Goal: Task Accomplishment & Management: Manage account settings

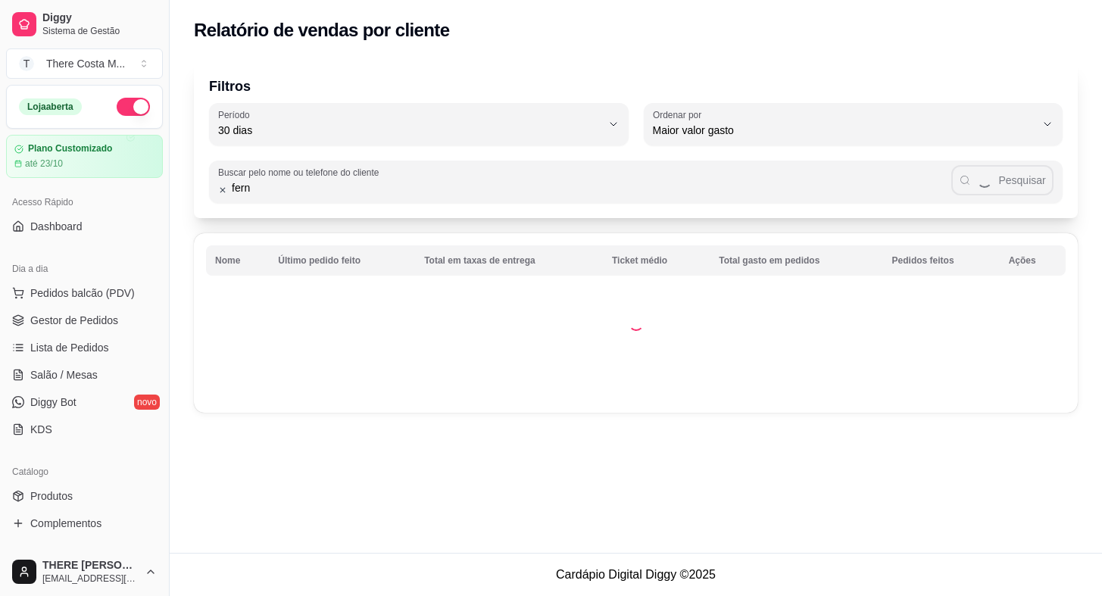
select select "30"
select select "HIGHEST_TOTAL_SPENT_WITH_ORDERS"
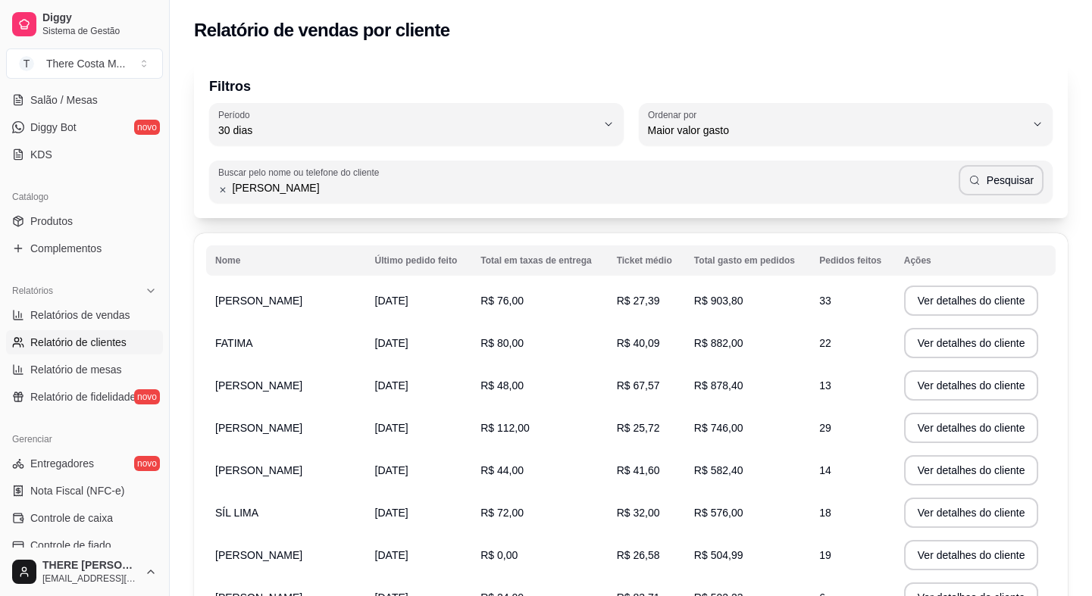
type input "[PERSON_NAME]"
click at [1000, 176] on button "Pesquisar" at bounding box center [1000, 180] width 85 height 30
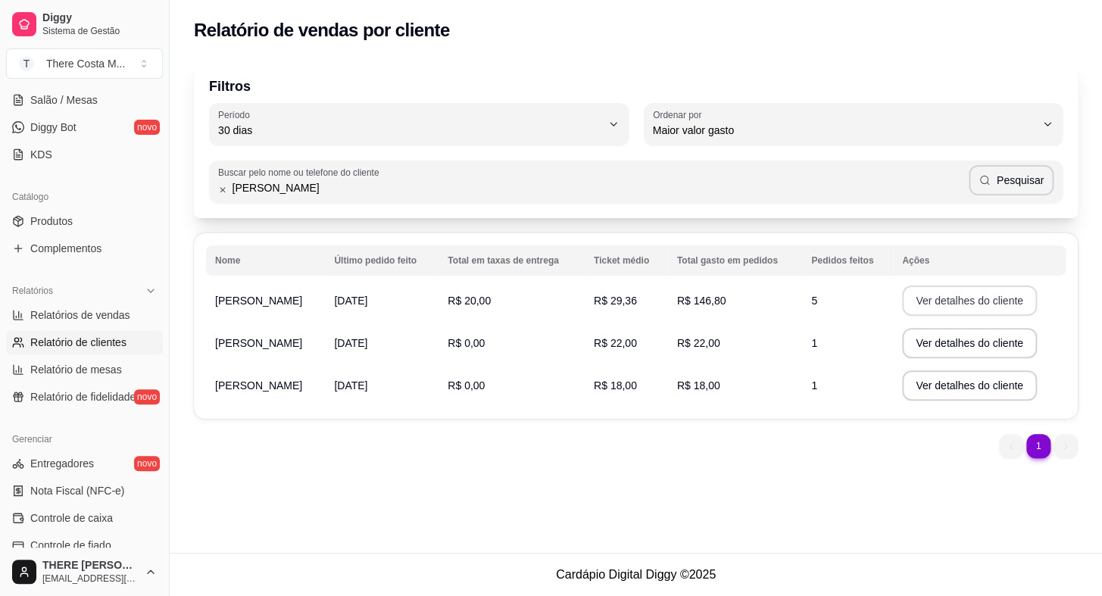
click at [955, 299] on button "Ver detalhes do cliente" at bounding box center [969, 301] width 135 height 30
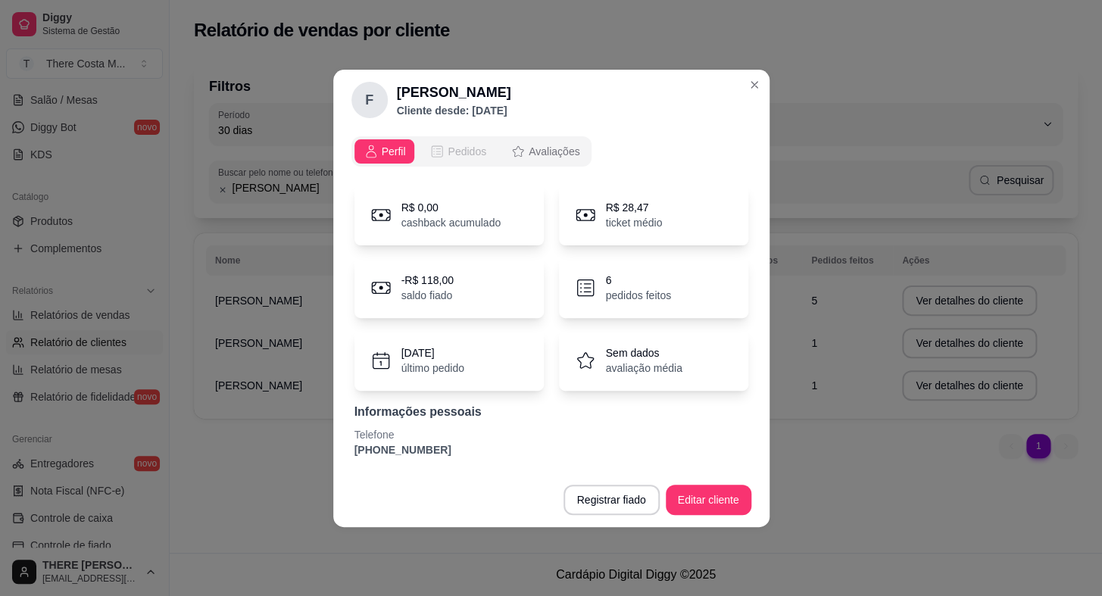
click at [469, 147] on span "Pedidos" at bounding box center [467, 151] width 39 height 15
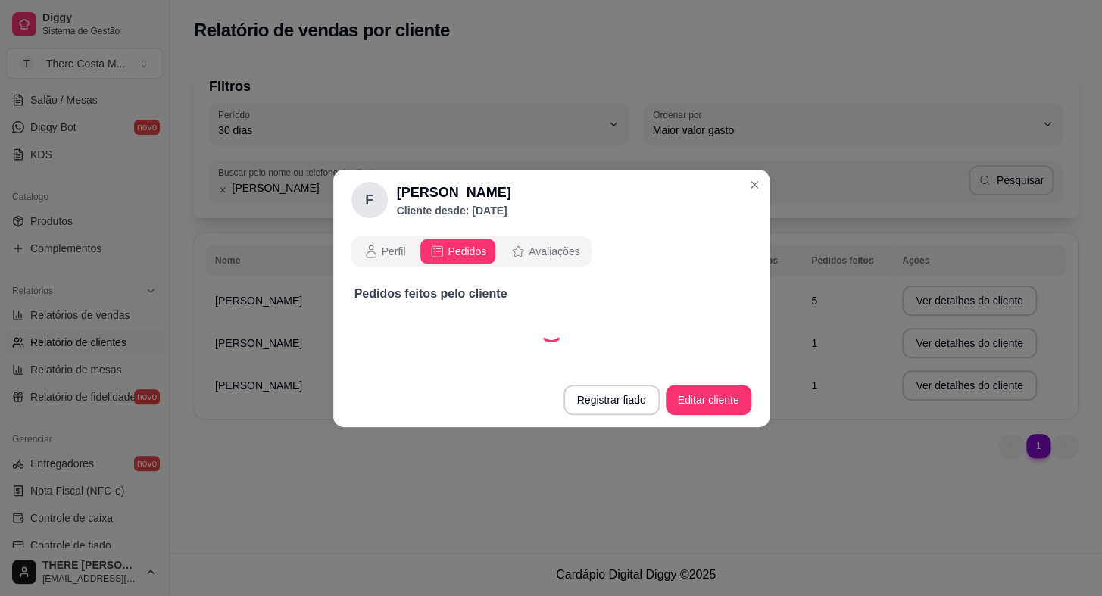
select select "30"
select select "ALL"
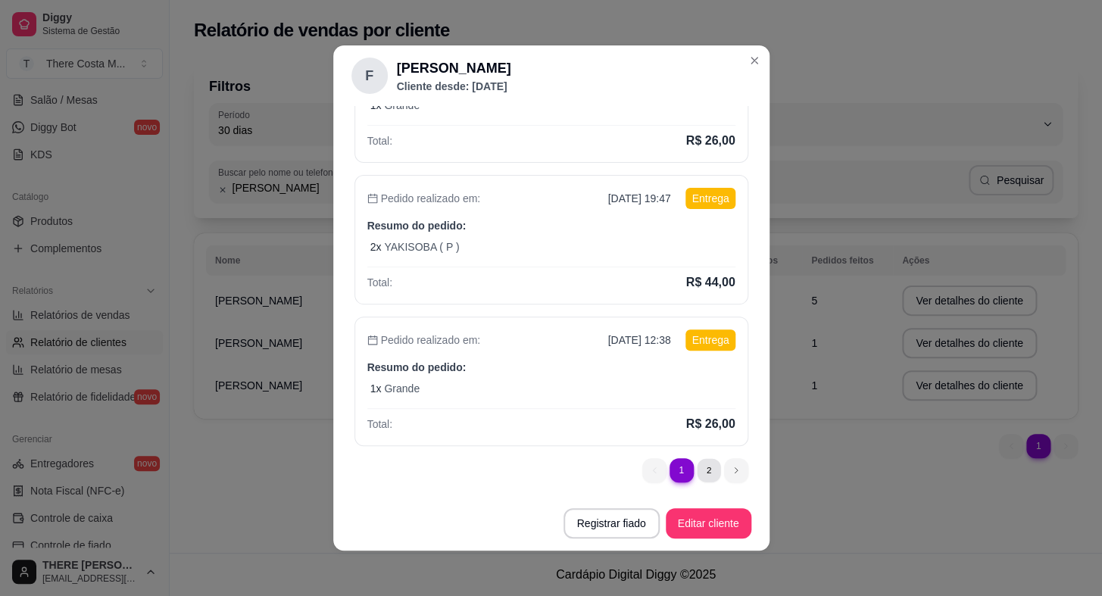
scroll to position [0, 0]
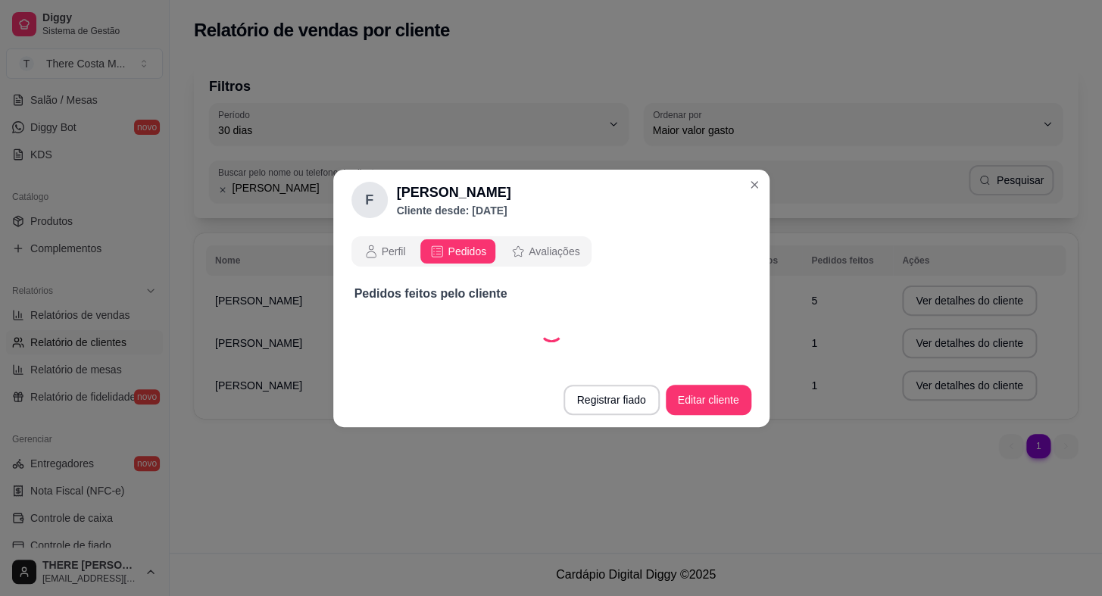
select select "30"
select select "ALL"
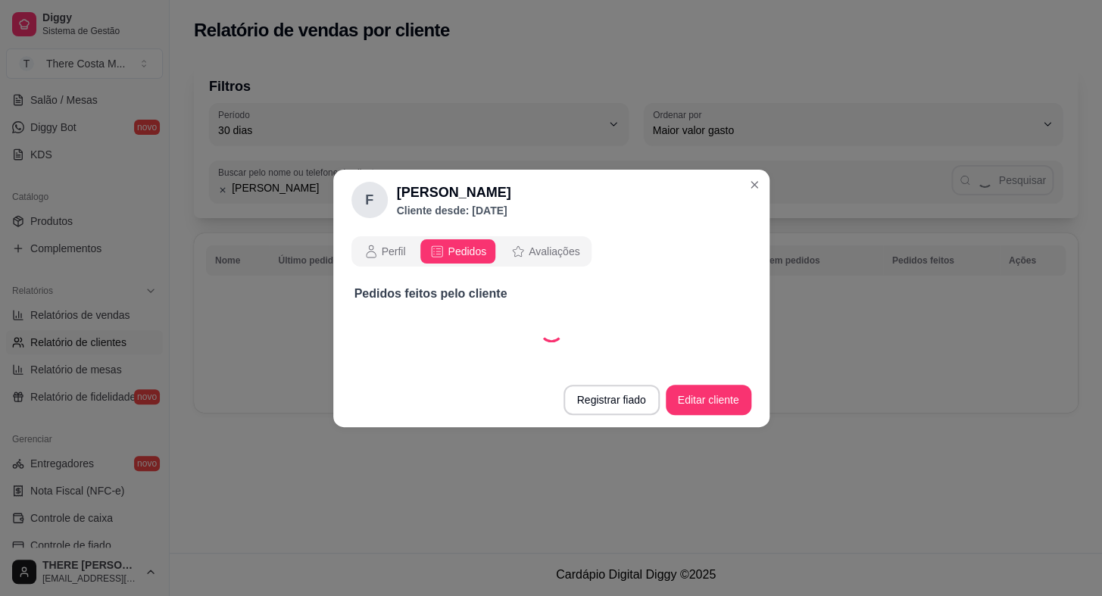
select select "30"
select select "ALL"
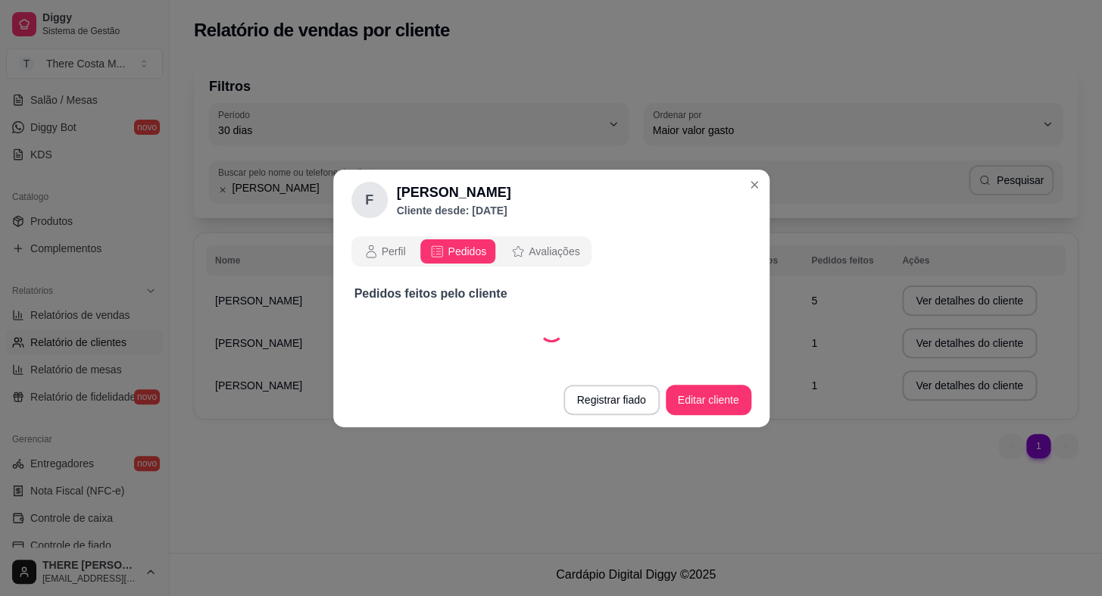
select select "30"
select select "ALL"
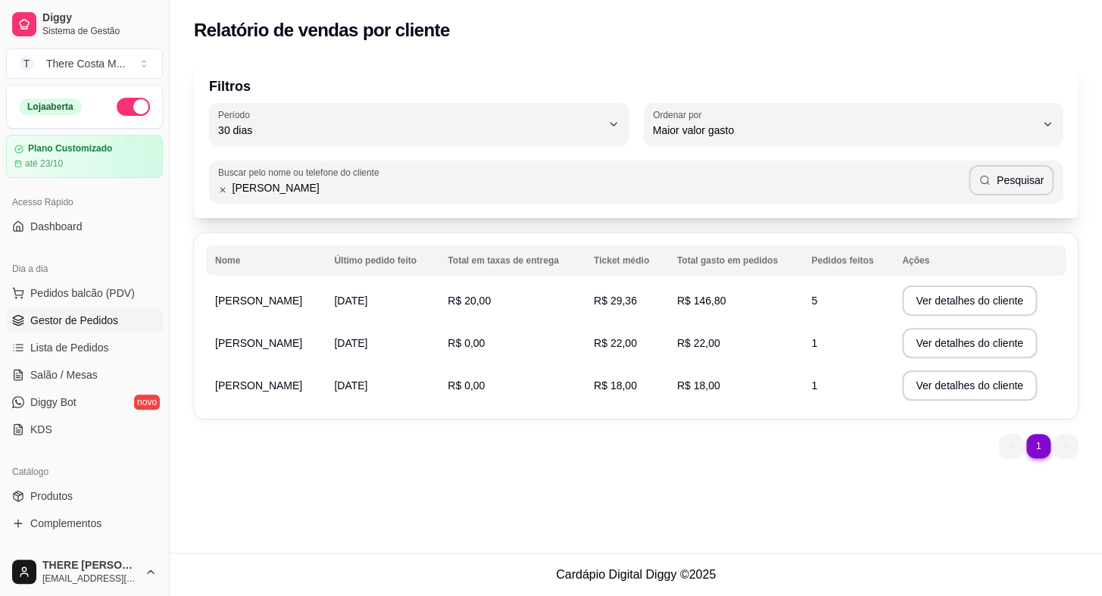
click at [97, 327] on link "Gestor de Pedidos" at bounding box center [84, 320] width 157 height 24
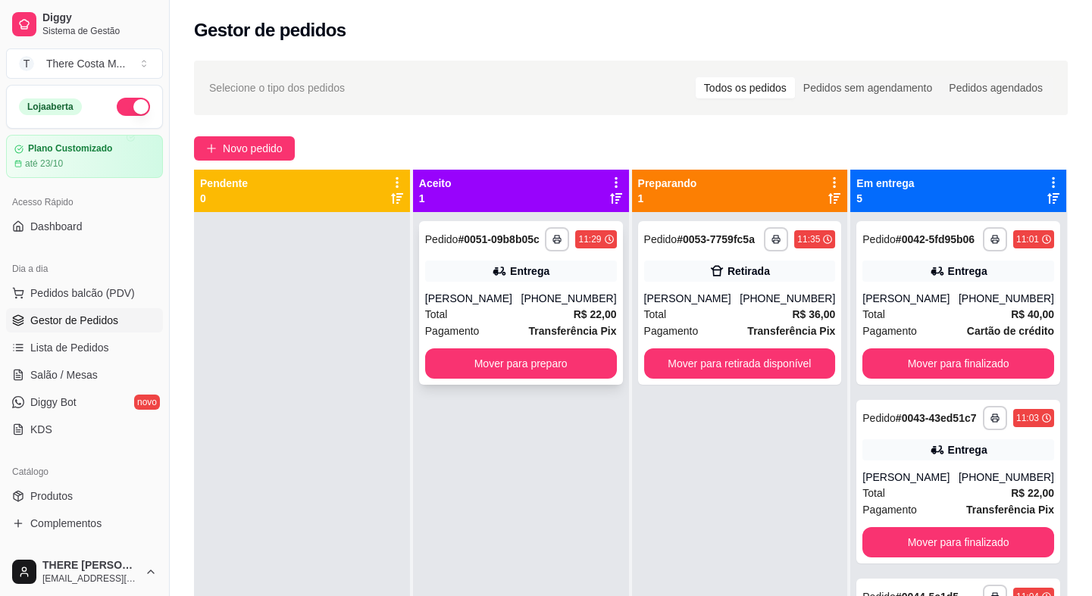
click at [518, 301] on div "[PERSON_NAME]" at bounding box center [473, 298] width 96 height 15
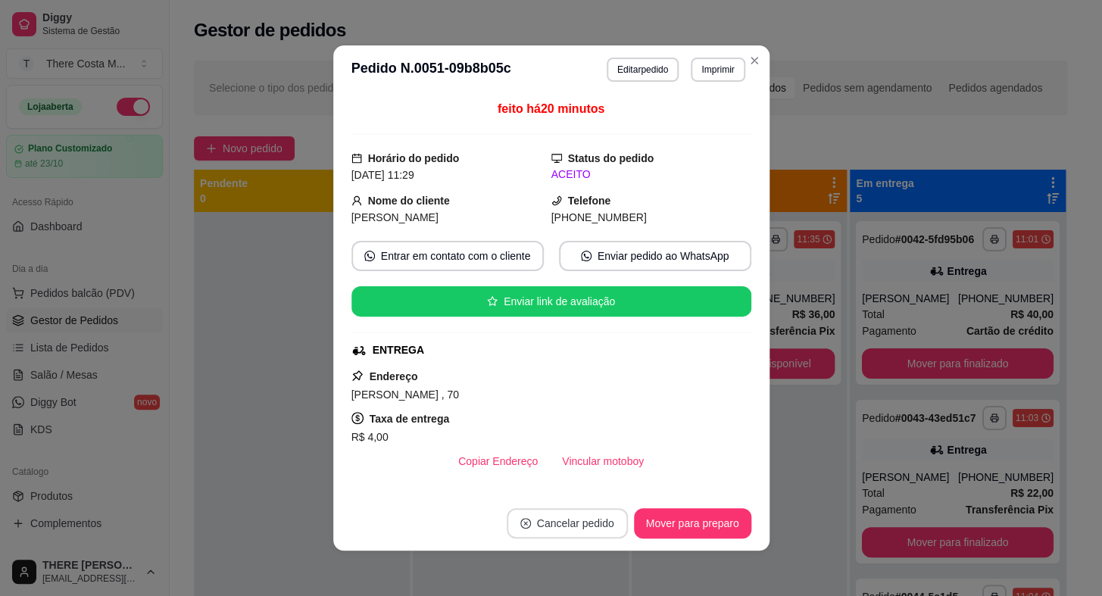
click at [545, 520] on button "Cancelar pedido" at bounding box center [567, 523] width 121 height 30
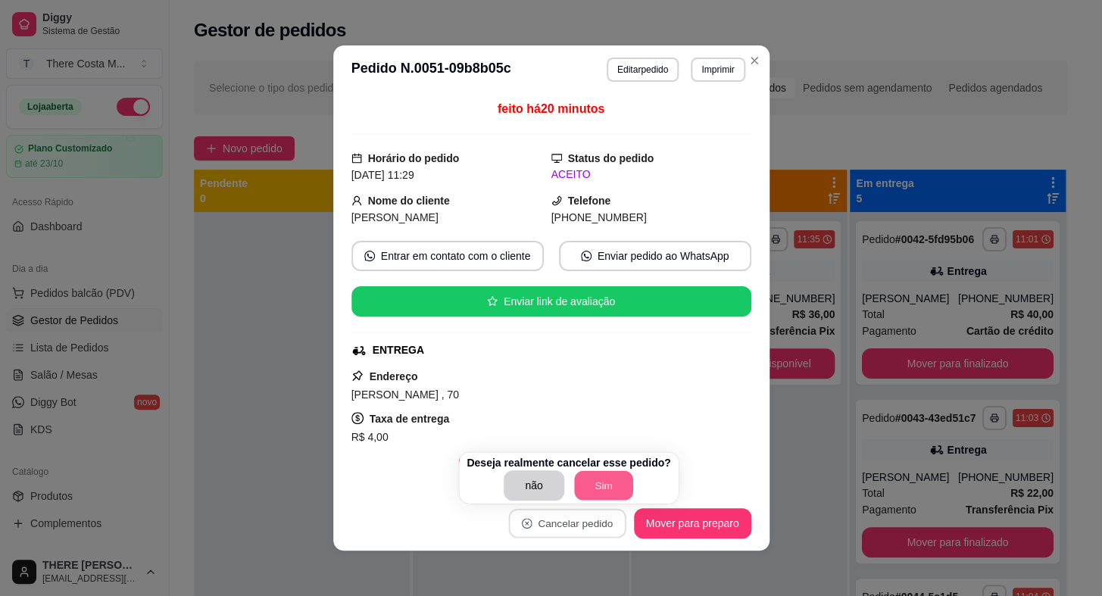
click at [594, 483] on button "Sim" at bounding box center [603, 486] width 59 height 30
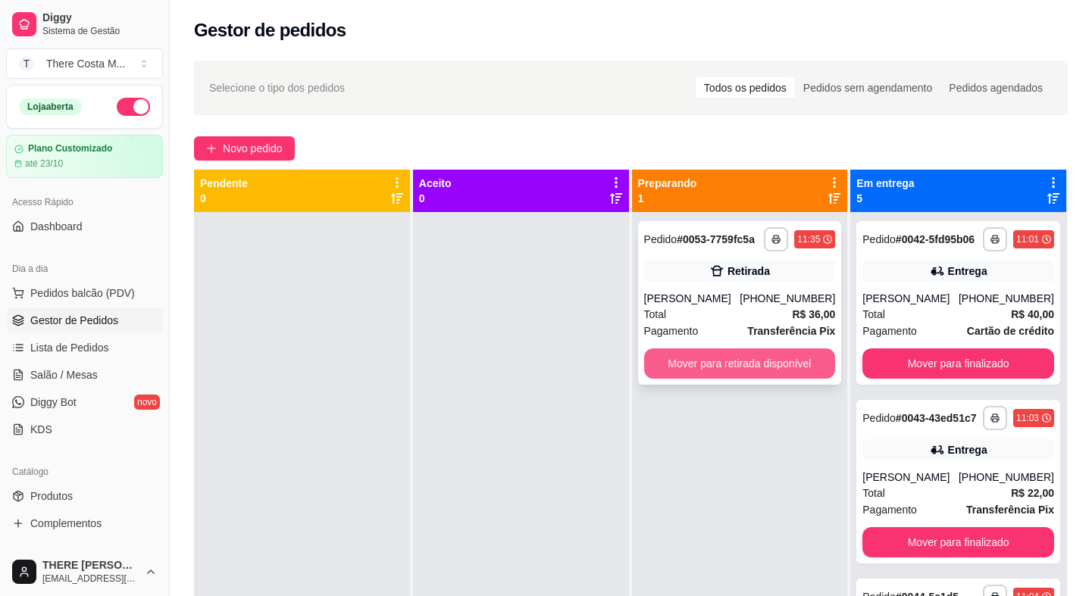
click at [723, 364] on button "Mover para retirada disponível" at bounding box center [740, 363] width 192 height 30
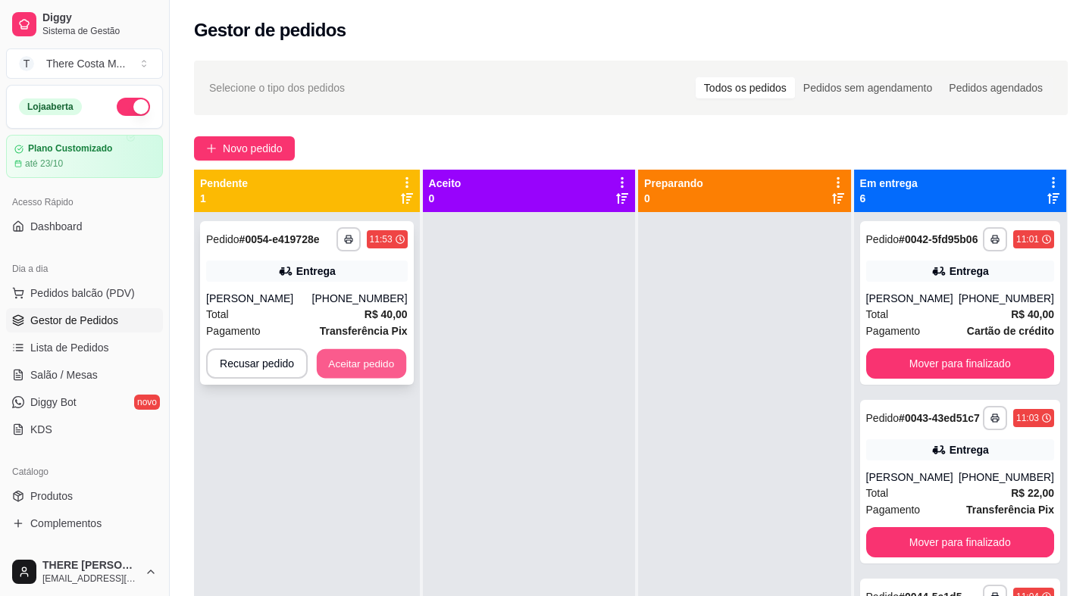
click at [355, 358] on button "Aceitar pedido" at bounding box center [361, 364] width 89 height 30
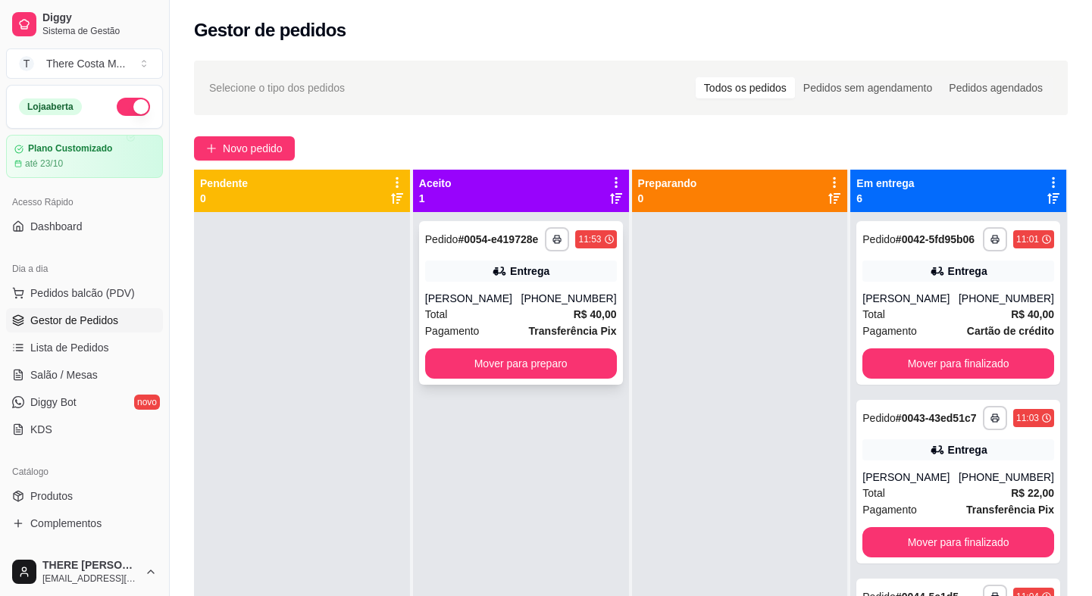
click at [495, 308] on div "Total R$ 40,00" at bounding box center [521, 314] width 192 height 17
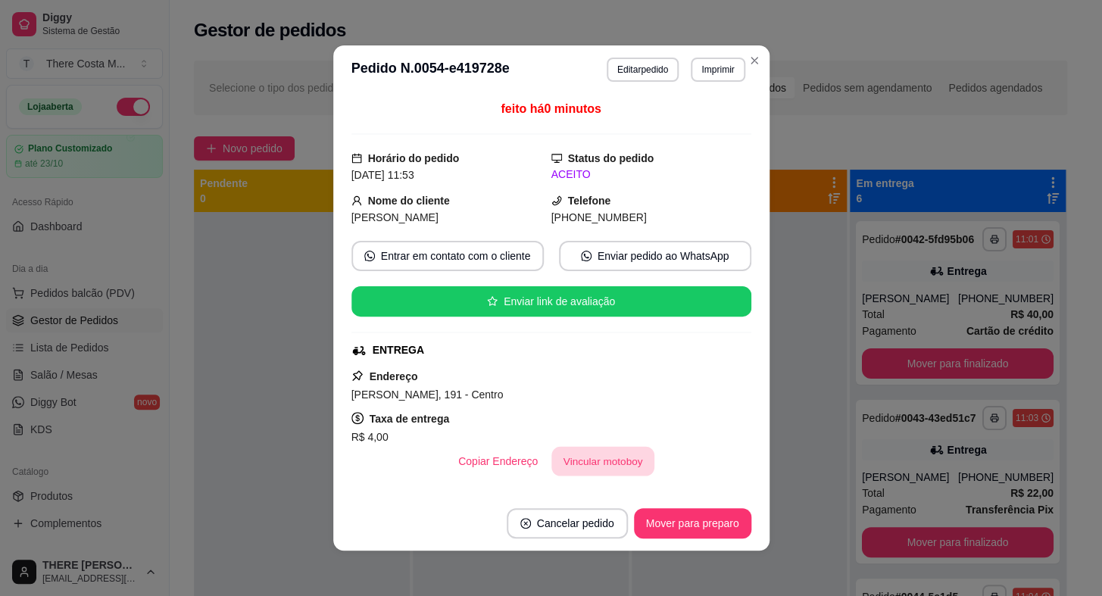
click at [587, 464] on button "Vincular motoboy" at bounding box center [603, 462] width 103 height 30
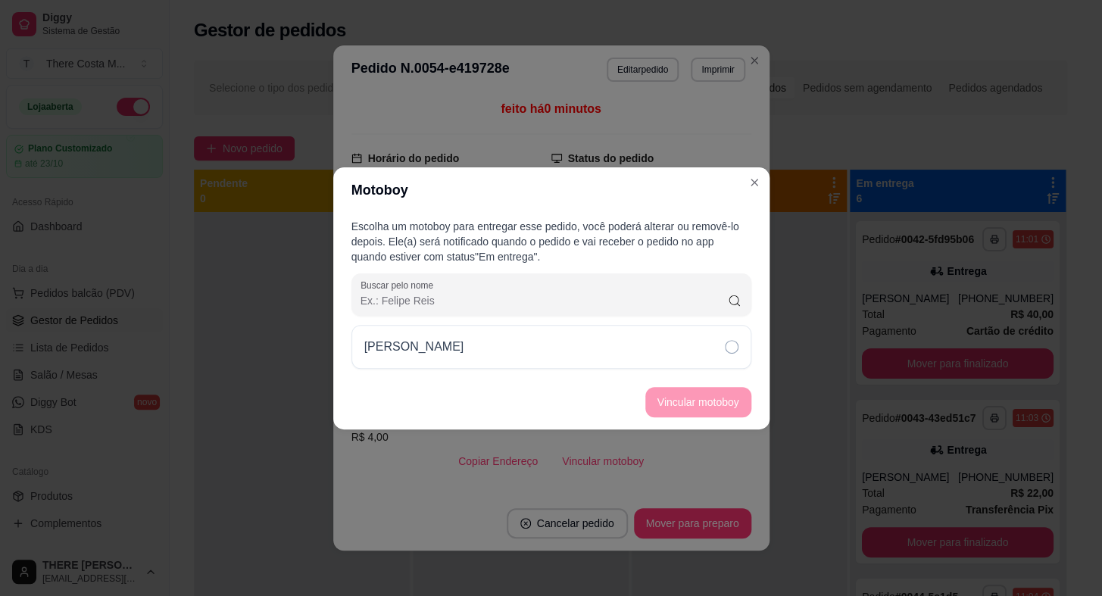
click at [523, 354] on div "[PERSON_NAME]" at bounding box center [552, 347] width 400 height 44
click at [678, 405] on button "Vincular motoboy" at bounding box center [698, 402] width 106 height 30
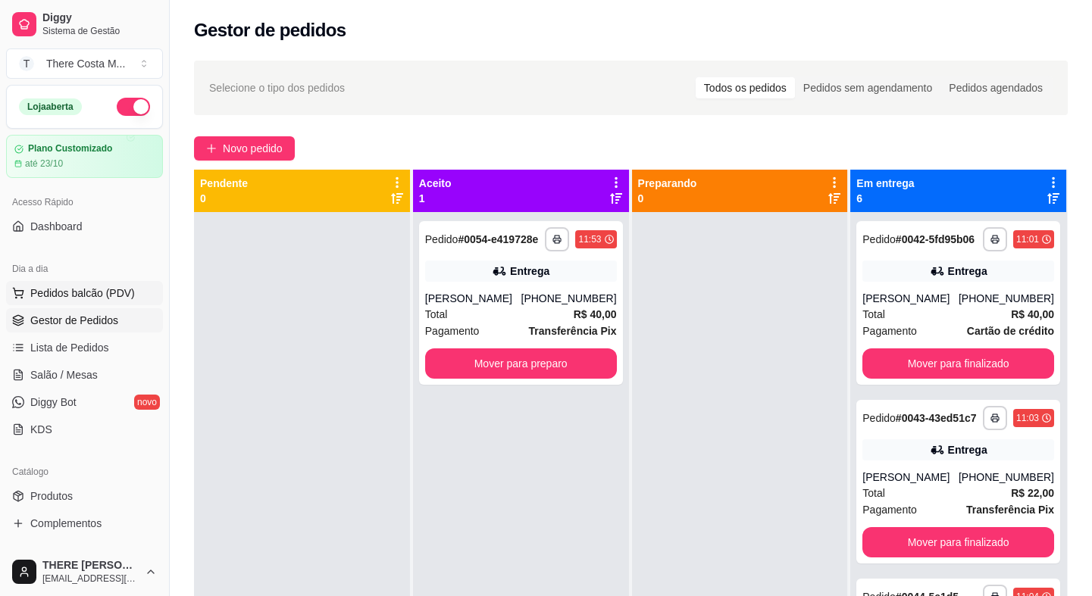
click at [81, 287] on span "Pedidos balcão (PDV)" at bounding box center [82, 293] width 105 height 15
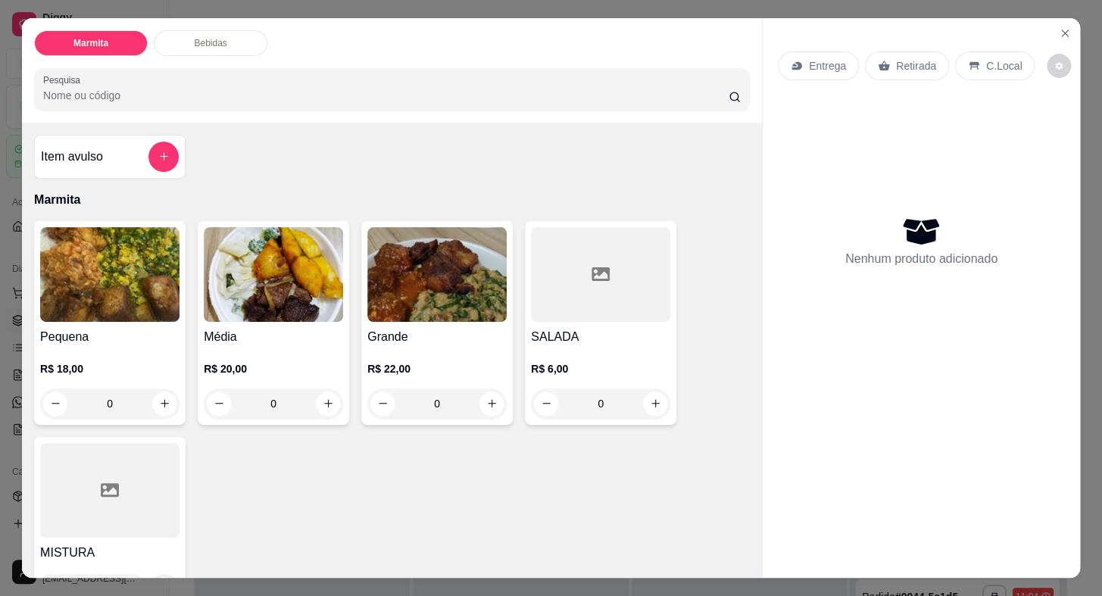
click at [291, 291] on img at bounding box center [273, 274] width 139 height 95
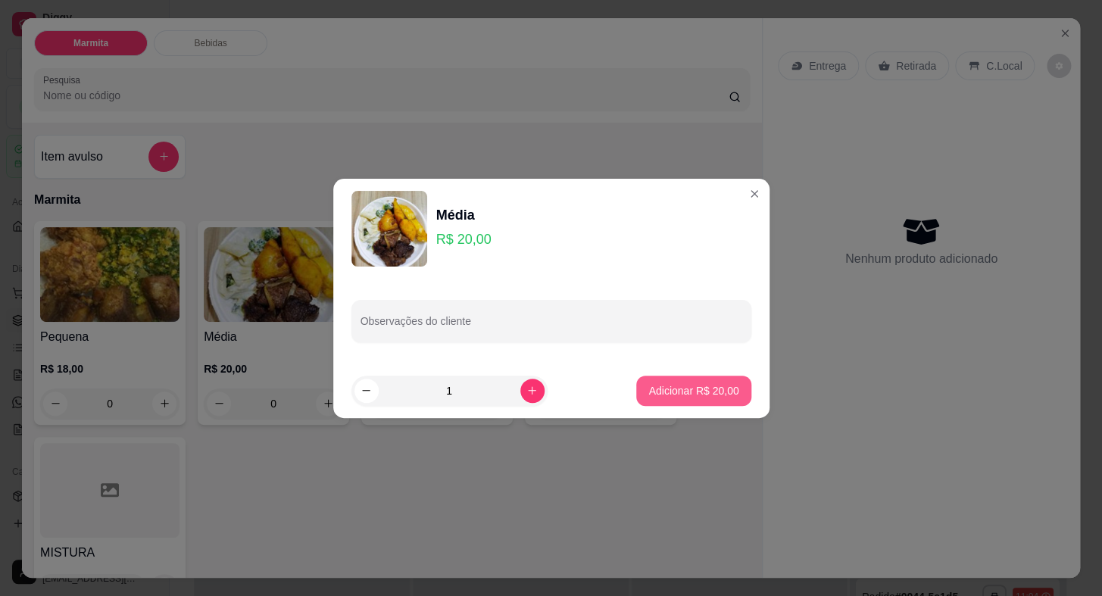
click at [651, 386] on p "Adicionar R$ 20,00" at bounding box center [693, 390] width 90 height 15
type input "1"
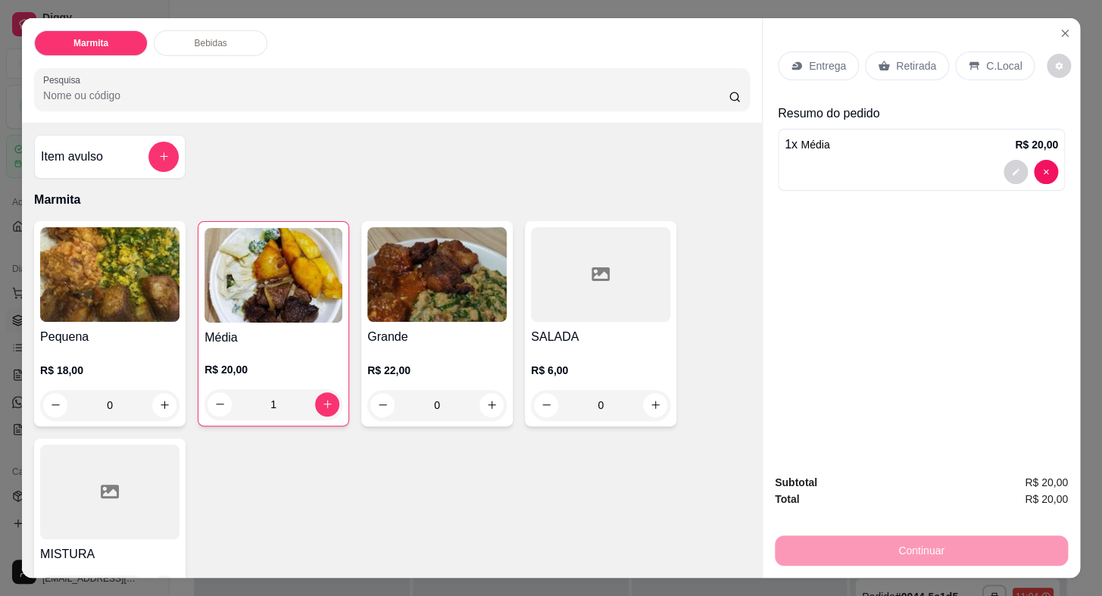
click at [881, 53] on div "Retirada" at bounding box center [907, 66] width 84 height 29
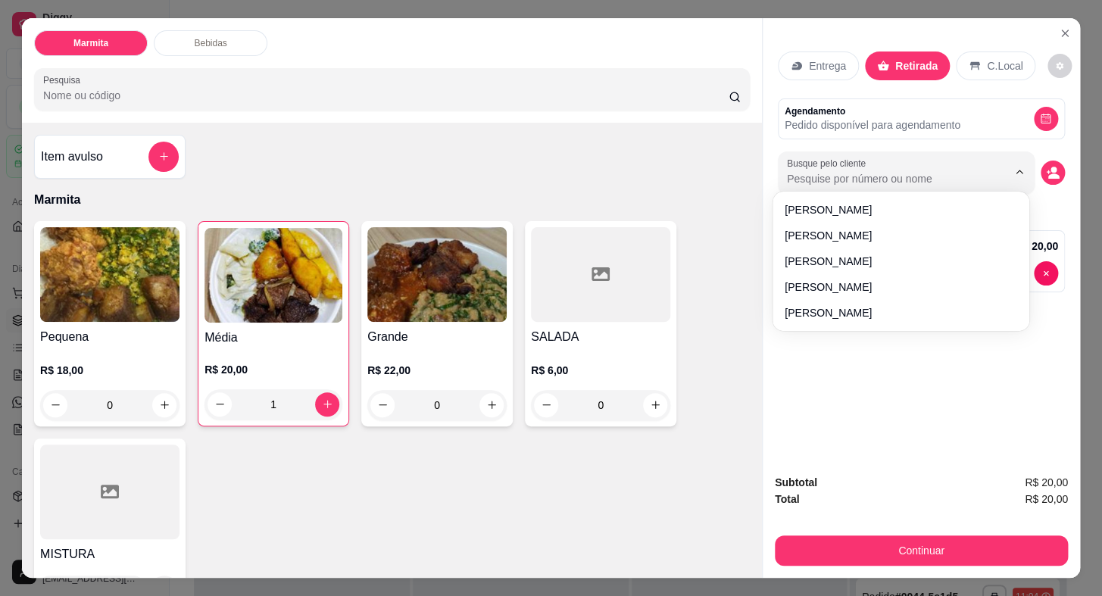
click at [842, 177] on input "Busque pelo cliente" at bounding box center [885, 178] width 196 height 15
type input "[PERSON_NAME]"
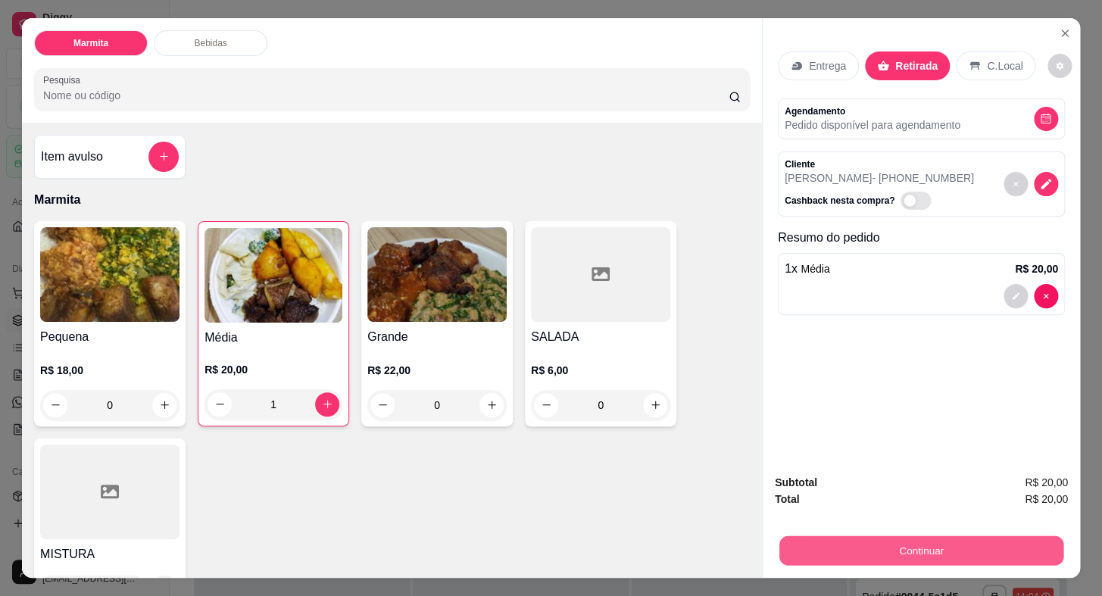
click at [903, 548] on button "Continuar" at bounding box center [922, 551] width 284 height 30
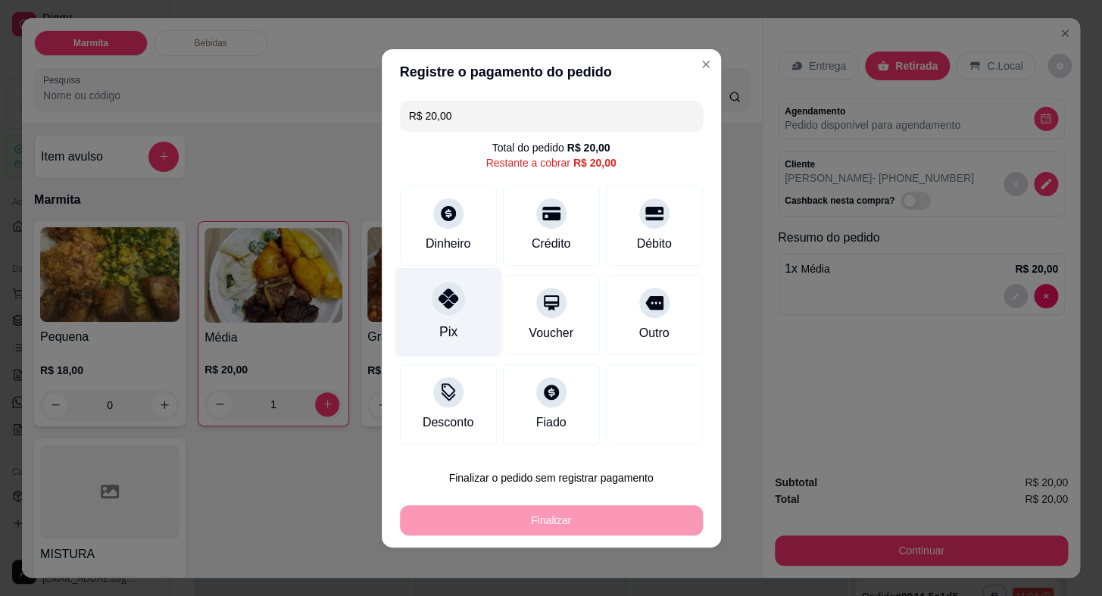
click at [439, 312] on div at bounding box center [448, 298] width 33 height 33
type input "R$ 0,00"
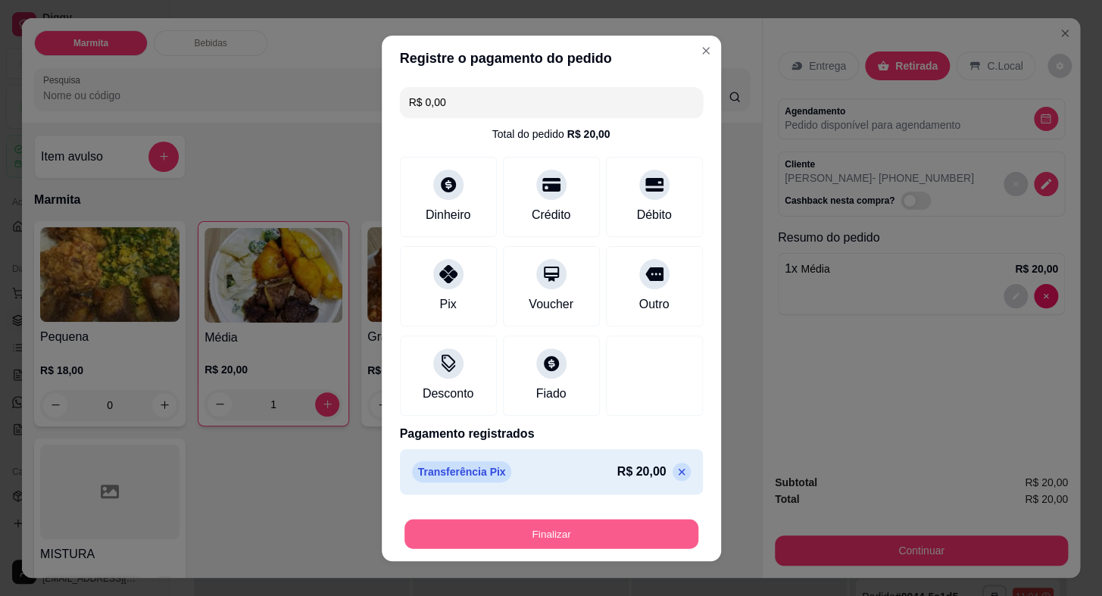
click at [544, 523] on button "Finalizar" at bounding box center [552, 534] width 294 height 30
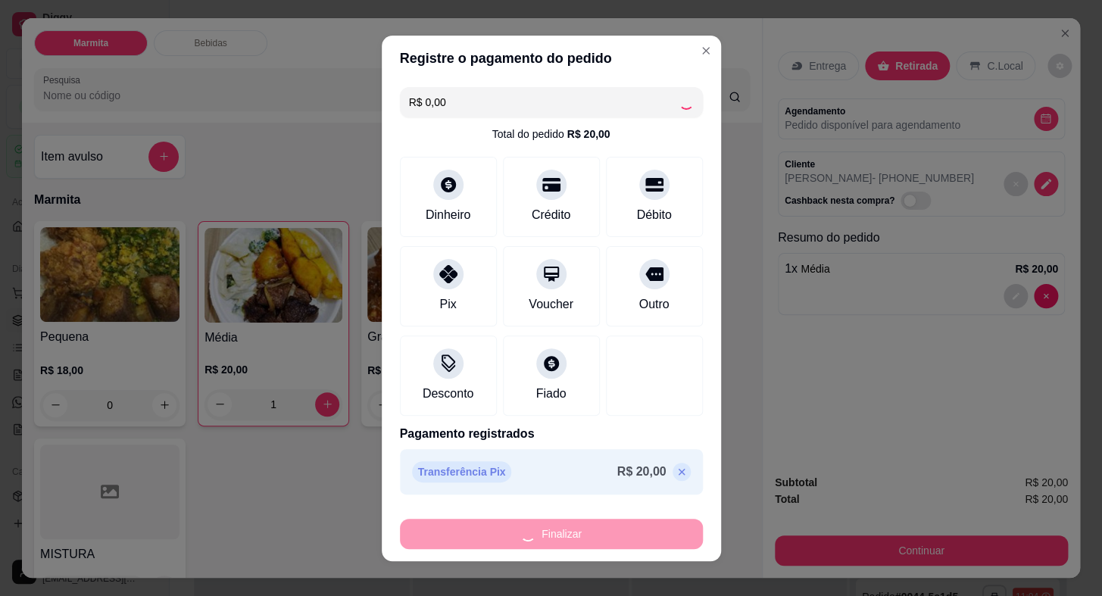
type input "0"
type input "-R$ 20,00"
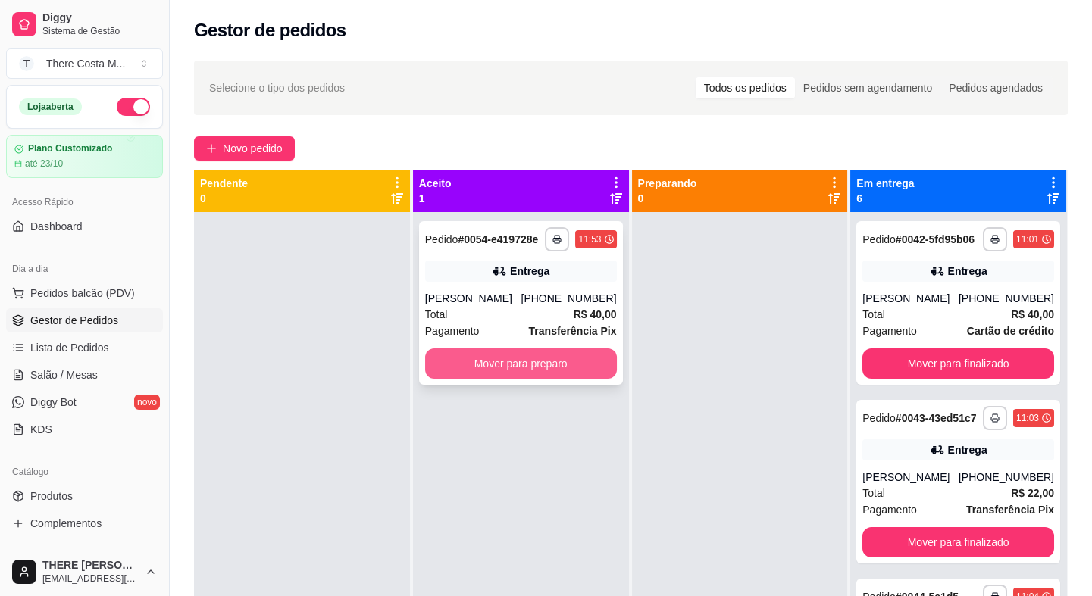
click at [533, 366] on button "Mover para preparo" at bounding box center [521, 363] width 192 height 30
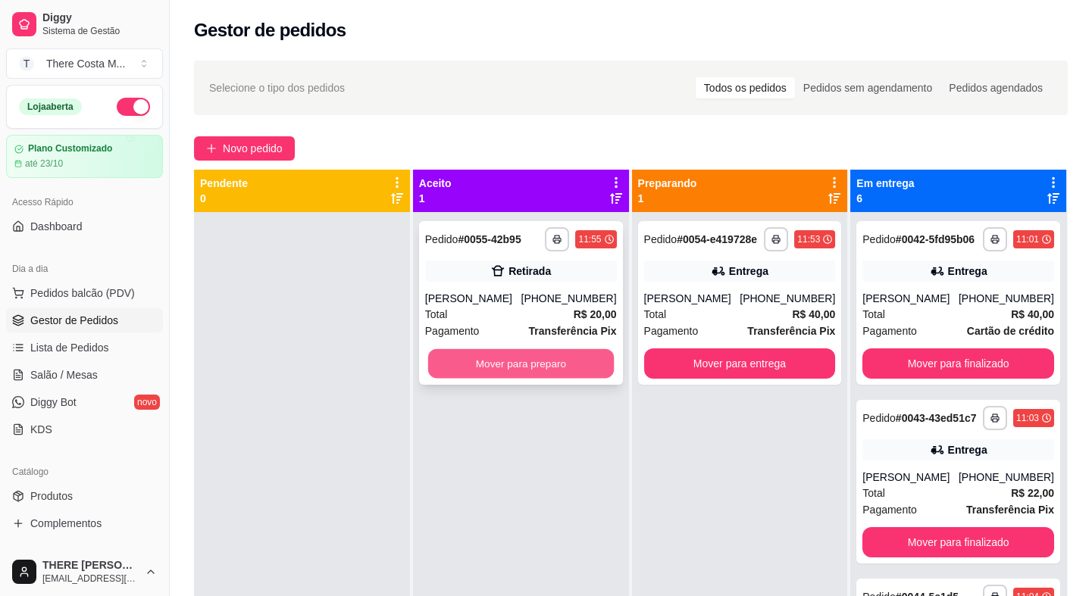
click at [475, 359] on button "Mover para preparo" at bounding box center [521, 364] width 186 height 30
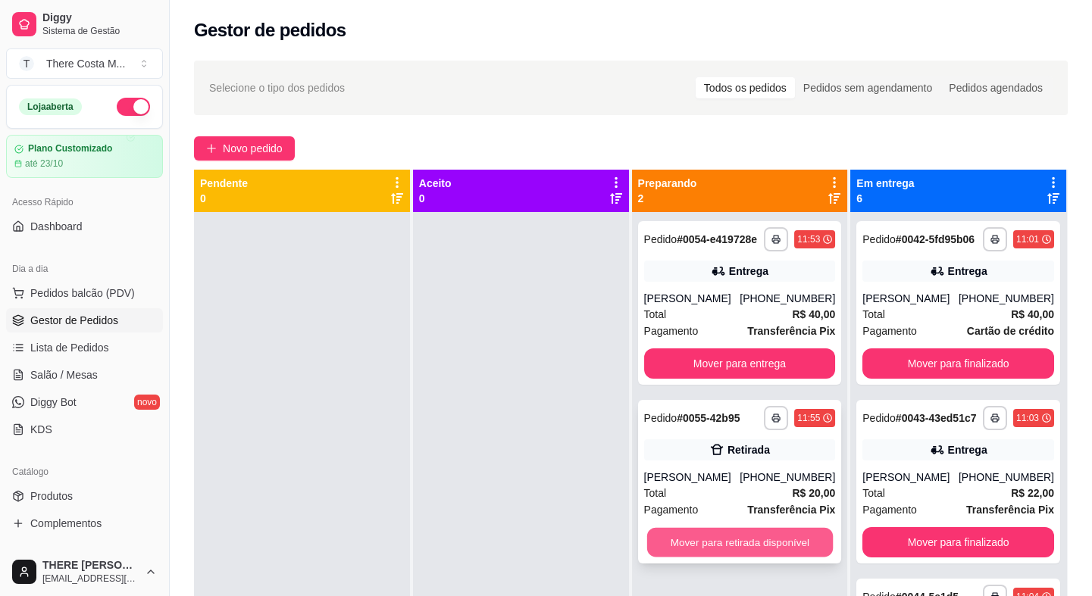
click at [739, 542] on button "Mover para retirada disponível" at bounding box center [739, 543] width 186 height 30
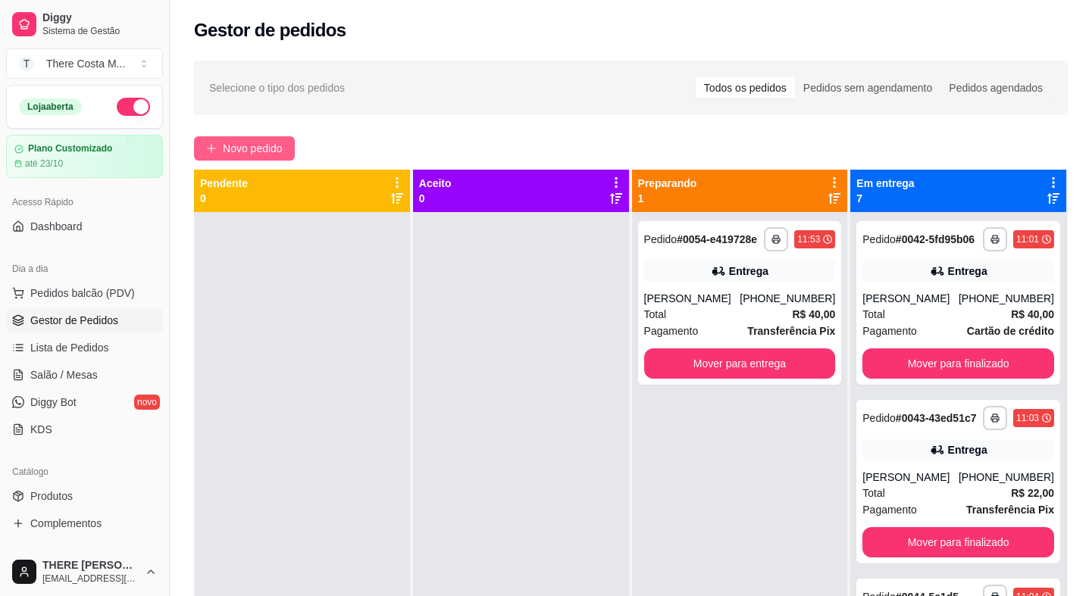
click at [263, 140] on span "Novo pedido" at bounding box center [253, 148] width 60 height 17
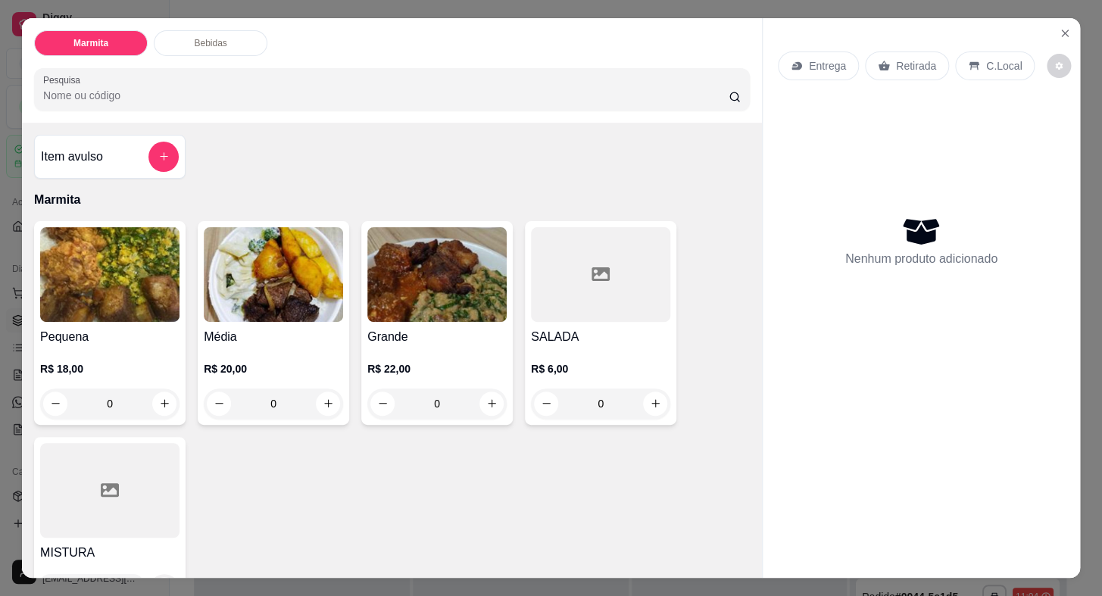
click at [461, 286] on img at bounding box center [436, 274] width 139 height 95
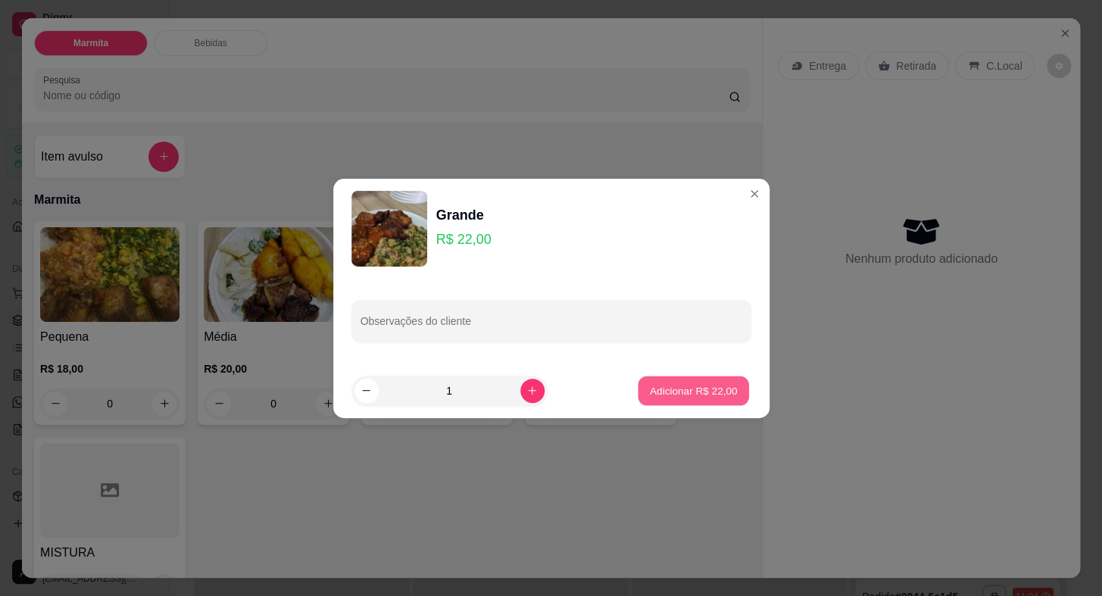
click at [664, 386] on p "Adicionar R$ 22,00" at bounding box center [694, 390] width 88 height 14
type input "1"
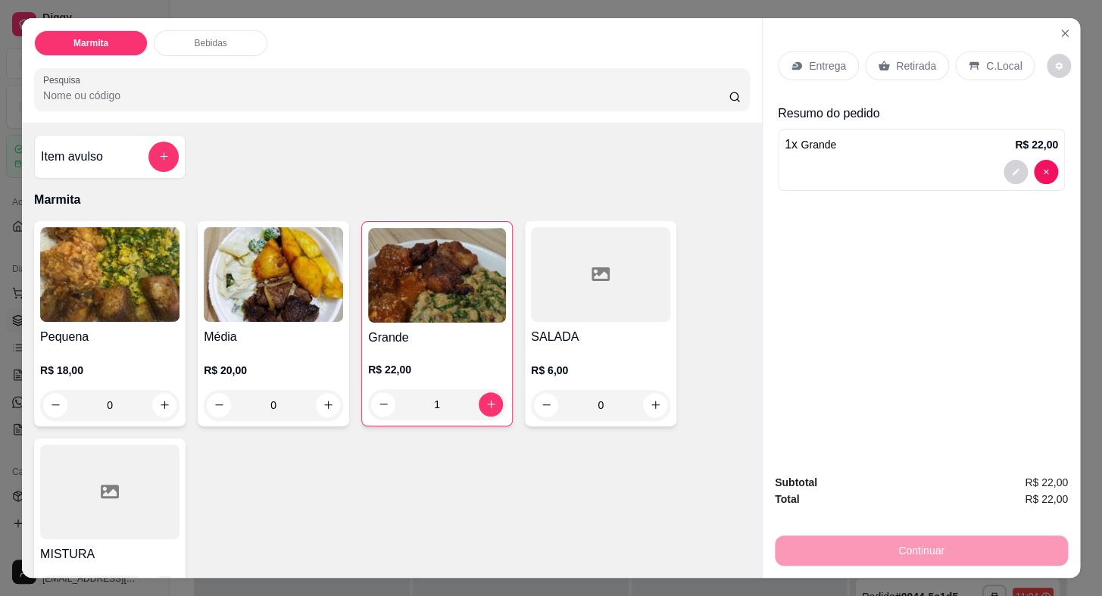
click at [892, 52] on div "Retirada" at bounding box center [907, 66] width 84 height 29
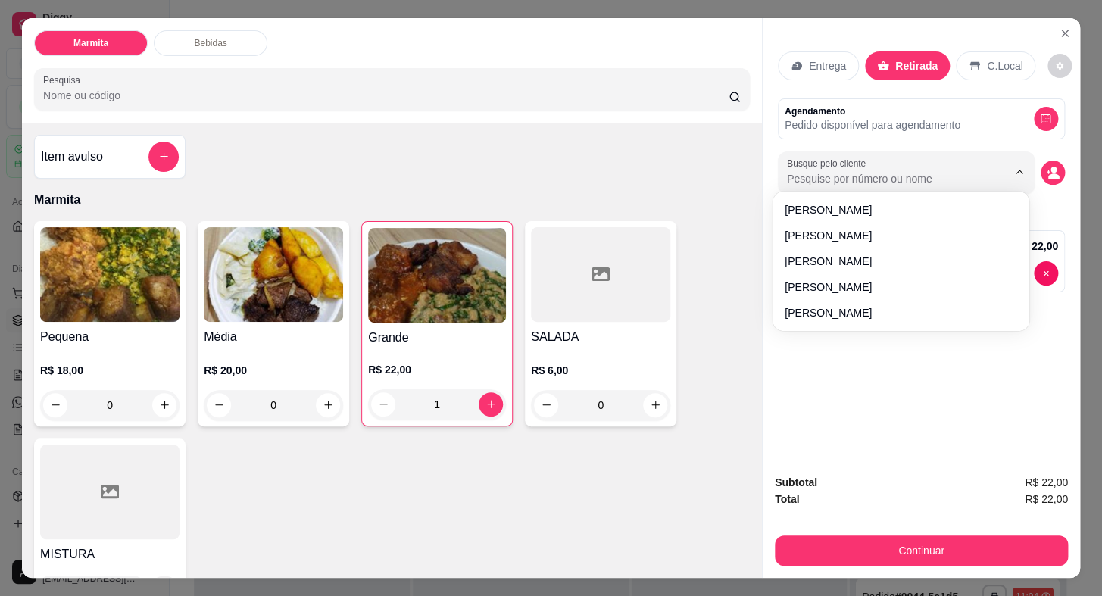
click at [830, 171] on input "Busque pelo cliente" at bounding box center [885, 178] width 196 height 15
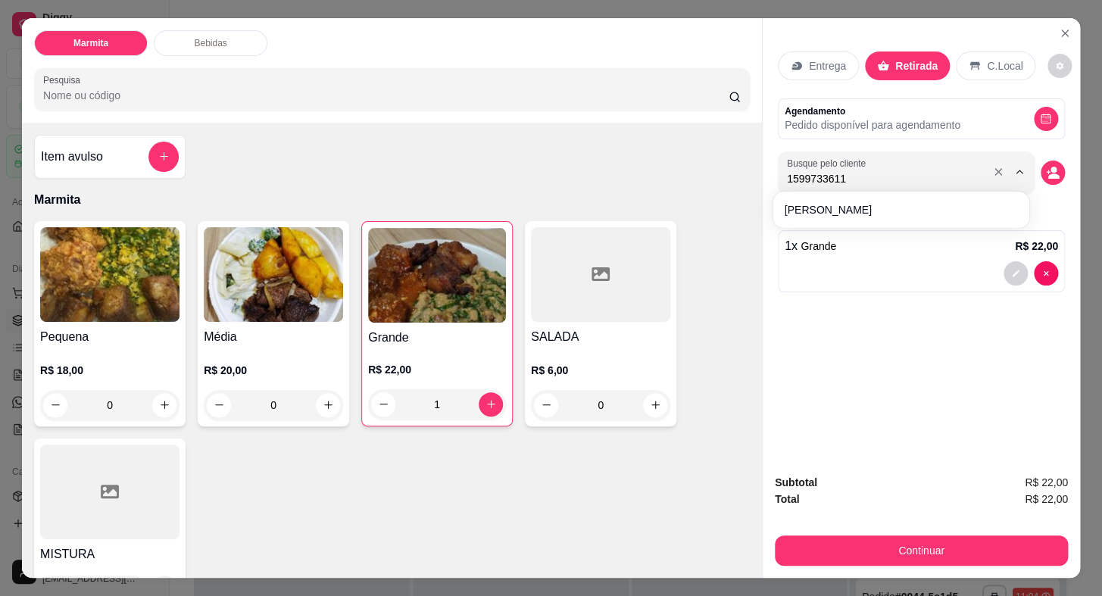
type input "15997336117"
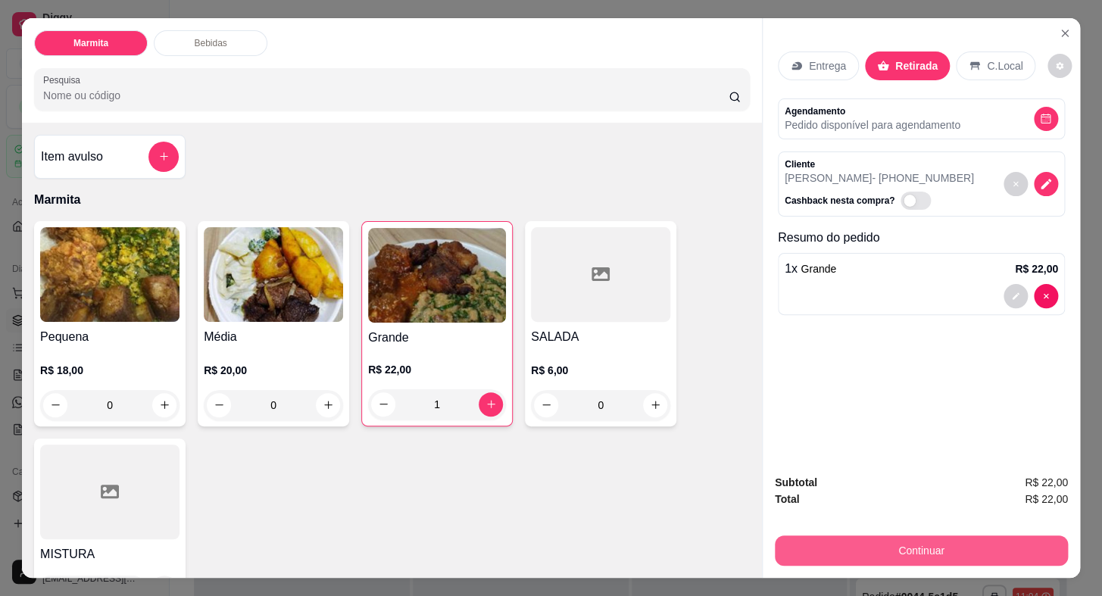
click at [964, 553] on button "Continuar" at bounding box center [921, 551] width 293 height 30
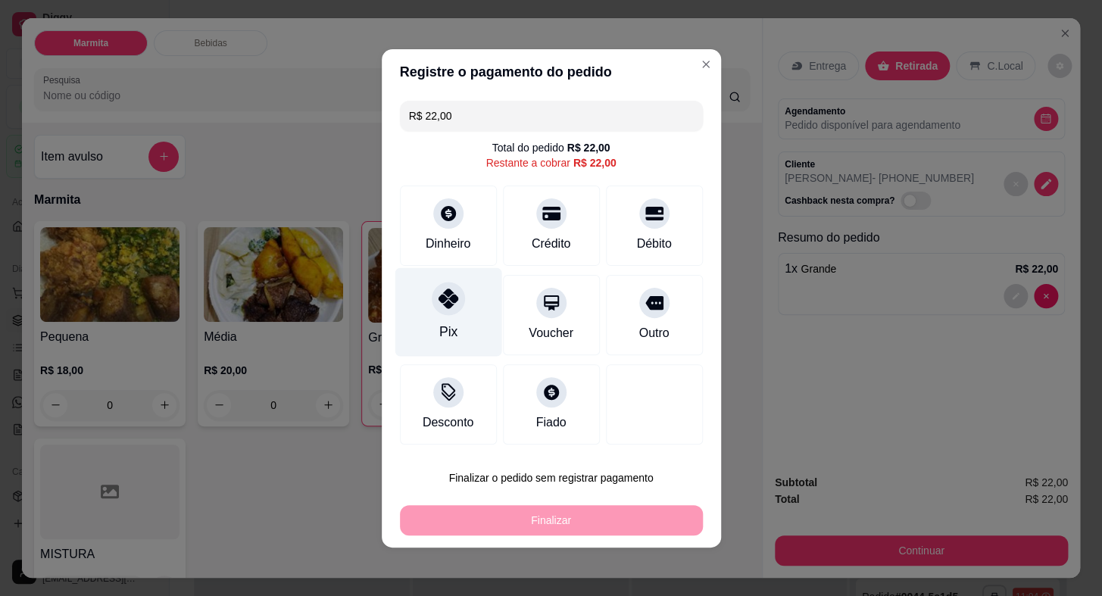
click at [455, 314] on div "Pix" at bounding box center [448, 311] width 107 height 89
type input "R$ 0,00"
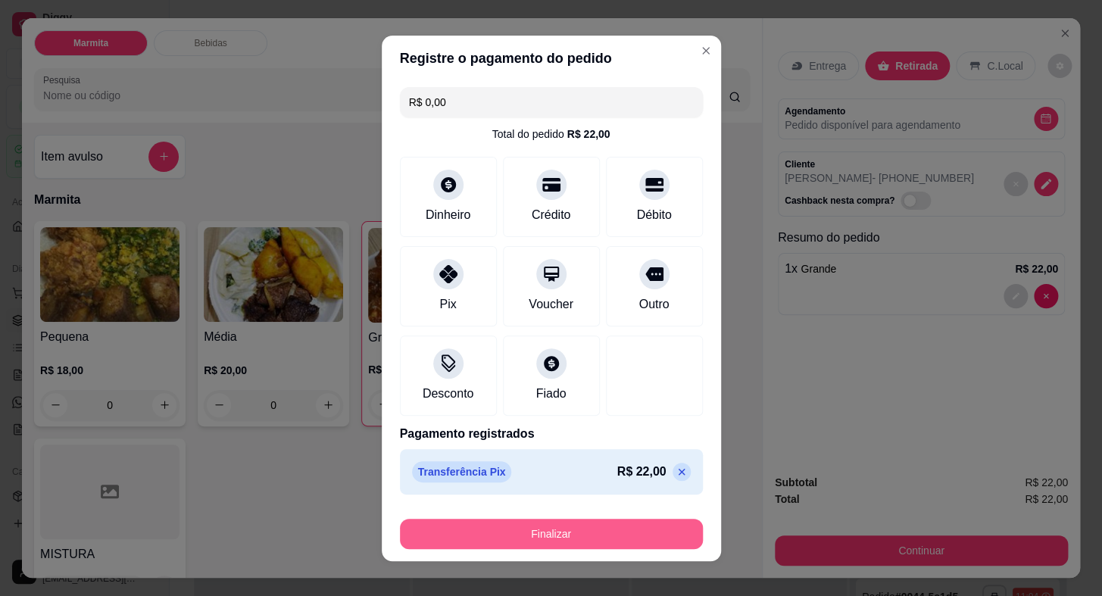
click at [570, 533] on button "Finalizar" at bounding box center [551, 534] width 303 height 30
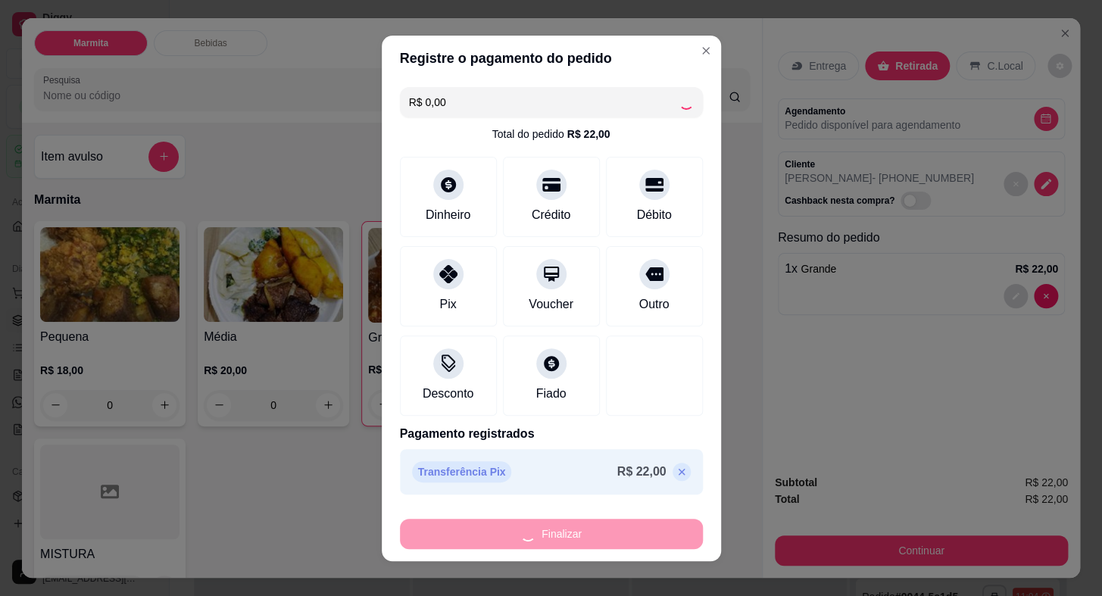
type input "0"
type input "-R$ 22,00"
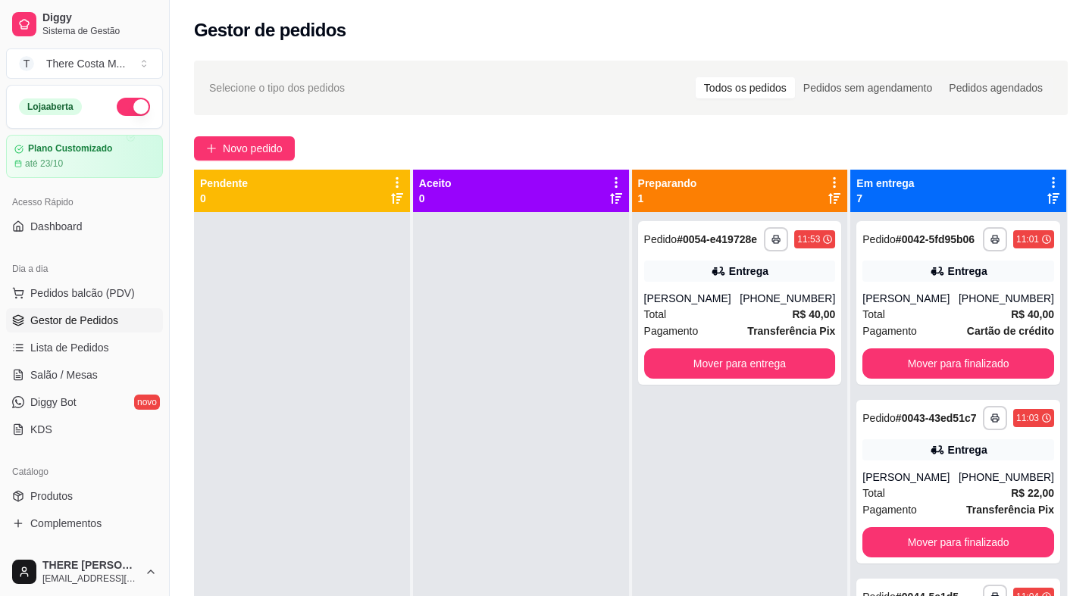
click at [513, 136] on div "Novo pedido" at bounding box center [630, 148] width 873 height 24
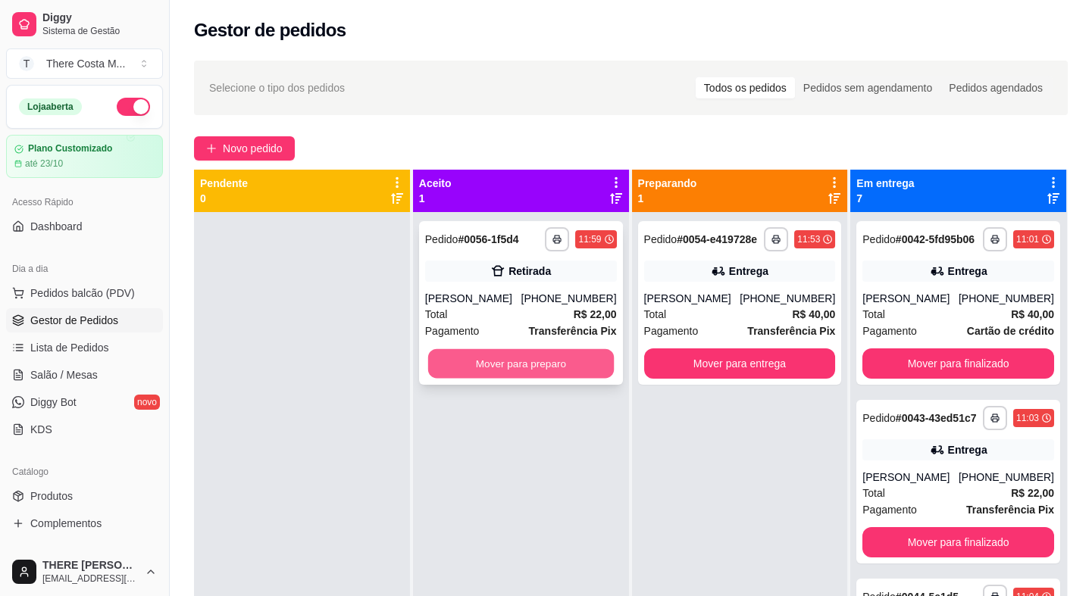
click at [522, 370] on button "Mover para preparo" at bounding box center [521, 364] width 186 height 30
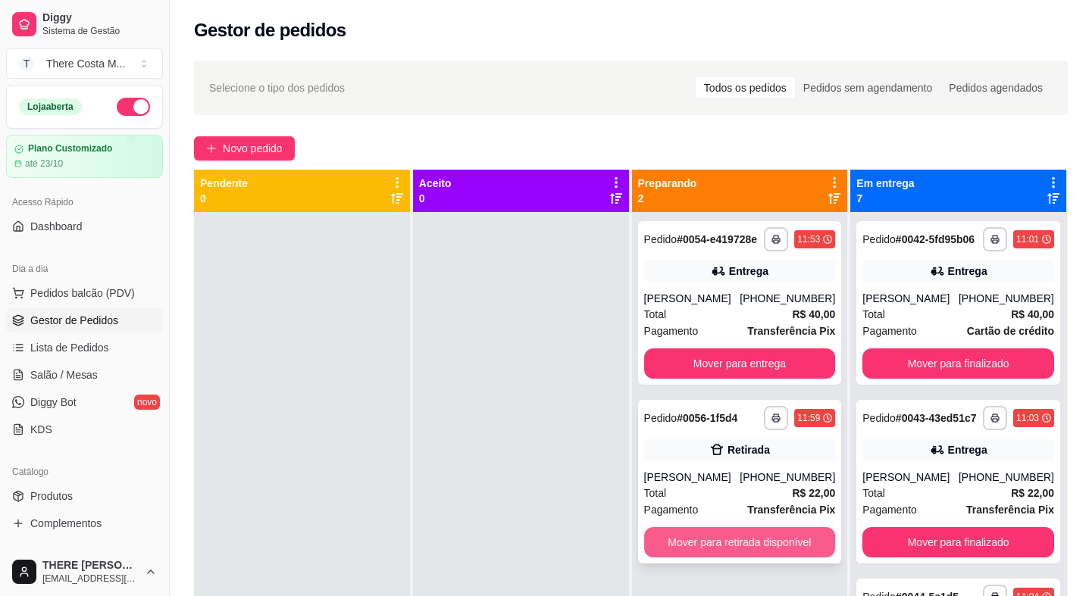
click at [731, 539] on button "Mover para retirada disponível" at bounding box center [740, 542] width 192 height 30
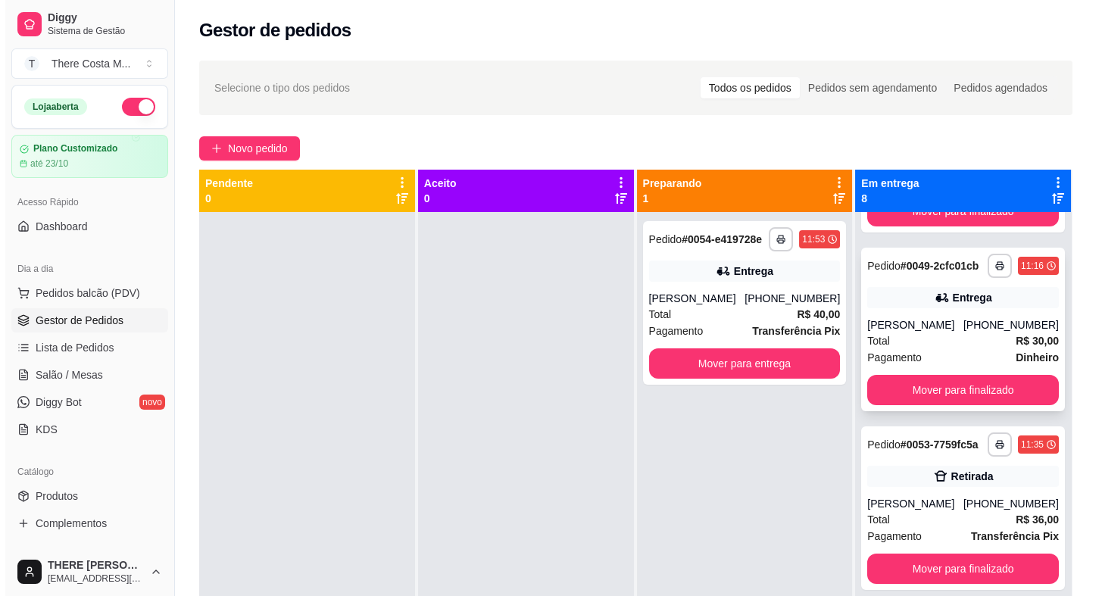
scroll to position [895, 0]
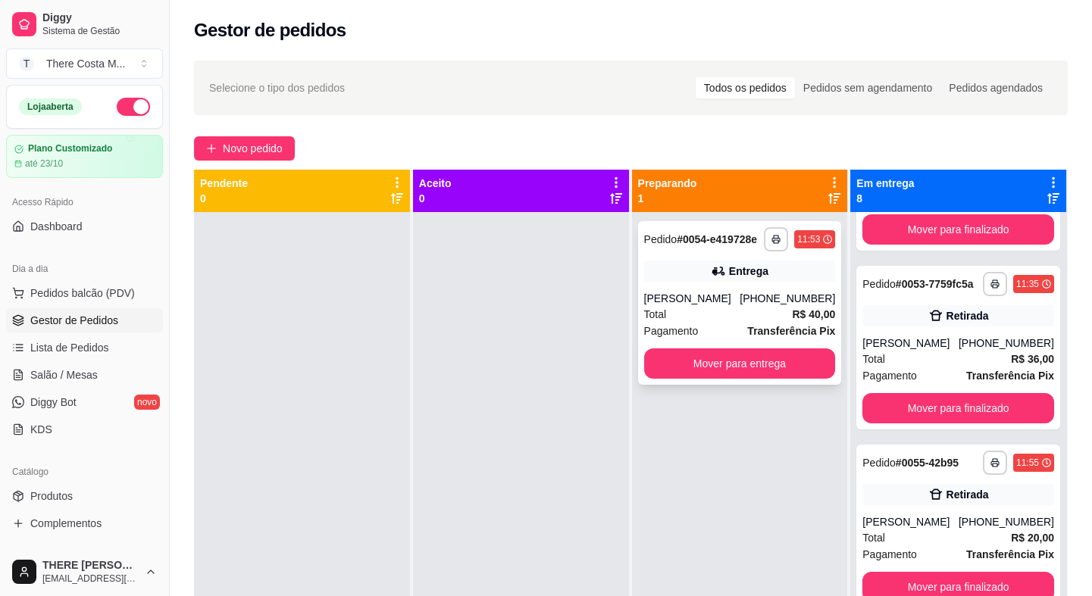
click at [747, 309] on div "Total R$ 40,00" at bounding box center [740, 314] width 192 height 17
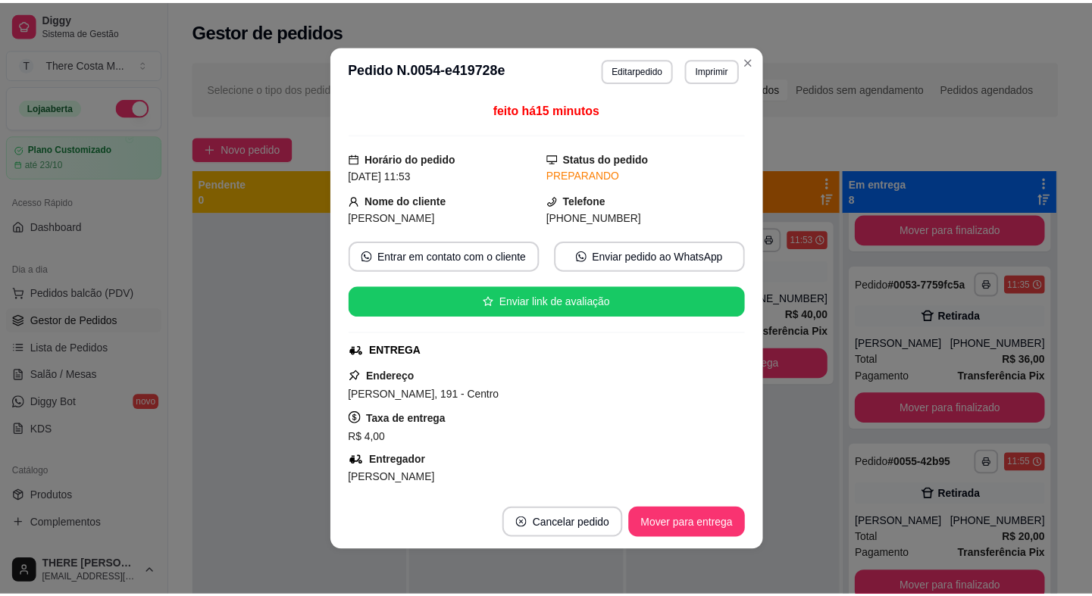
scroll to position [68, 0]
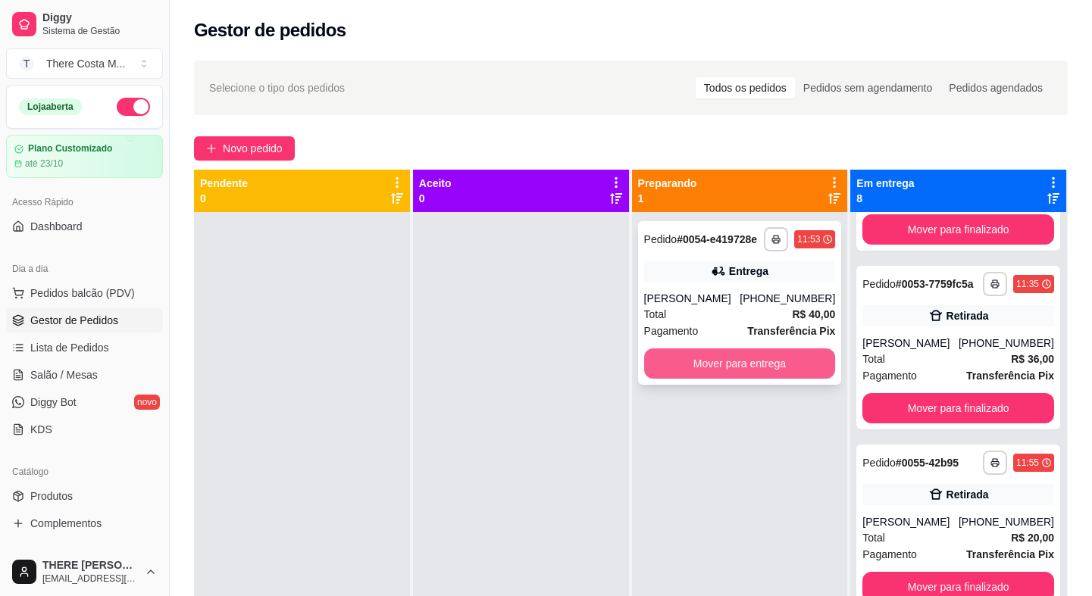
click at [773, 361] on button "Mover para entrega" at bounding box center [740, 363] width 192 height 30
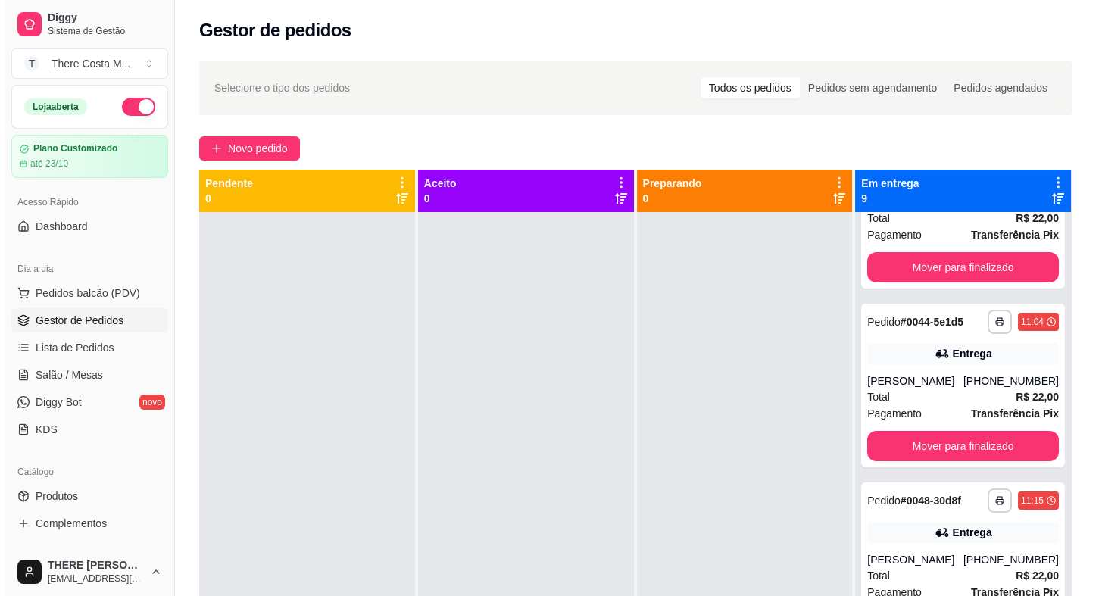
scroll to position [0, 0]
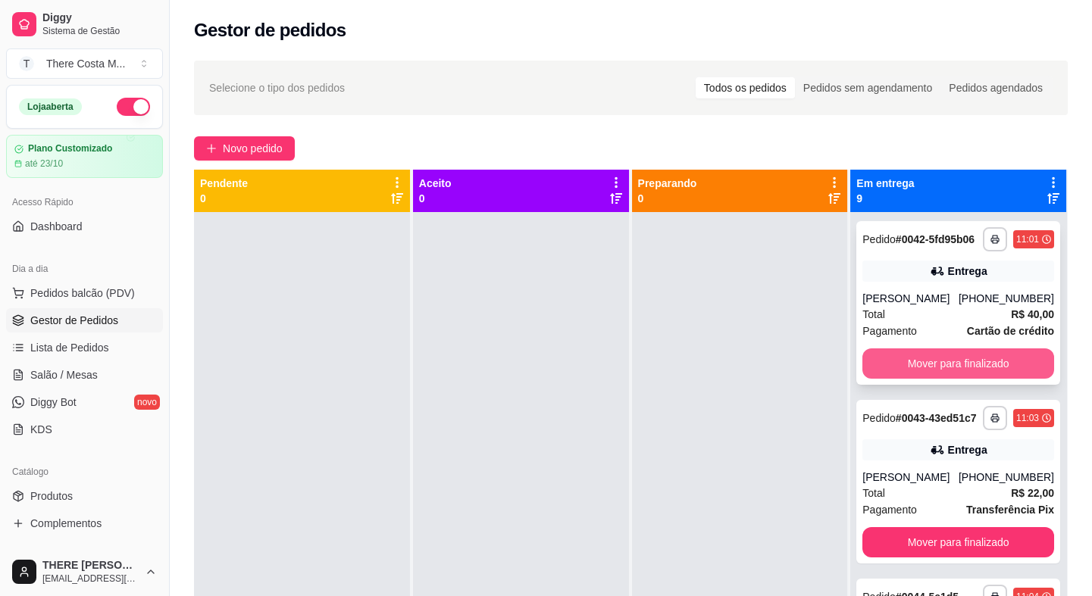
click at [983, 370] on button "Mover para finalizado" at bounding box center [958, 363] width 192 height 30
click at [983, 370] on button "Mover para finalizado" at bounding box center [958, 364] width 186 height 30
click at [983, 362] on button "Mover para finalizado" at bounding box center [958, 363] width 192 height 30
click at [977, 373] on button "Mover para finalizado" at bounding box center [958, 363] width 192 height 30
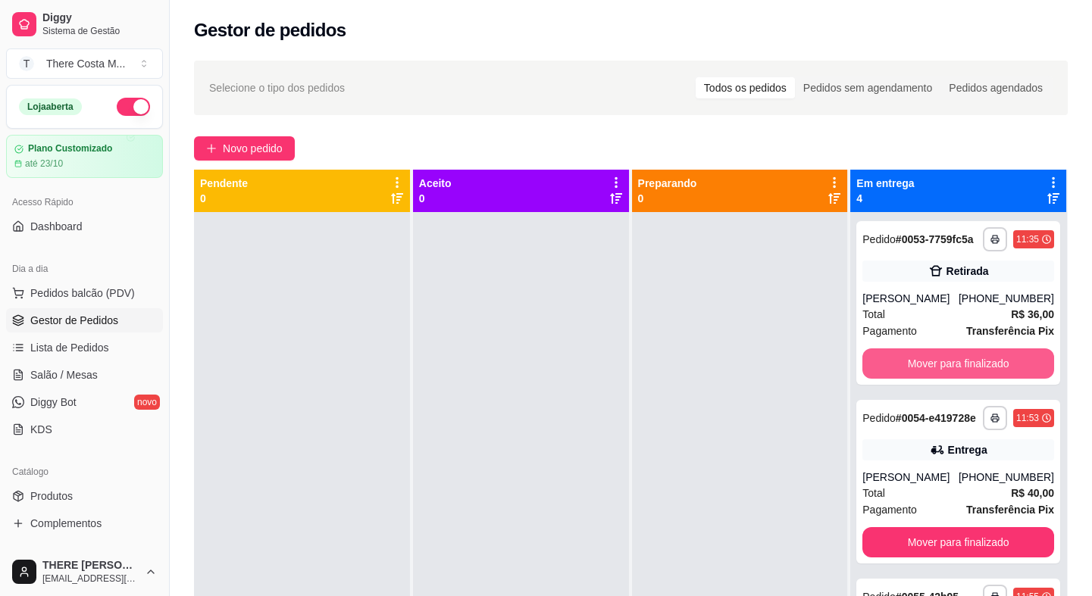
click at [977, 373] on button "Mover para finalizado" at bounding box center [958, 363] width 192 height 30
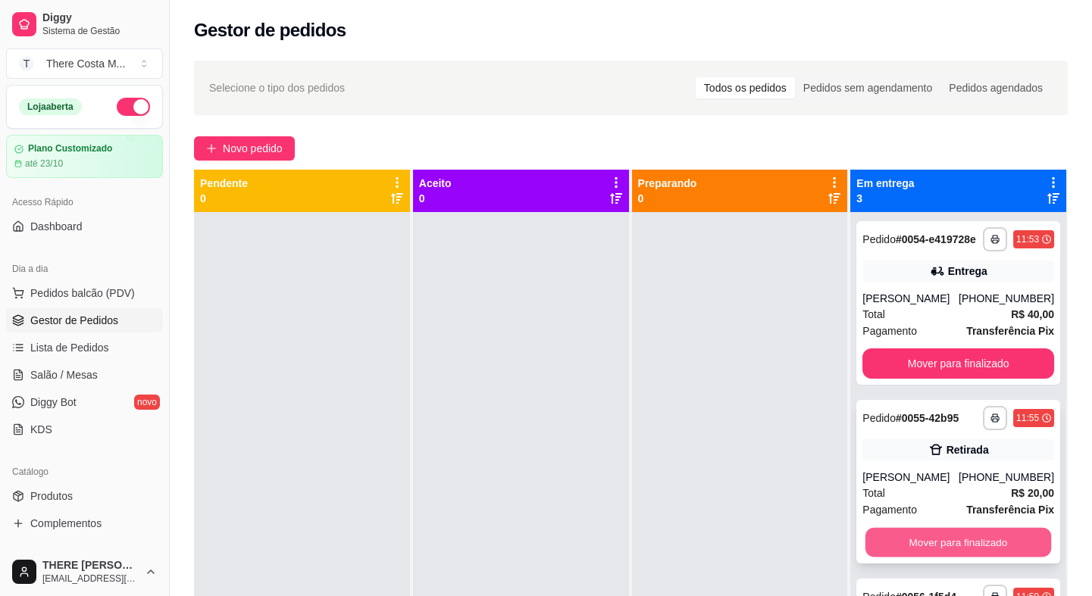
click at [980, 545] on button "Mover para finalizado" at bounding box center [958, 543] width 186 height 30
click at [987, 533] on button "Mover para finalizado" at bounding box center [958, 543] width 186 height 30
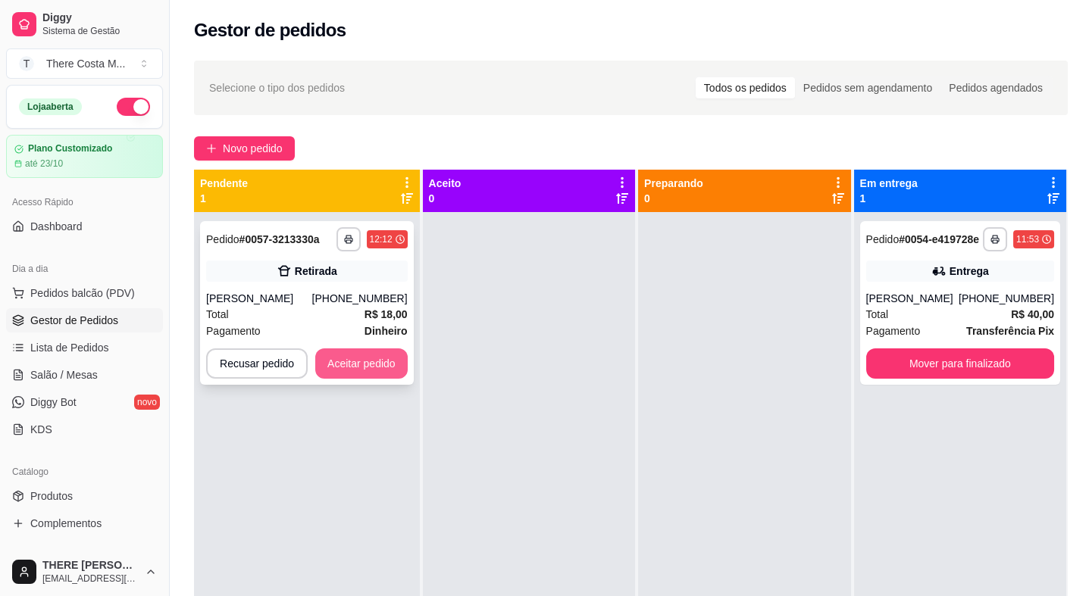
click at [378, 361] on button "Aceitar pedido" at bounding box center [361, 363] width 92 height 30
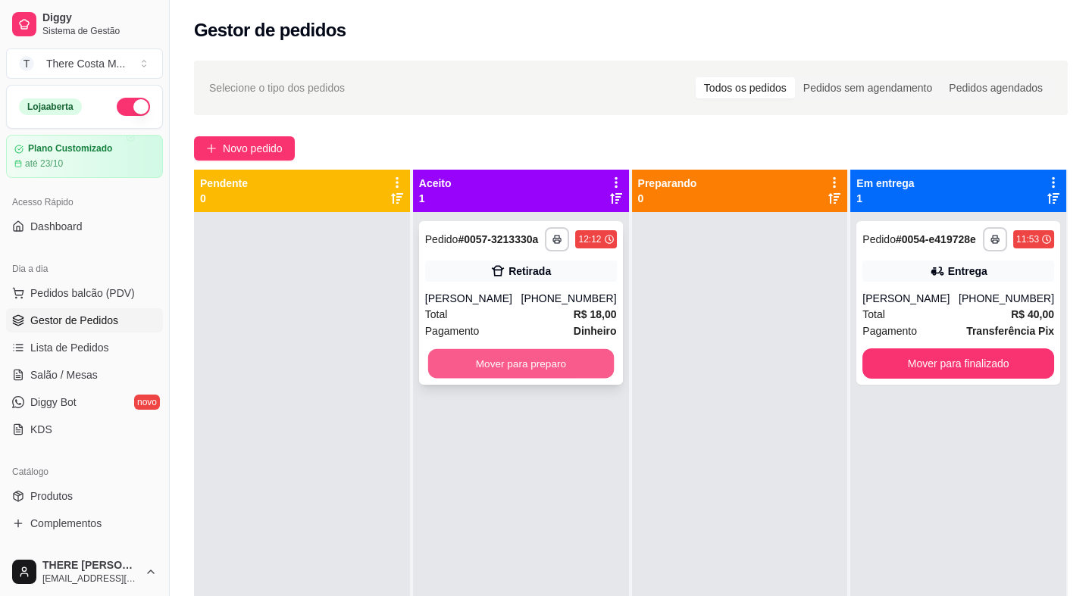
click at [545, 366] on button "Mover para preparo" at bounding box center [521, 364] width 186 height 30
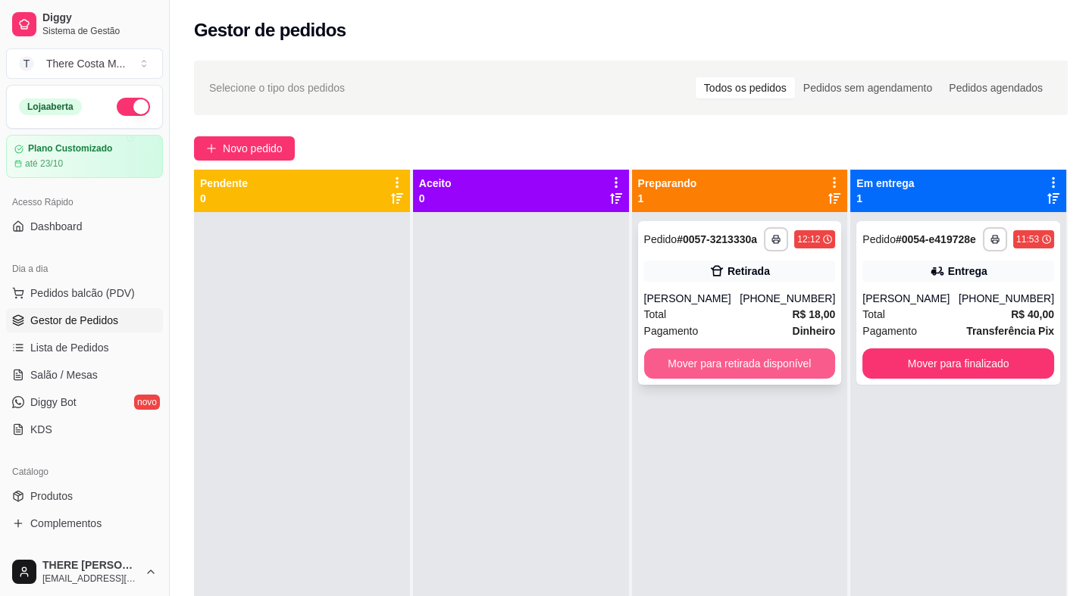
click at [749, 366] on button "Mover para retirada disponível" at bounding box center [740, 363] width 192 height 30
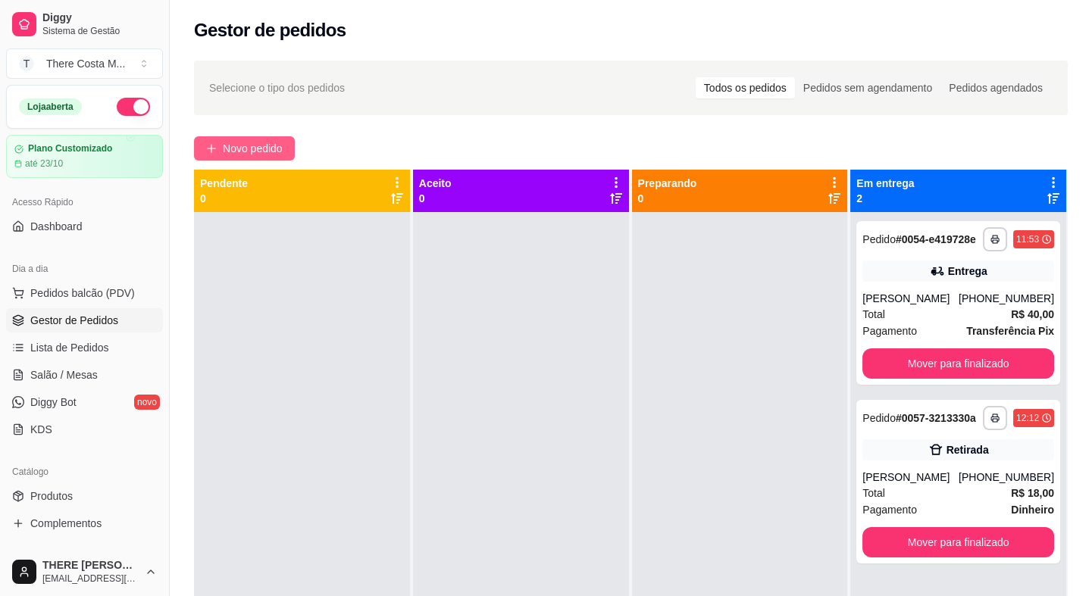
click at [260, 155] on span "Novo pedido" at bounding box center [253, 148] width 60 height 17
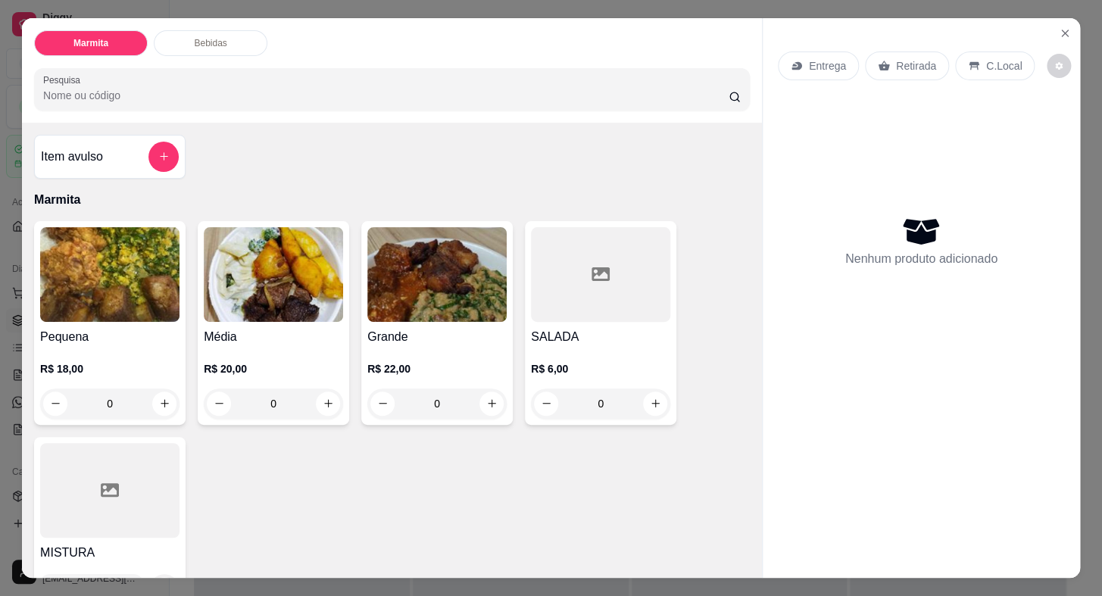
click at [809, 58] on p "Entrega" at bounding box center [827, 65] width 37 height 15
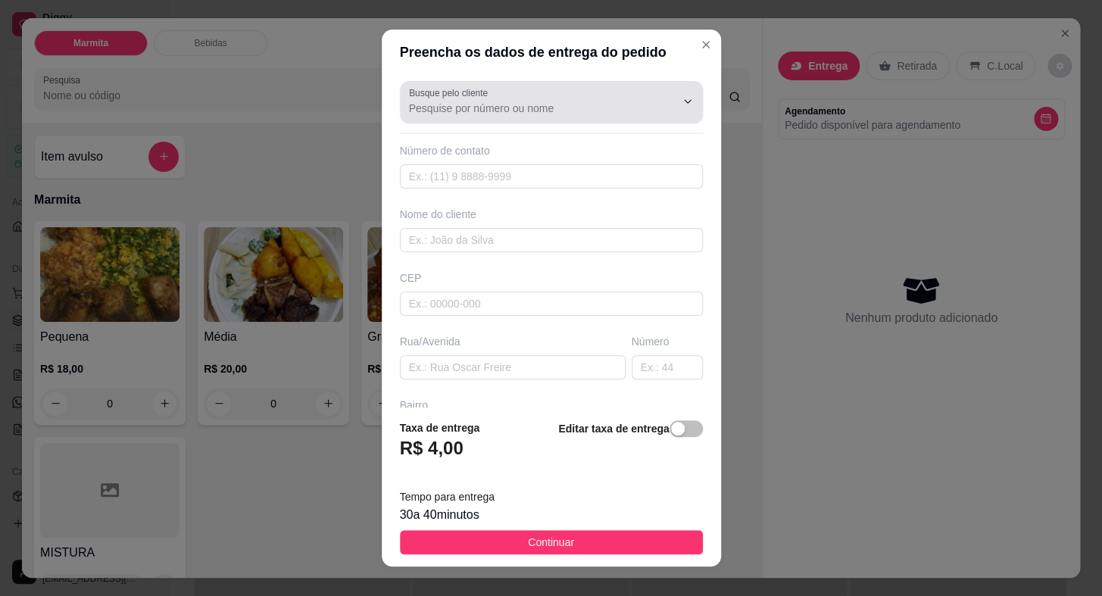
click at [576, 105] on input "Busque pelo cliente" at bounding box center [530, 108] width 242 height 15
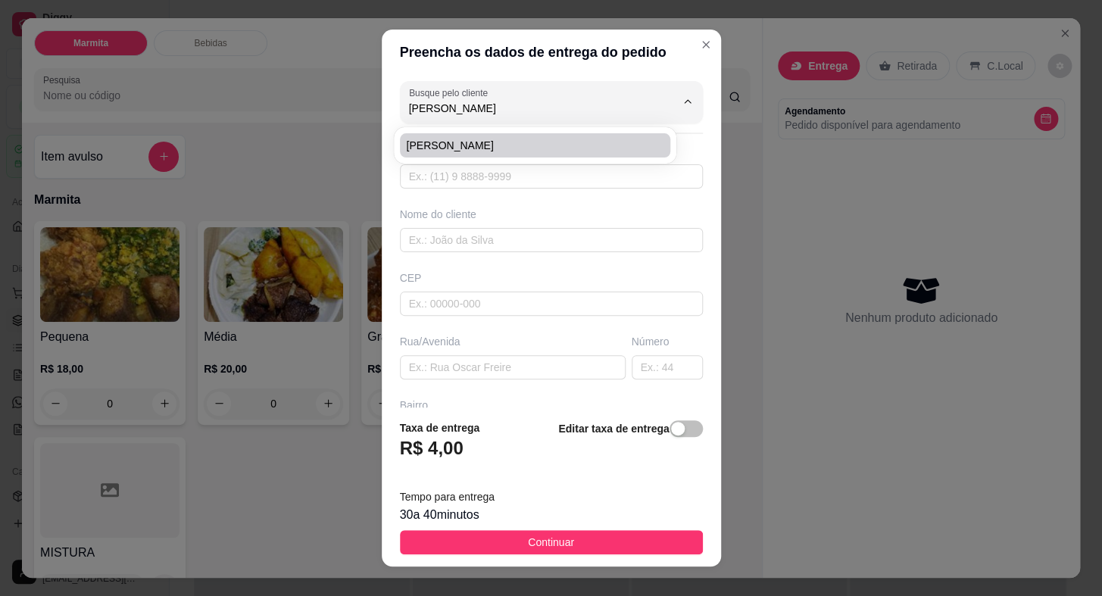
click at [458, 148] on span "[PERSON_NAME]" at bounding box center [527, 145] width 243 height 15
type input "[PERSON_NAME]"
type input "15998528216"
type input "[PERSON_NAME]"
type input "18440000"
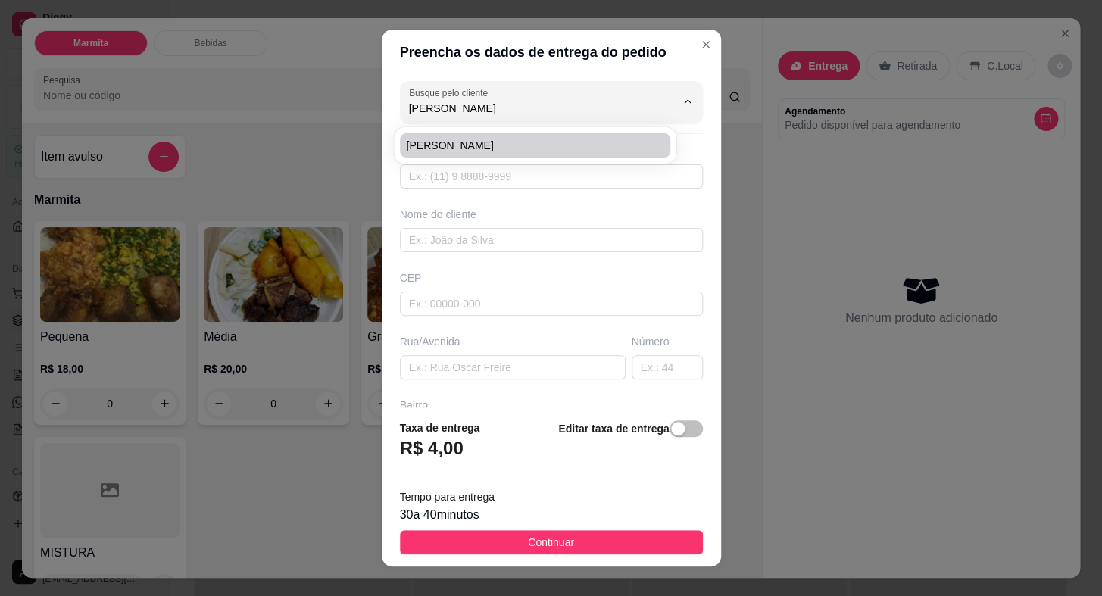
type input "X"
type input "Itaberá"
type input "BAR DO FEINHO"
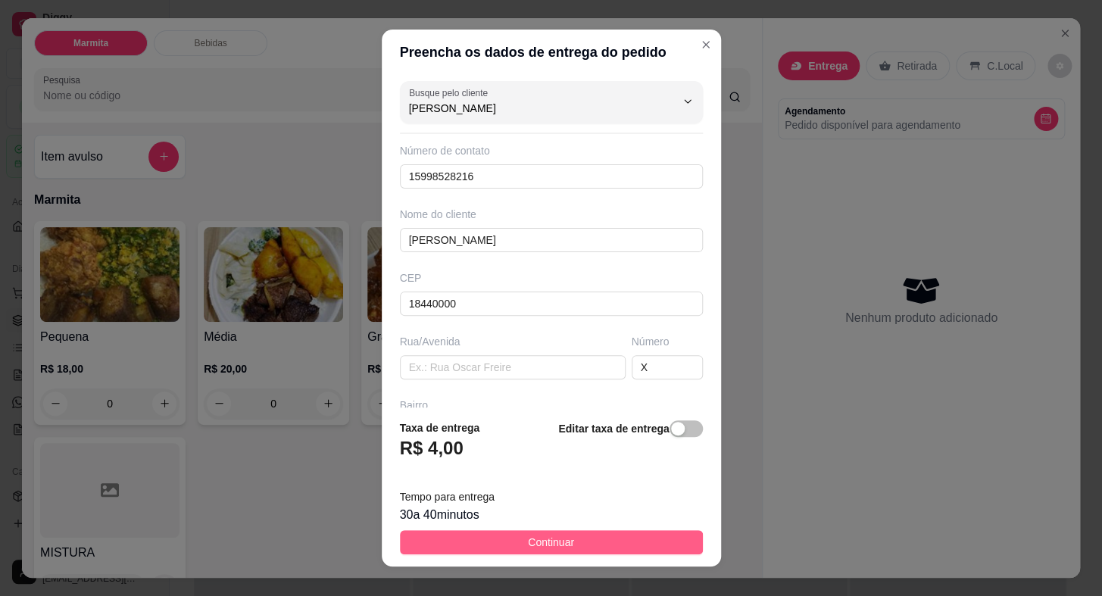
type input "[PERSON_NAME]"
click at [646, 554] on button "Continuar" at bounding box center [551, 542] width 303 height 24
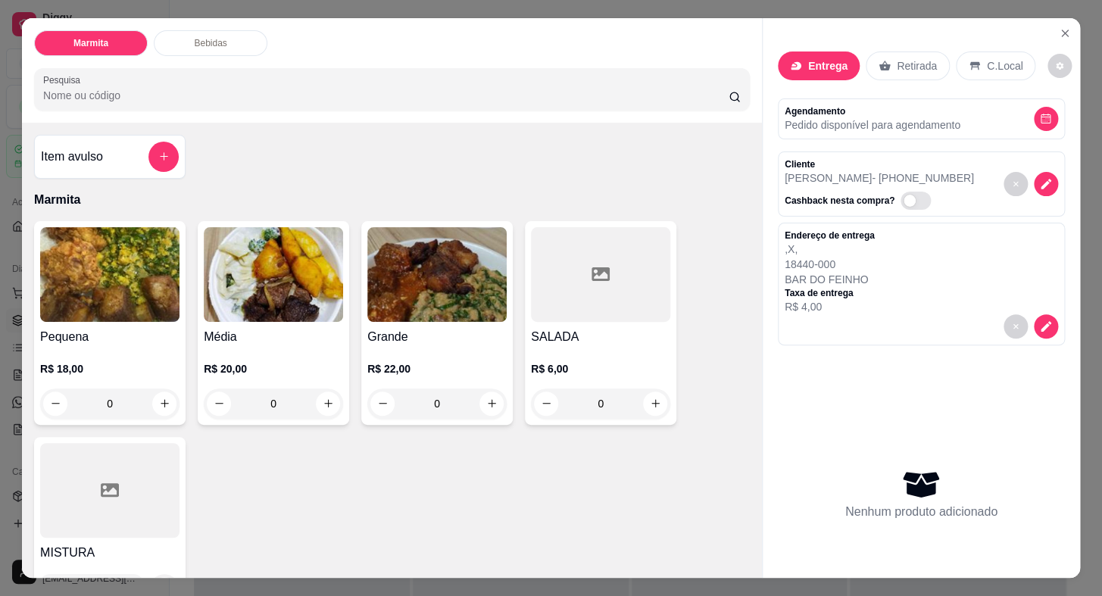
click at [311, 330] on h4 "Média" at bounding box center [273, 337] width 139 height 18
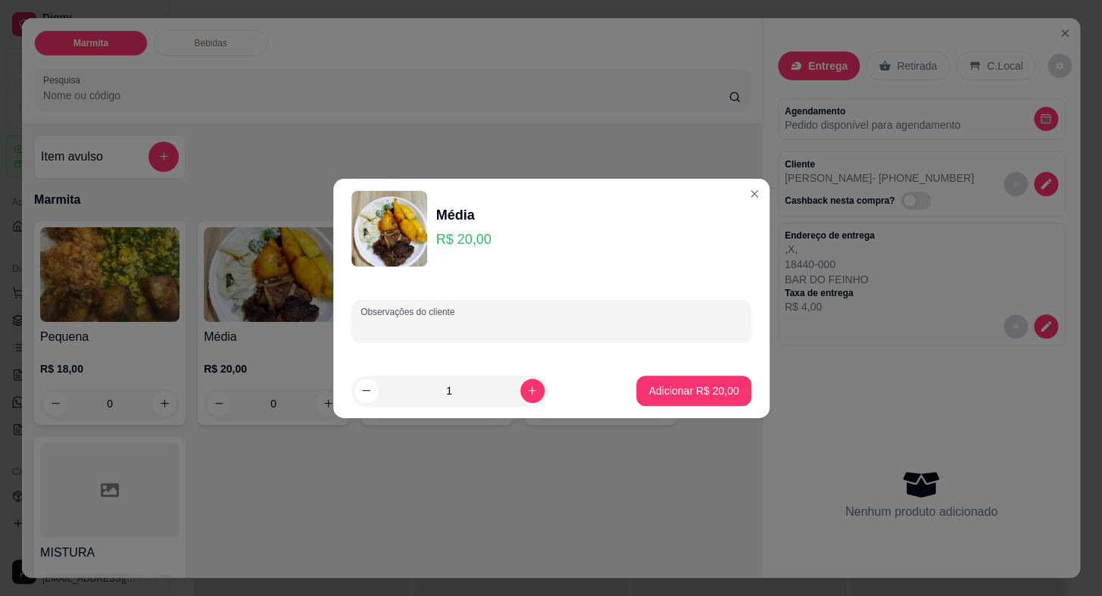
click at [489, 326] on input "Observações do cliente" at bounding box center [552, 327] width 382 height 15
type input "SEM FAROFA"
click at [686, 383] on p "Adicionar R$ 20,00" at bounding box center [693, 390] width 90 height 15
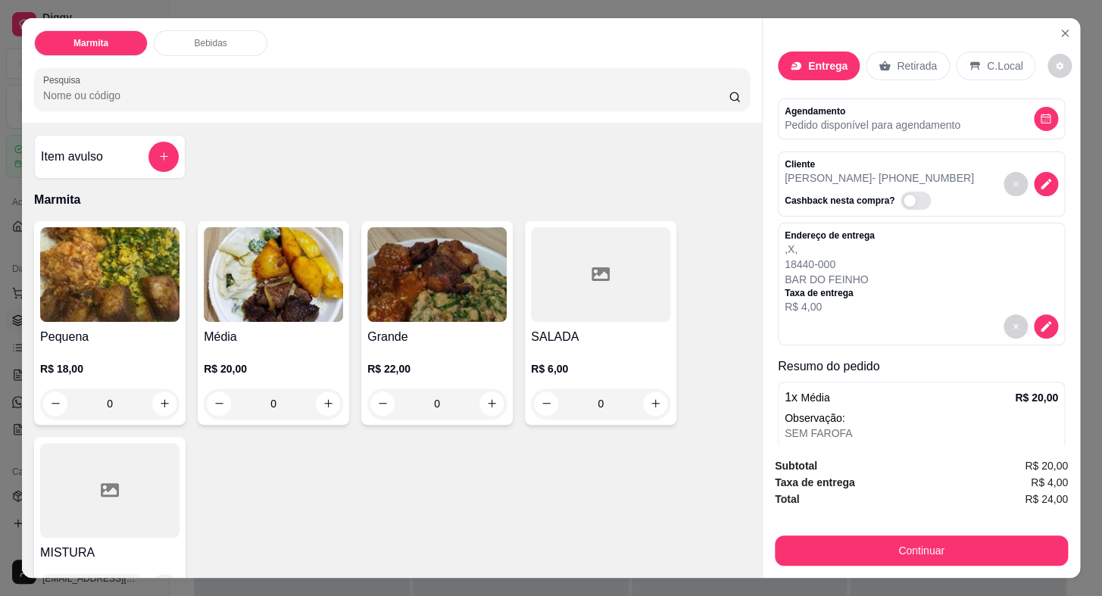
click at [118, 281] on img at bounding box center [109, 274] width 139 height 95
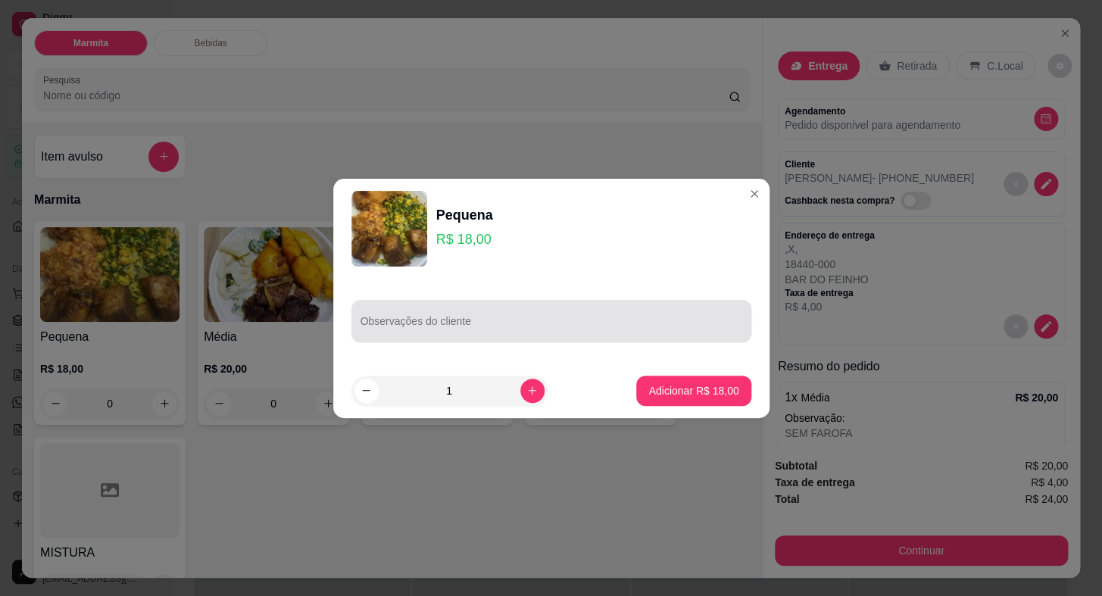
click at [407, 335] on div at bounding box center [552, 321] width 382 height 30
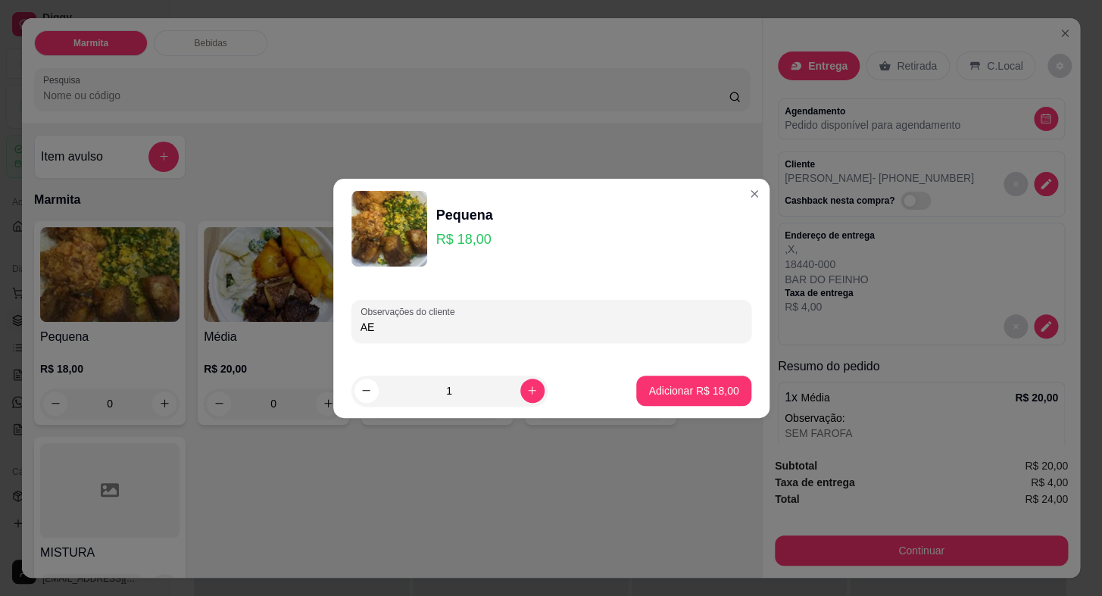
type input "A"
type input "SEM FEIJAO, SEM MEDALHAO"
click at [716, 400] on button "Adicionar R$ 18,00" at bounding box center [694, 391] width 111 height 30
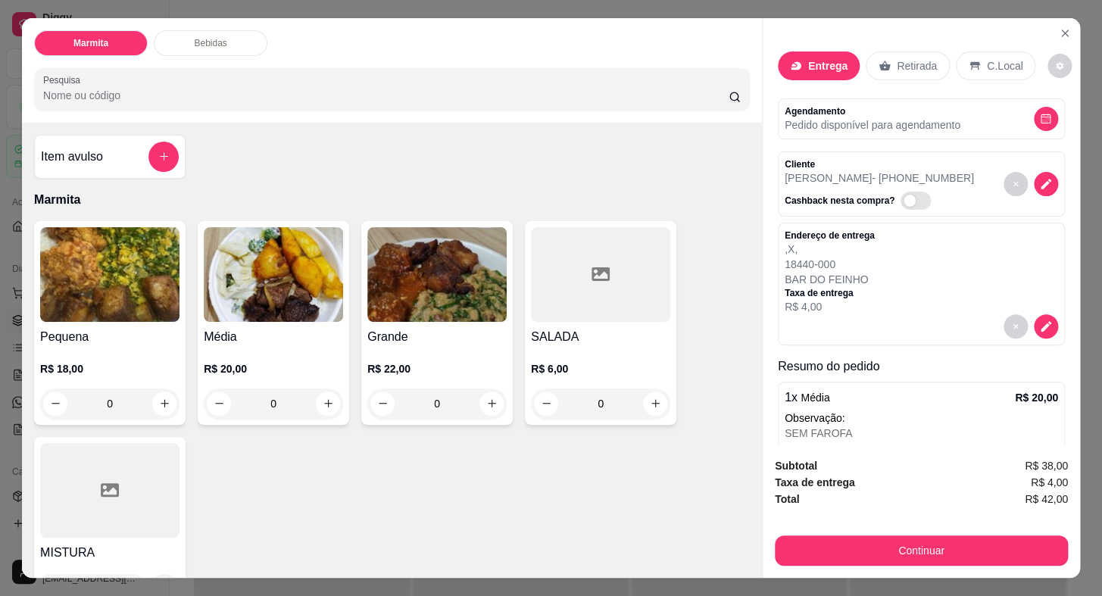
click at [114, 328] on h4 "Pequena" at bounding box center [109, 337] width 139 height 18
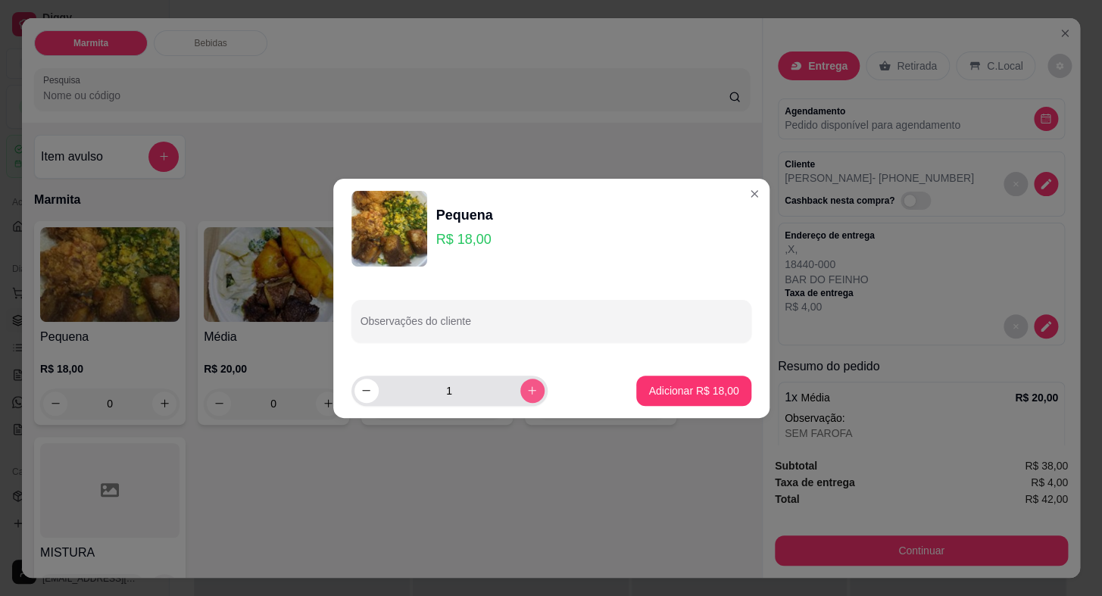
click at [527, 389] on icon "increase-product-quantity" at bounding box center [532, 390] width 11 height 11
type input "2"
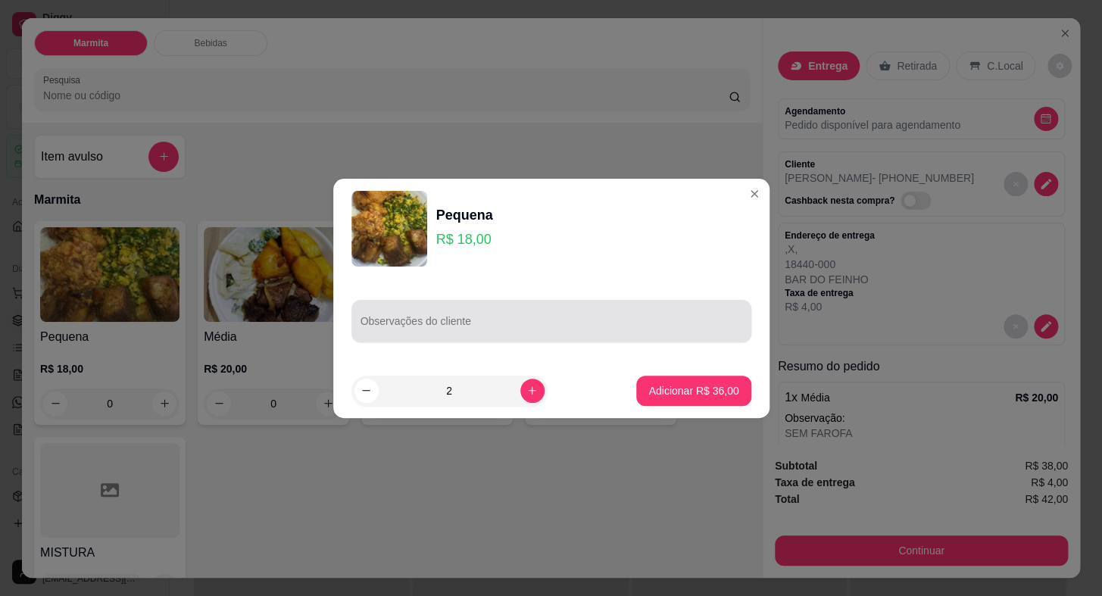
click at [480, 336] on div "Observações do cliente" at bounding box center [552, 321] width 400 height 42
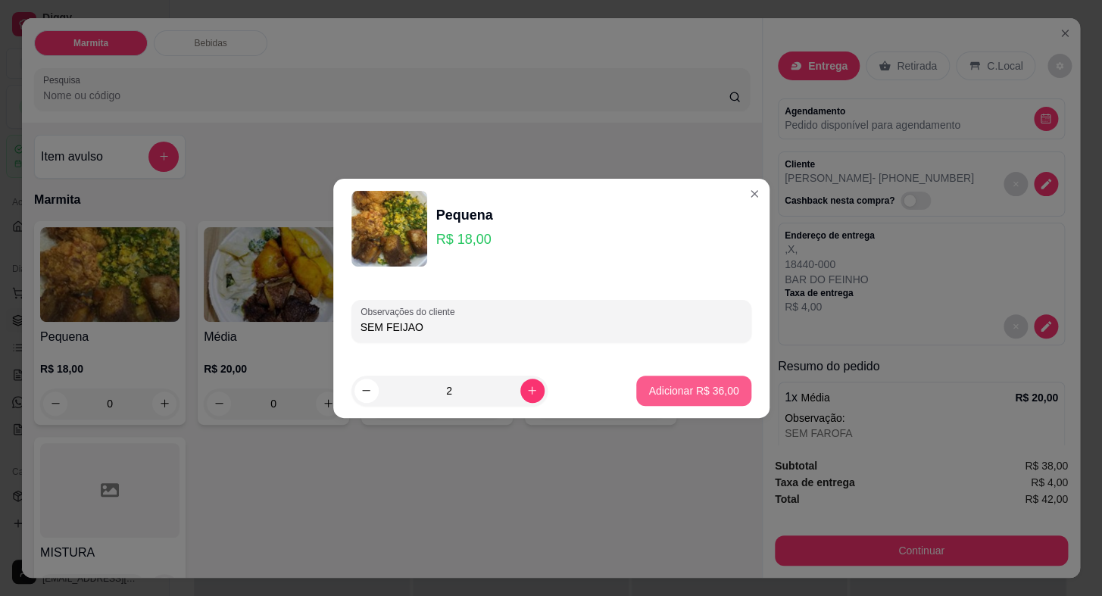
type input "SEM FEIJAO"
click at [689, 396] on p "Adicionar R$ 36,00" at bounding box center [694, 390] width 88 height 14
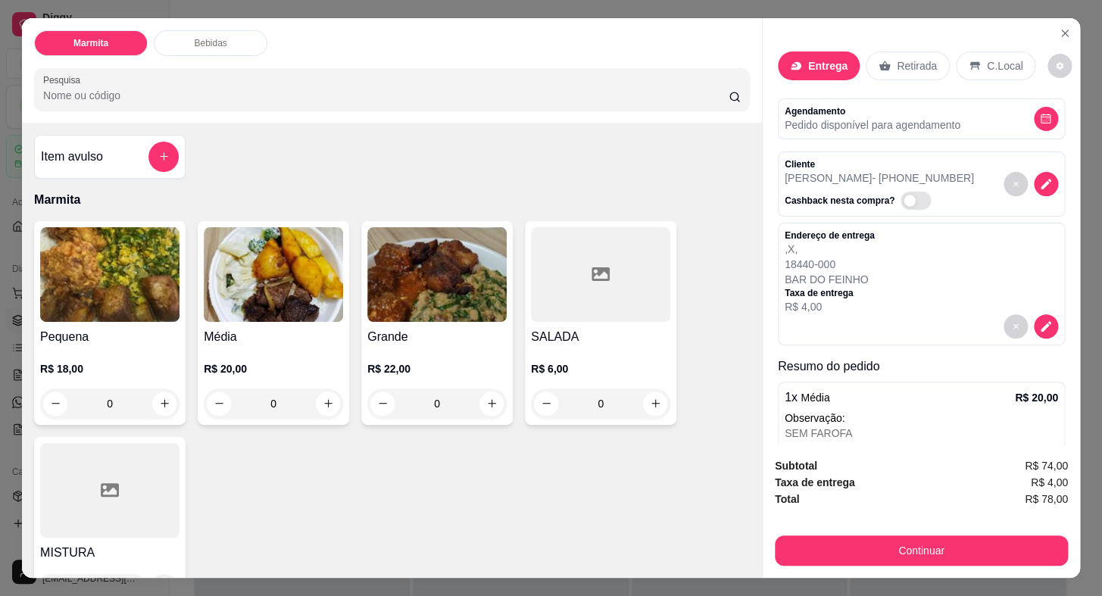
click at [92, 312] on img at bounding box center [109, 274] width 139 height 95
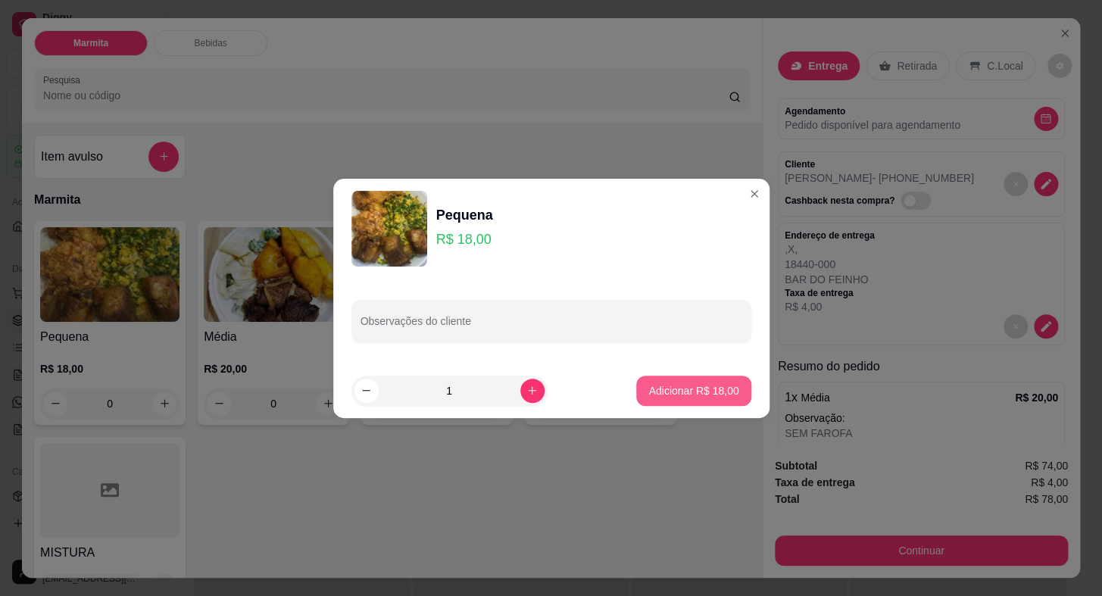
click at [710, 398] on button "Adicionar R$ 18,00" at bounding box center [693, 391] width 114 height 30
type input "1"
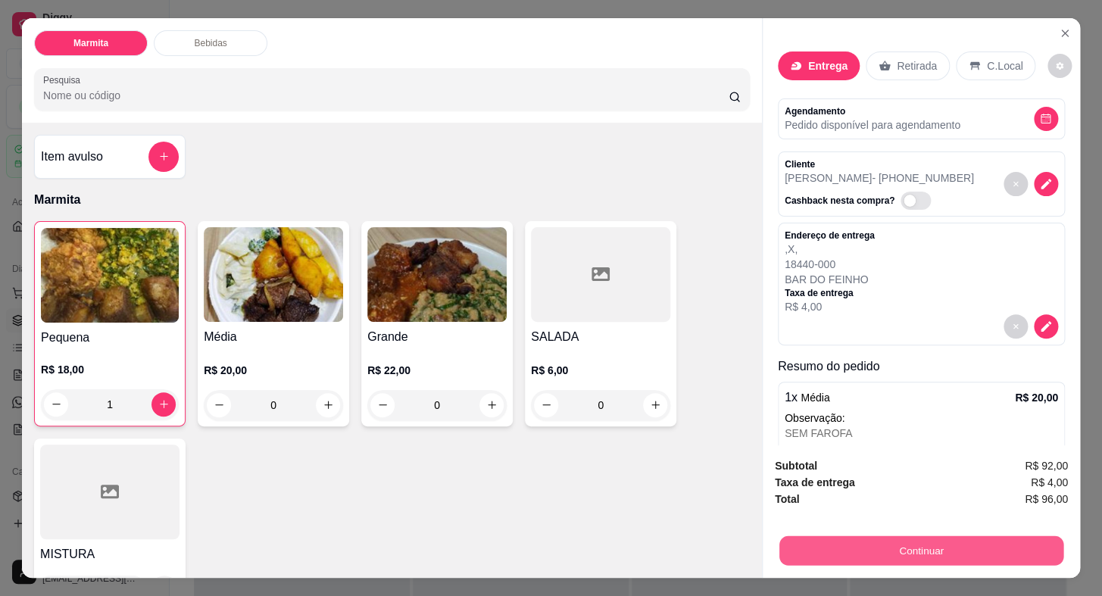
click at [960, 545] on button "Continuar" at bounding box center [922, 551] width 284 height 30
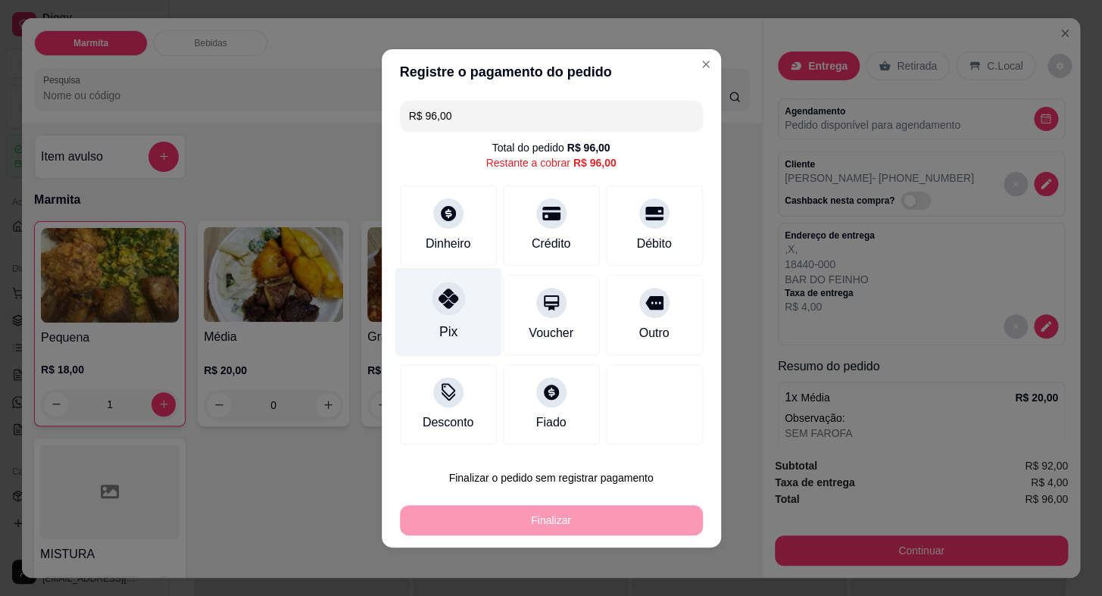
click at [451, 299] on icon at bounding box center [448, 299] width 20 height 20
type input "R$ 0,00"
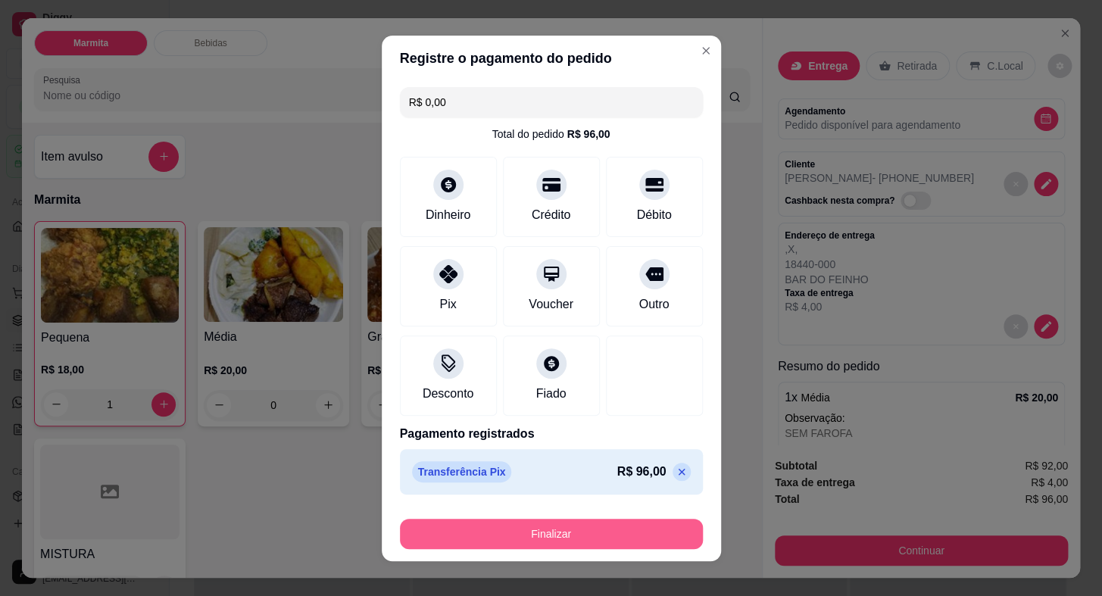
click at [655, 531] on button "Finalizar" at bounding box center [551, 534] width 303 height 30
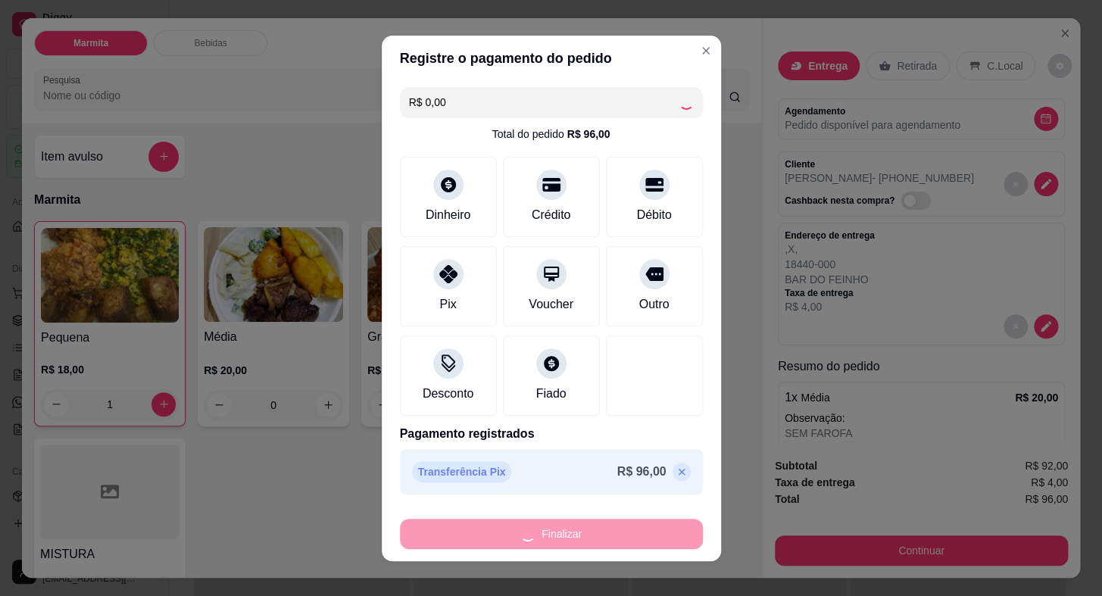
type input "0"
type input "-R$ 96,00"
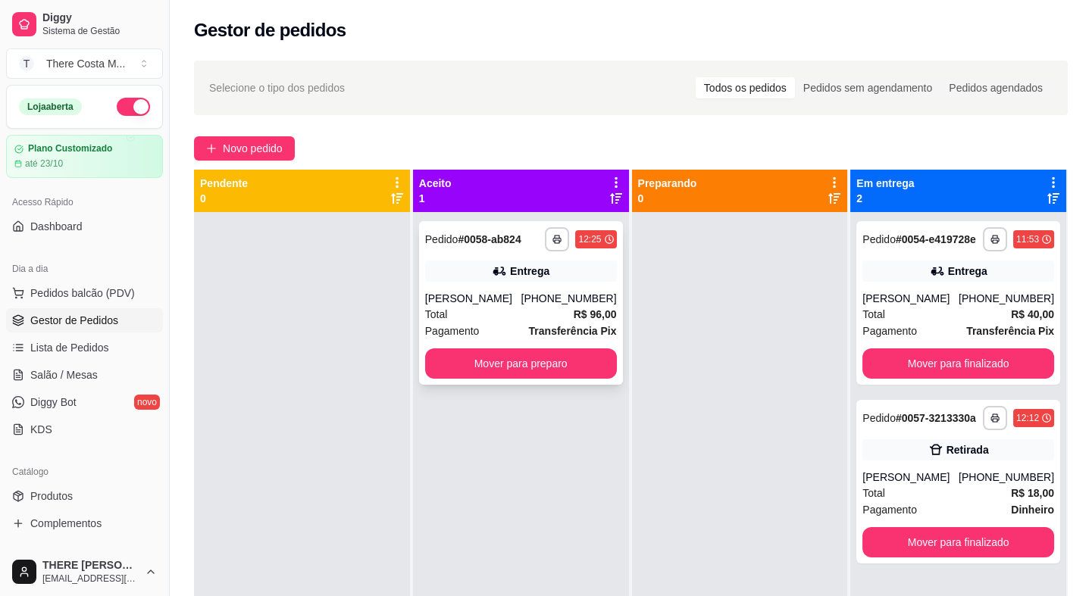
click at [576, 301] on div "[PHONE_NUMBER]" at bounding box center [567, 298] width 95 height 15
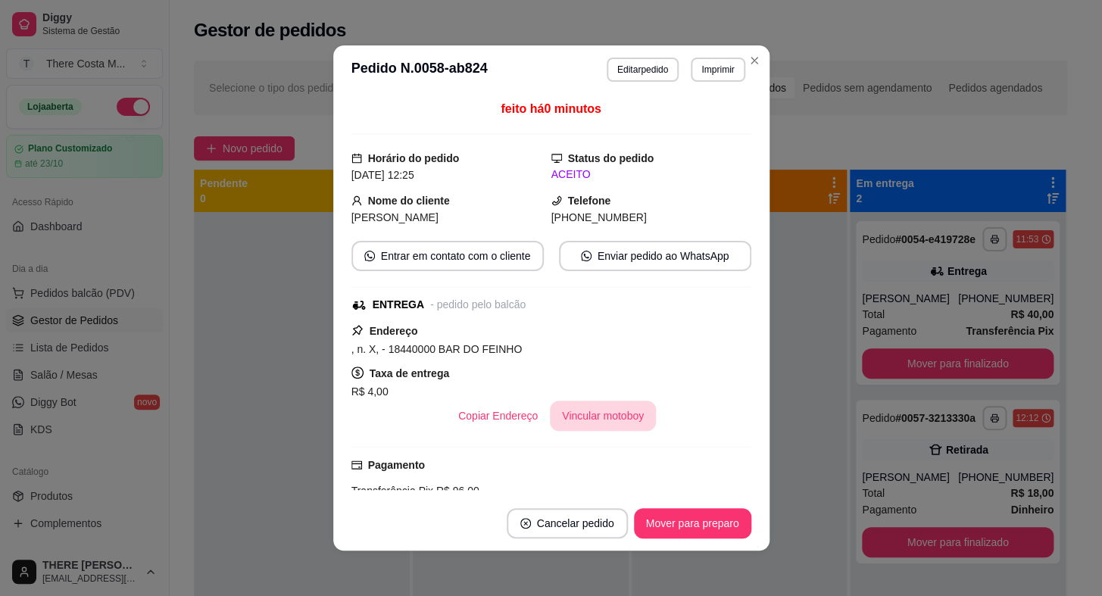
click at [627, 426] on button "Vincular motoboy" at bounding box center [603, 416] width 106 height 30
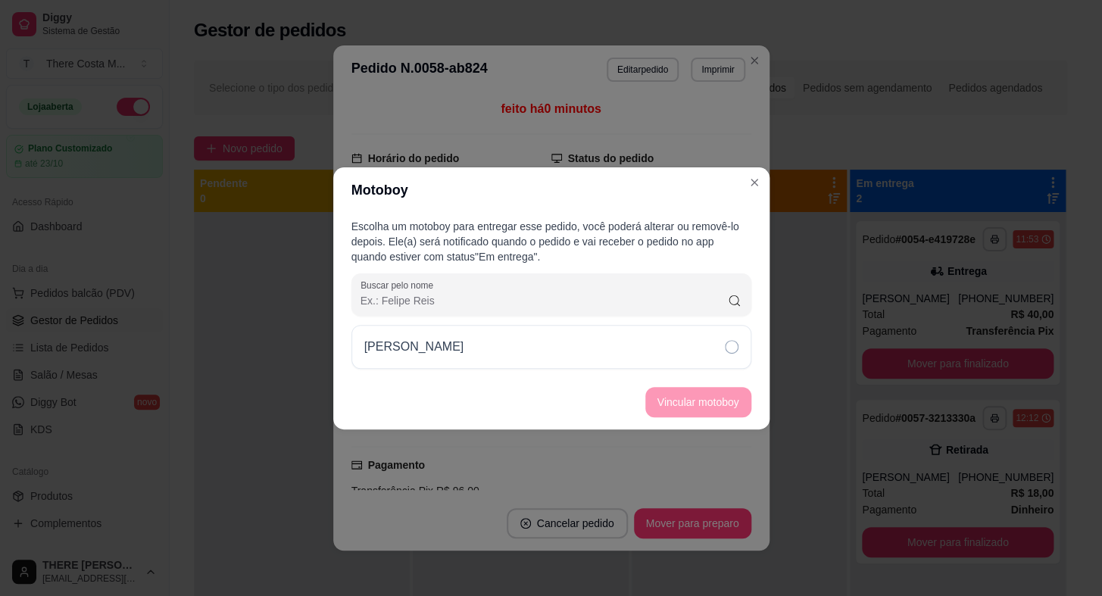
click at [605, 352] on div "[PERSON_NAME]" at bounding box center [552, 347] width 400 height 44
click at [720, 402] on button "Vincular motoboy" at bounding box center [698, 402] width 106 height 30
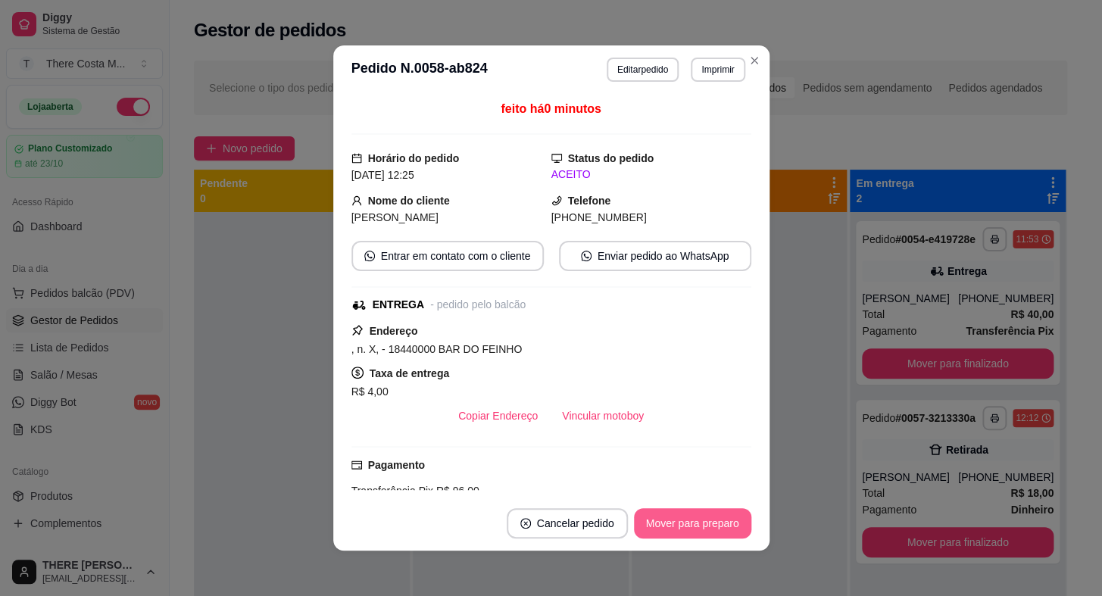
click at [711, 517] on button "Mover para preparo" at bounding box center [692, 523] width 117 height 30
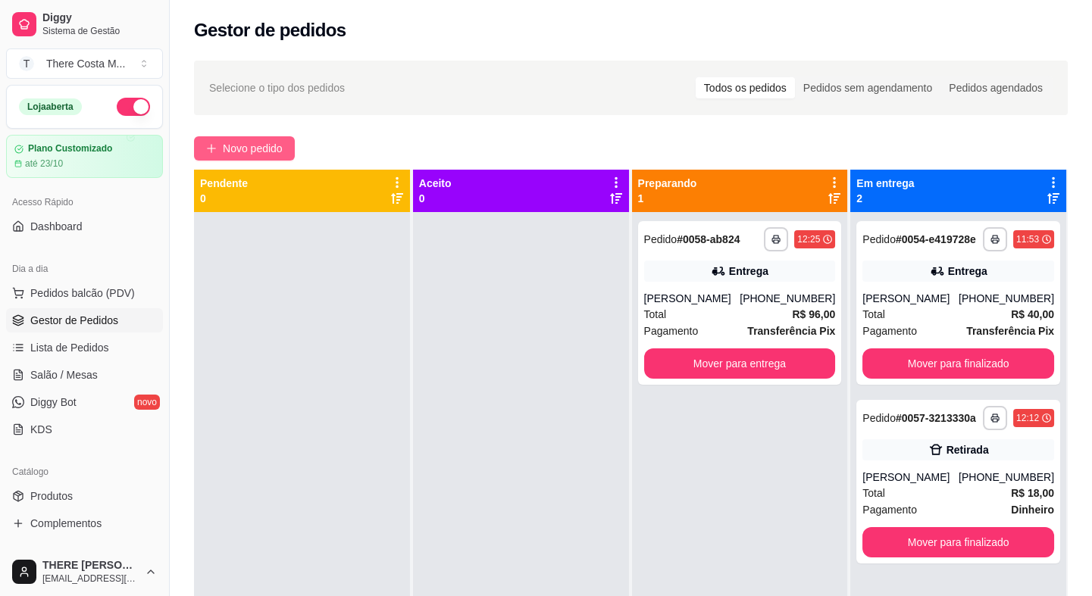
click at [277, 146] on span "Novo pedido" at bounding box center [253, 148] width 60 height 17
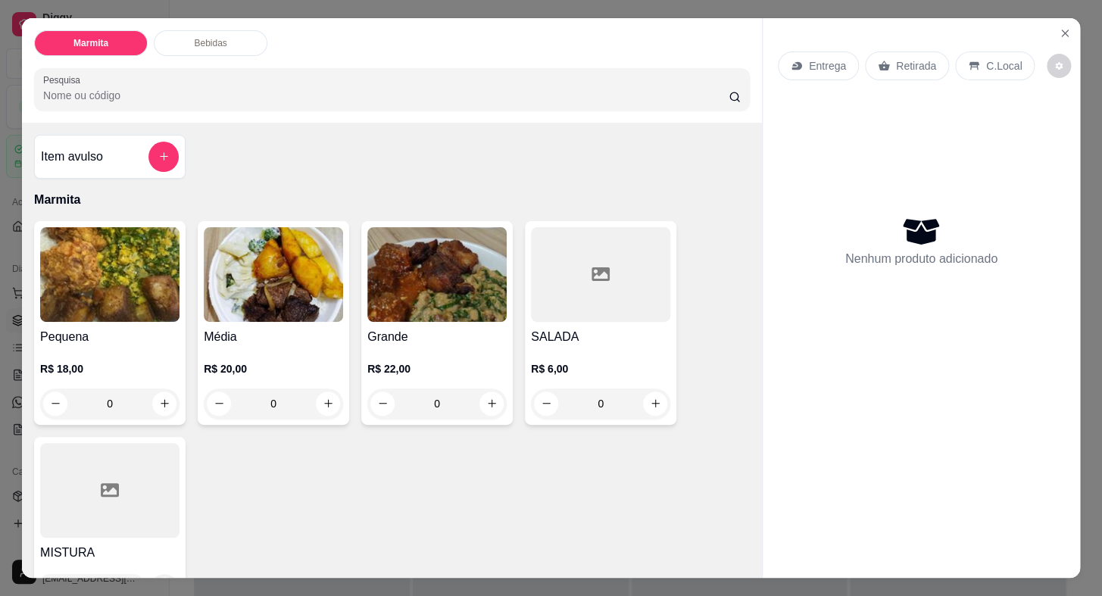
click at [836, 58] on p "Entrega" at bounding box center [827, 65] width 37 height 15
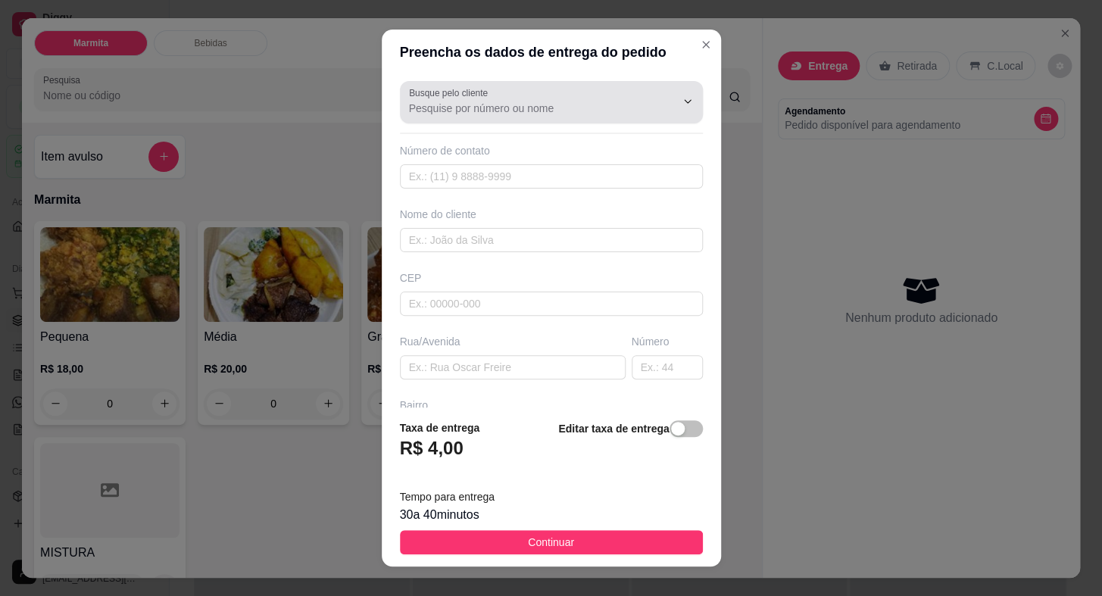
click at [583, 102] on input "Busque pelo cliente" at bounding box center [530, 108] width 242 height 15
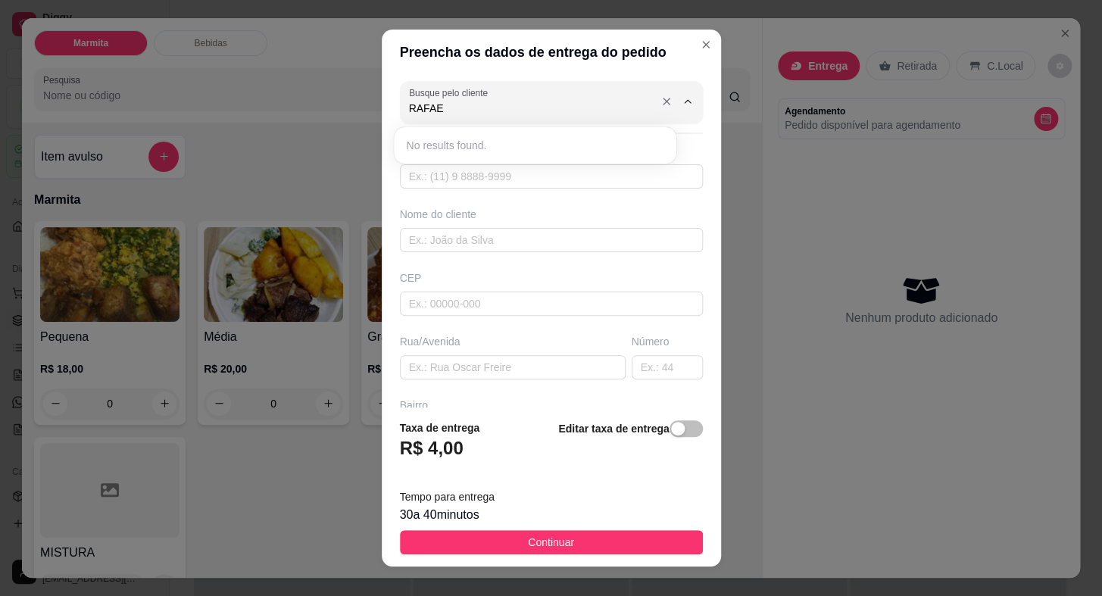
type input "RAFA"
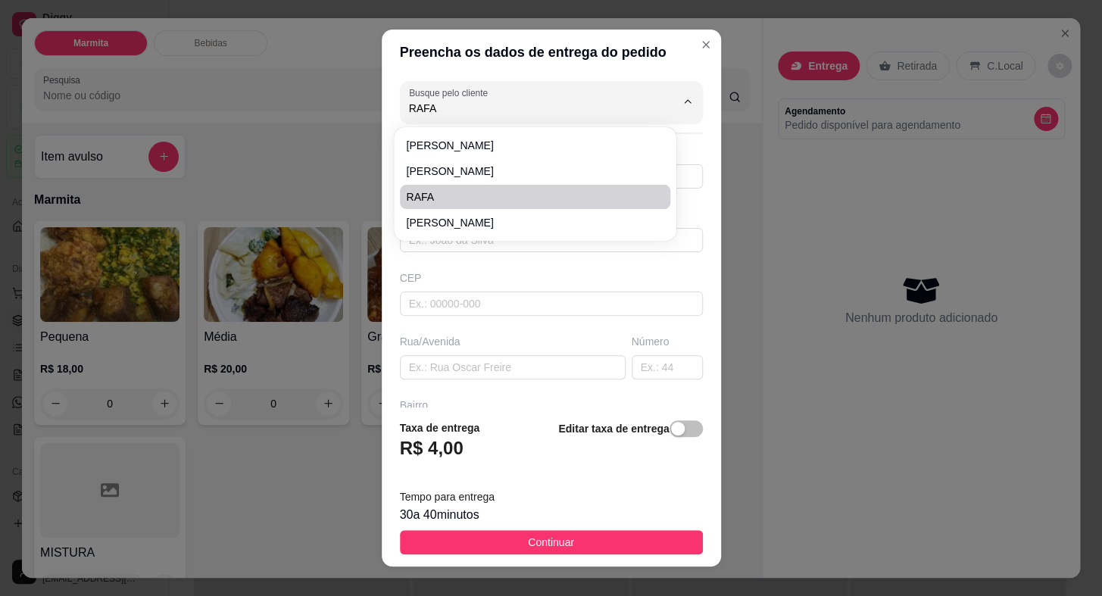
click at [456, 208] on li "RAFA" at bounding box center [535, 197] width 270 height 24
type input "15997835192"
type input "RAFA"
type input "CORONEL [PERSON_NAME]"
type input "1026"
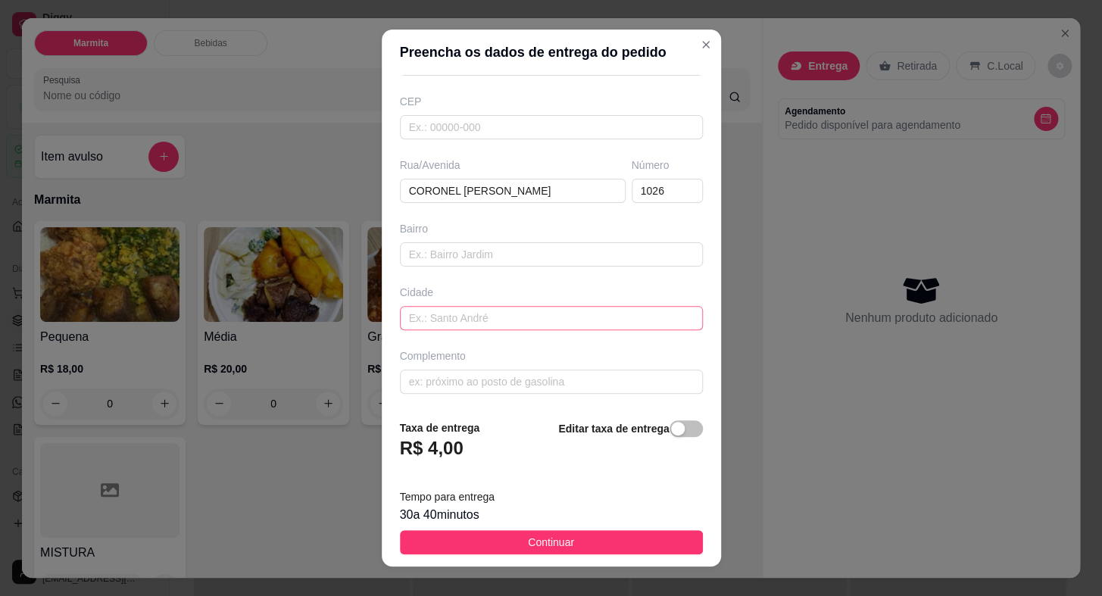
scroll to position [108, 0]
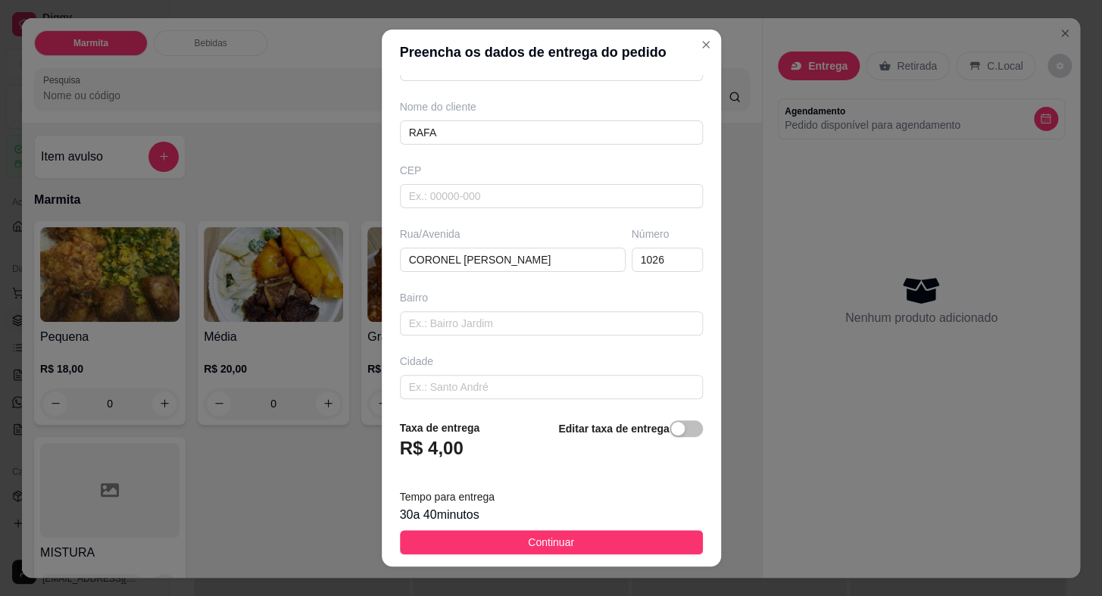
type input "RAFA"
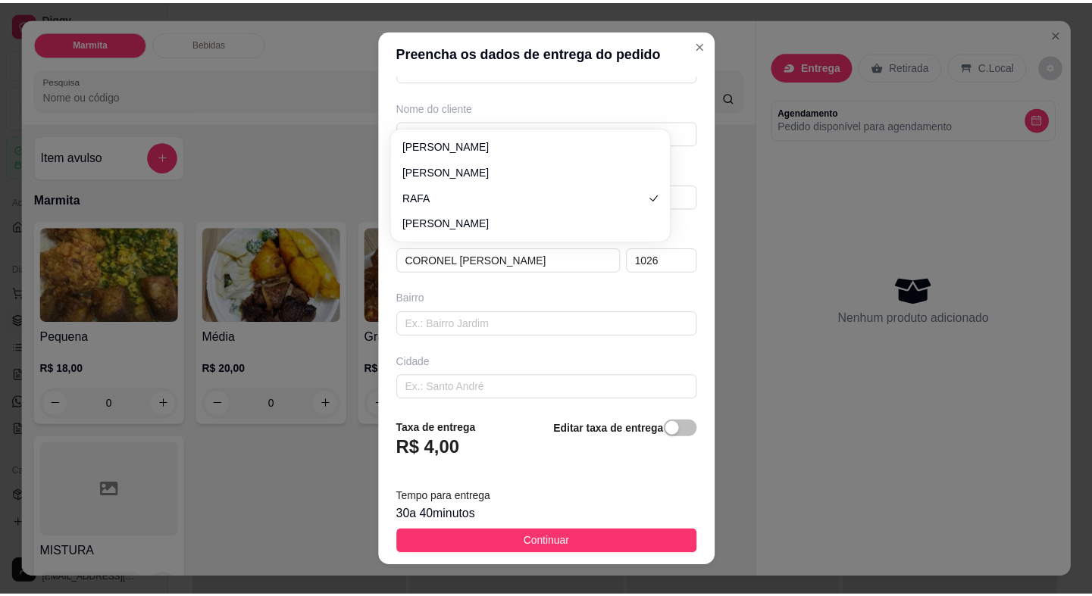
scroll to position [0, 0]
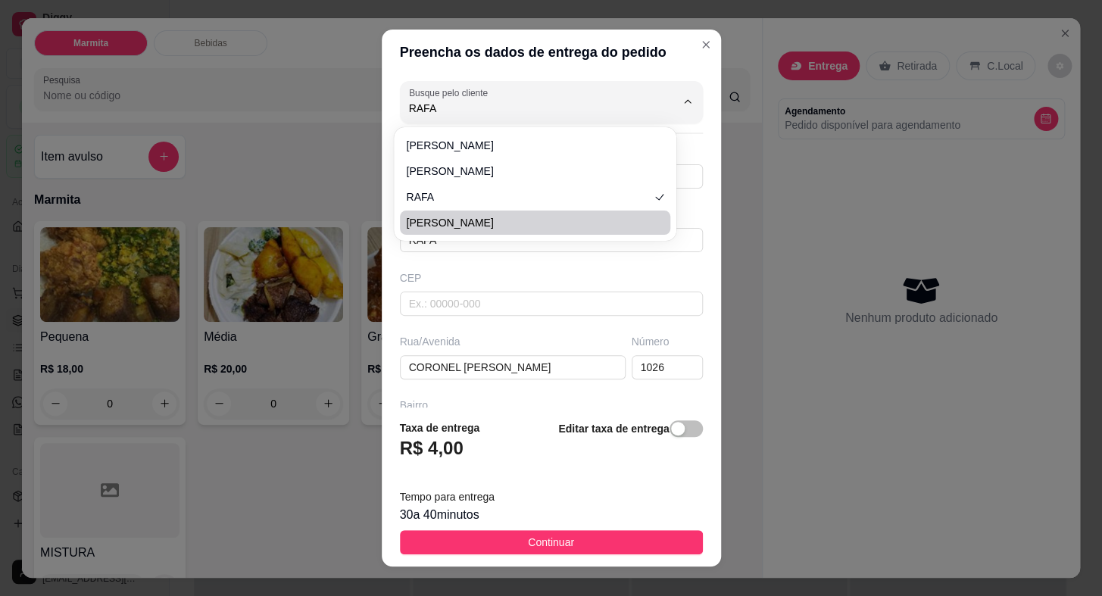
click at [691, 295] on div "Busque pelo cliente RAFA Número de contato 15997835192 Nome do cliente [PERSON_…" at bounding box center [551, 241] width 339 height 332
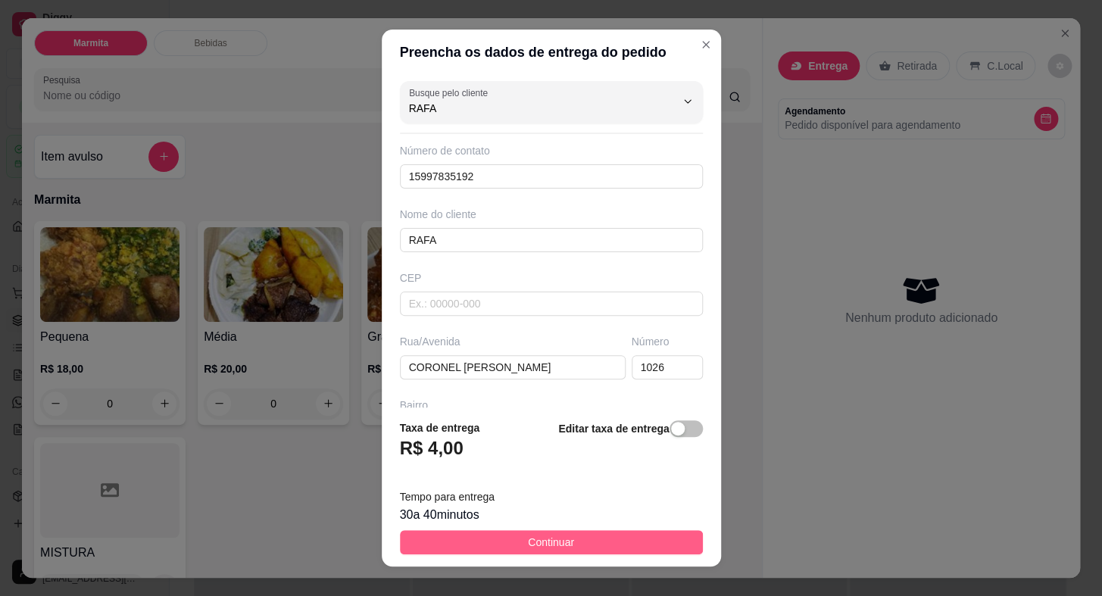
click at [626, 543] on button "Continuar" at bounding box center [551, 542] width 303 height 24
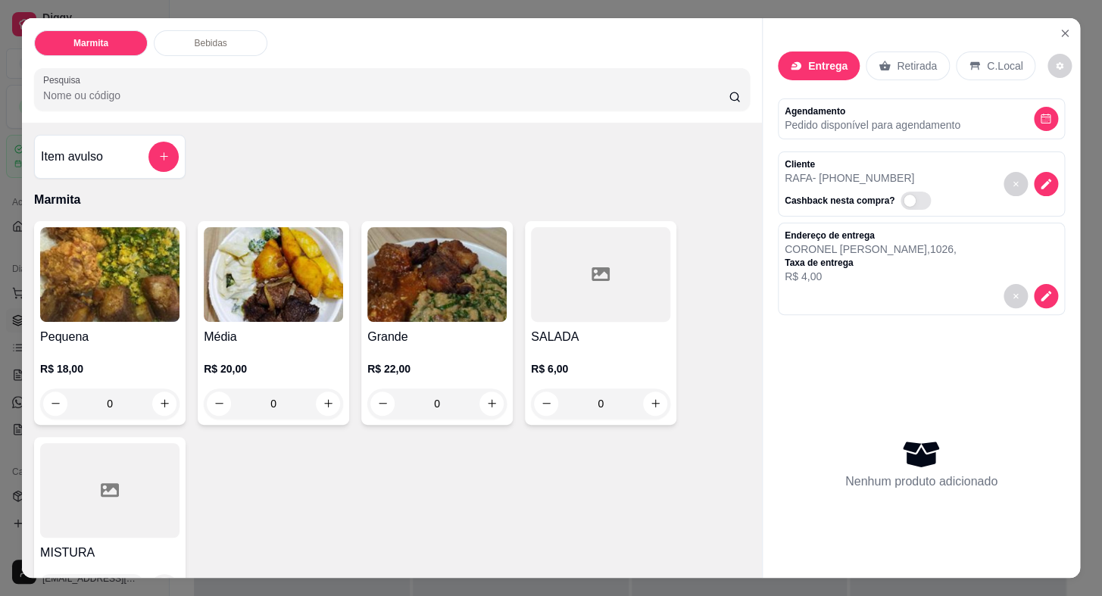
click at [437, 305] on img at bounding box center [436, 274] width 139 height 95
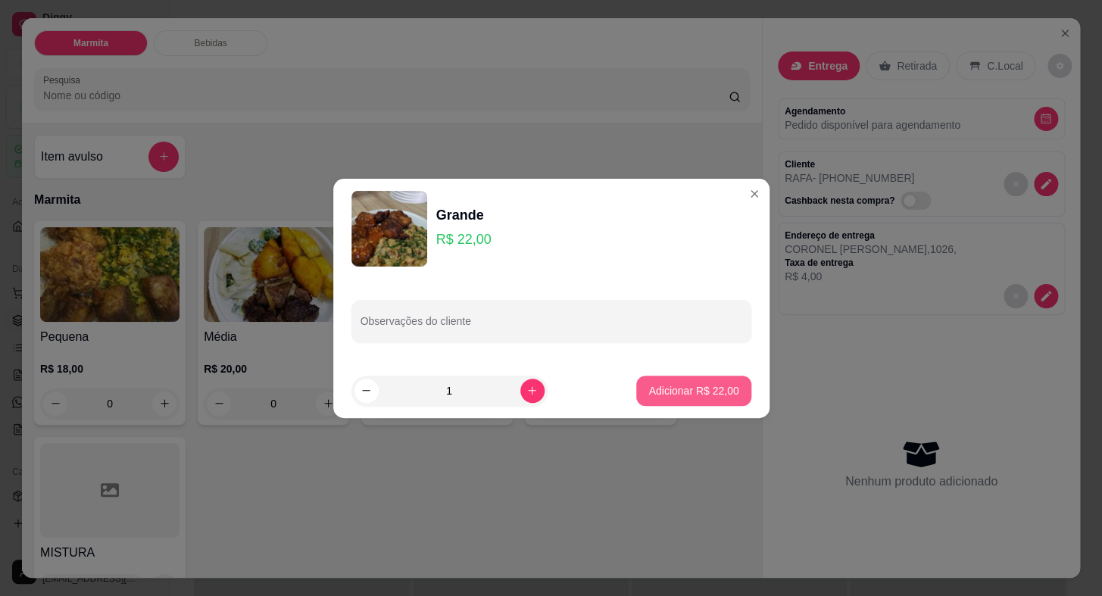
click at [669, 387] on p "Adicionar R$ 22,00" at bounding box center [693, 390] width 90 height 15
type input "1"
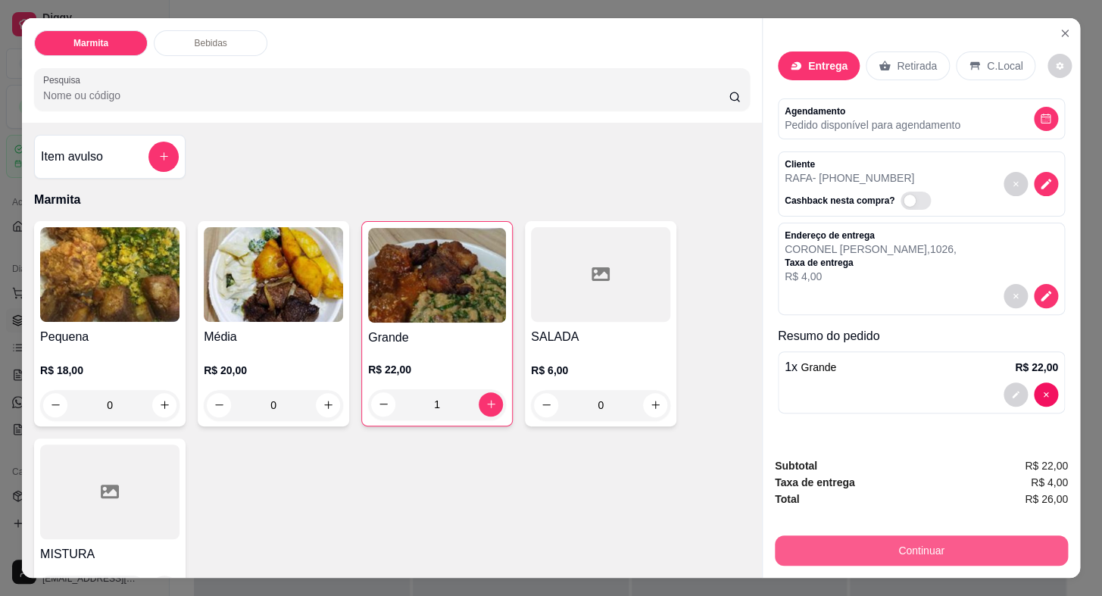
click at [879, 539] on button "Continuar" at bounding box center [921, 551] width 293 height 30
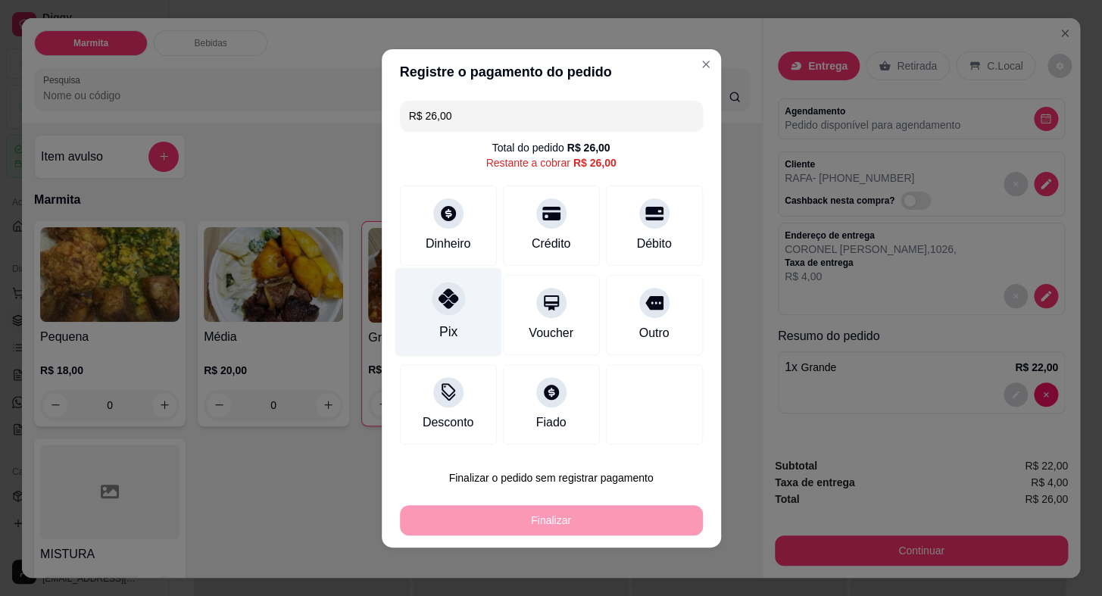
click at [432, 300] on div at bounding box center [448, 298] width 33 height 33
type input "R$ 0,00"
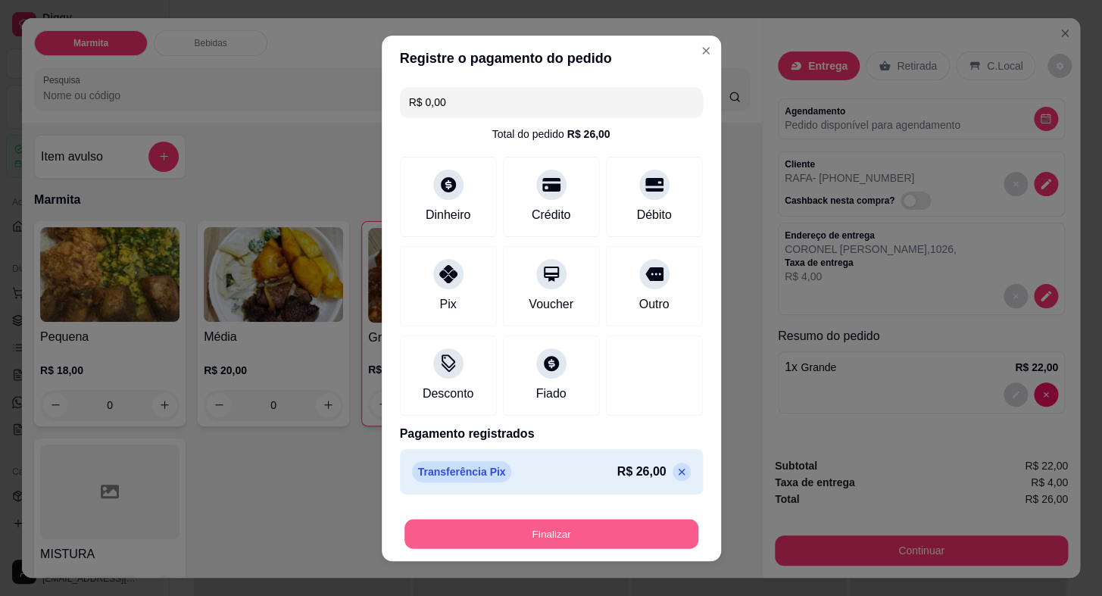
click at [661, 523] on button "Finalizar" at bounding box center [552, 534] width 294 height 30
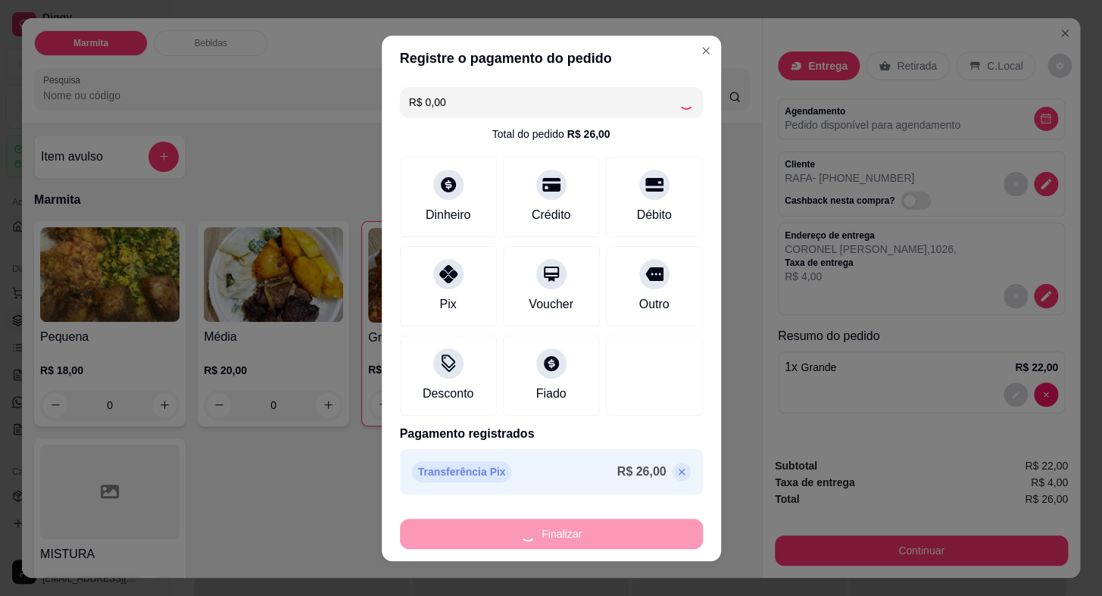
type input "0"
type input "-R$ 26,00"
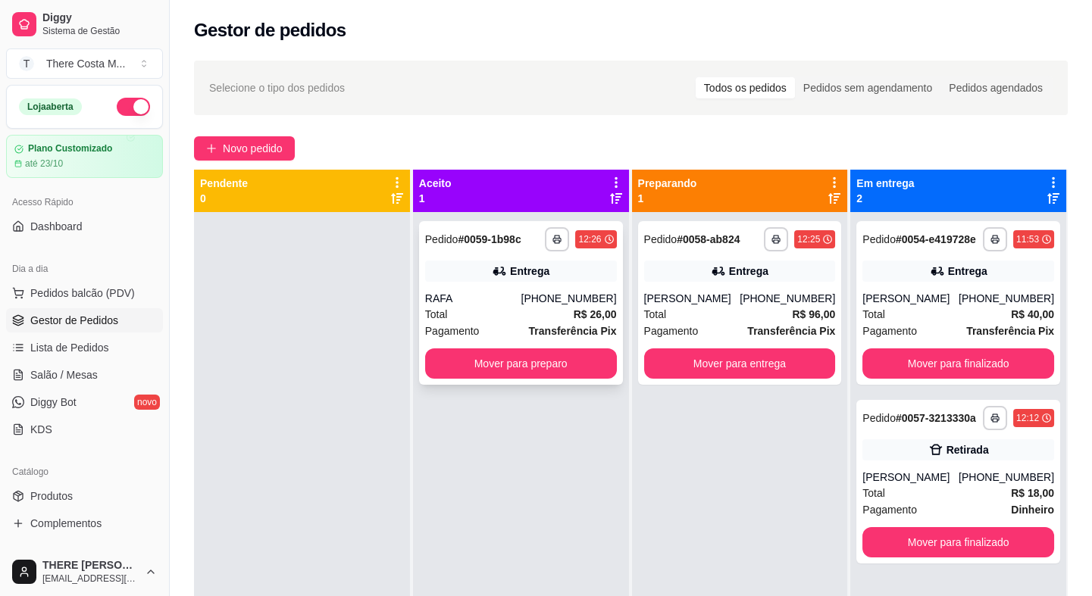
click at [521, 292] on div "RAFA" at bounding box center [473, 298] width 96 height 15
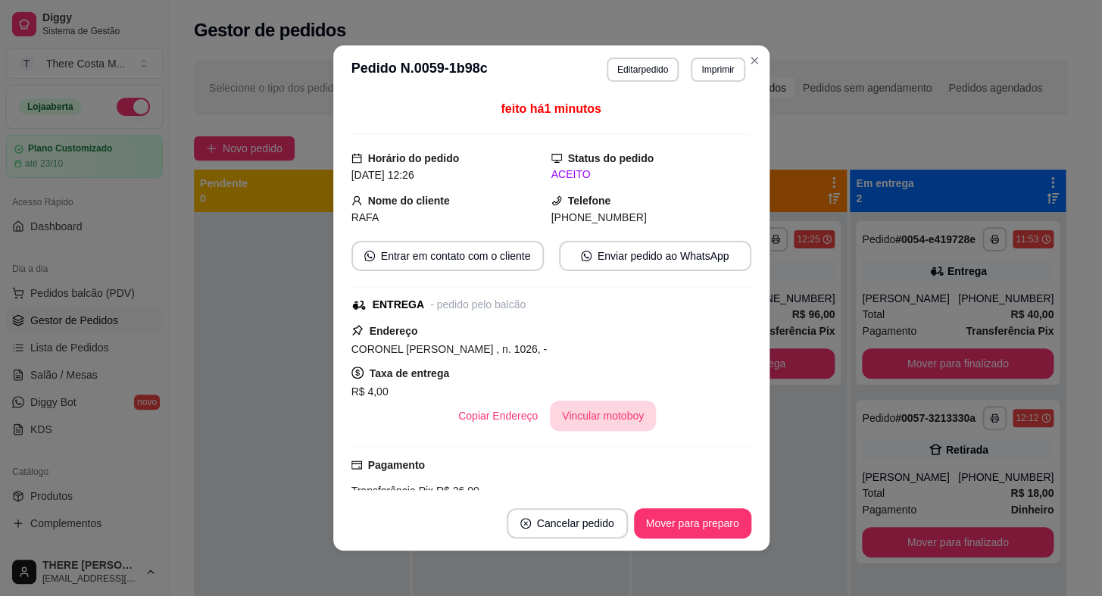
click at [600, 420] on button "Vincular motoboy" at bounding box center [603, 416] width 106 height 30
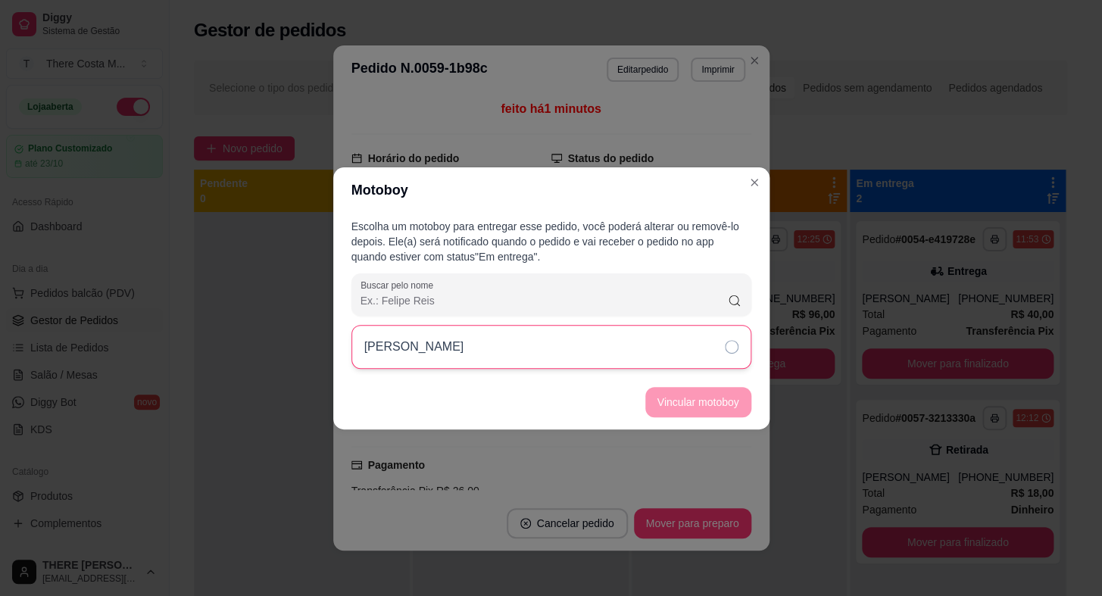
click at [661, 345] on div "[PERSON_NAME]" at bounding box center [552, 347] width 400 height 44
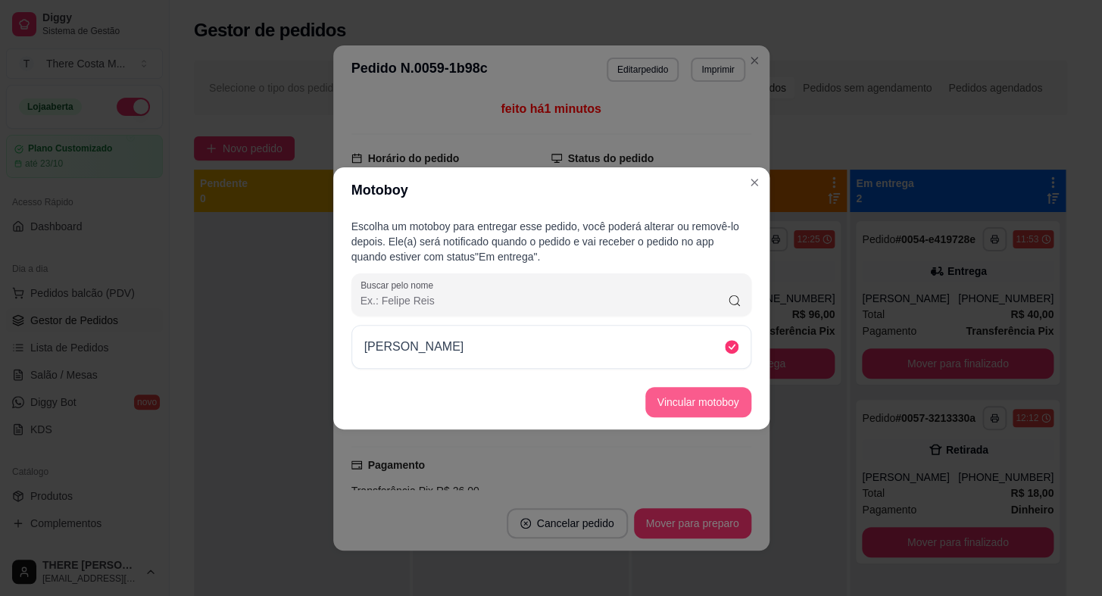
click at [712, 394] on button "Vincular motoboy" at bounding box center [698, 402] width 106 height 30
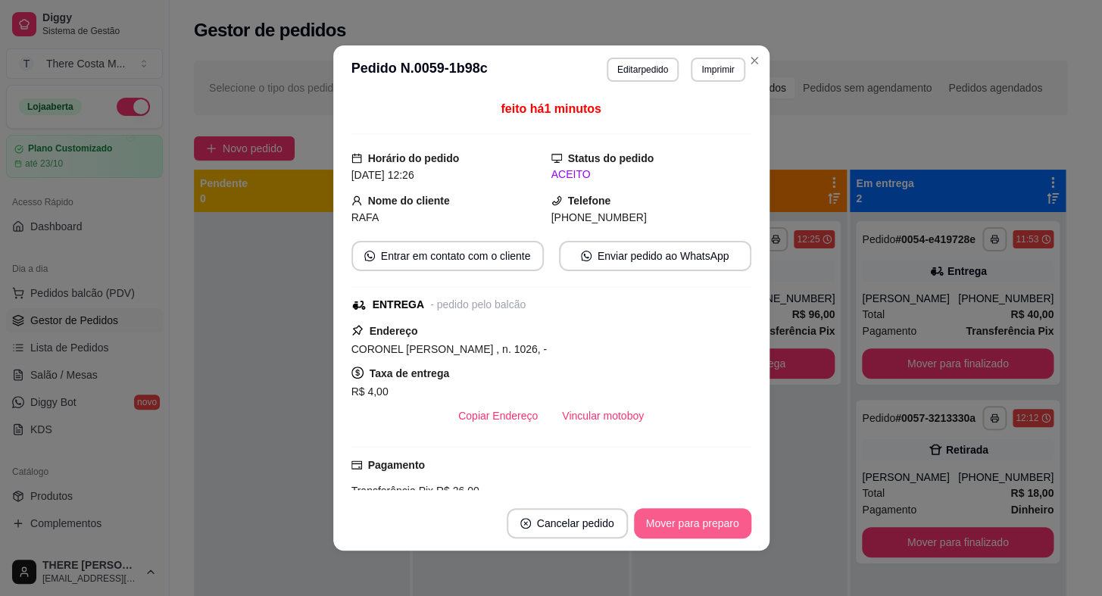
click at [699, 521] on button "Mover para preparo" at bounding box center [692, 523] width 117 height 30
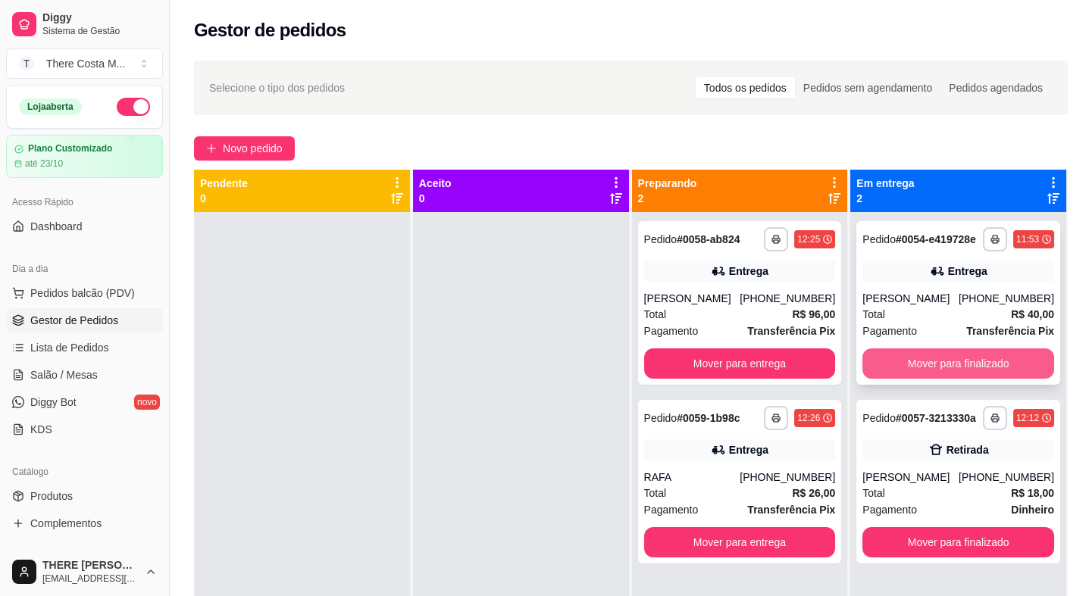
click at [980, 365] on button "Mover para finalizado" at bounding box center [958, 363] width 192 height 30
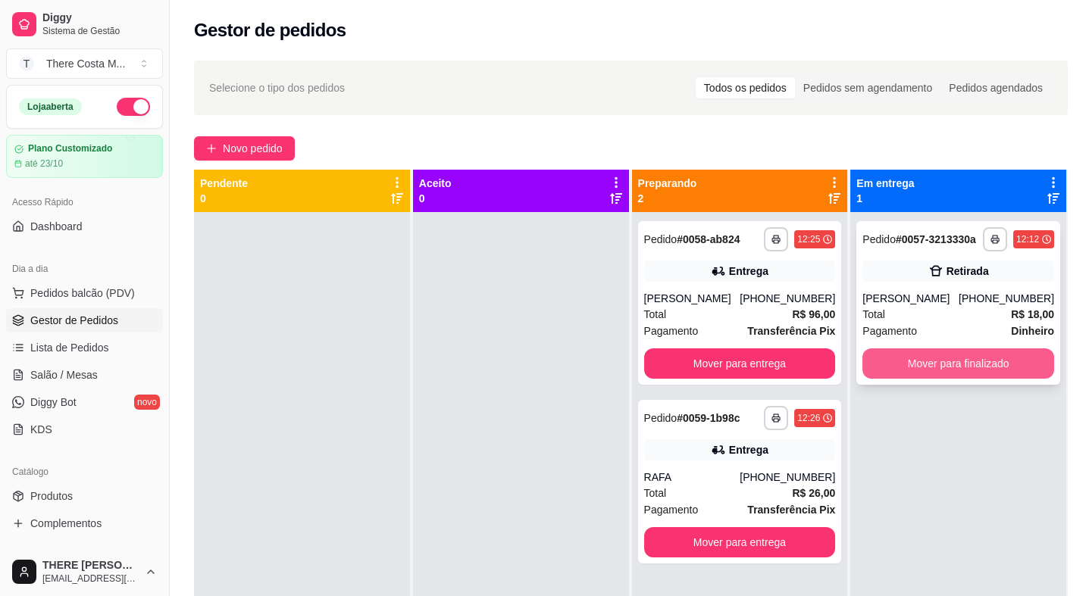
click at [975, 370] on button "Mover para finalizado" at bounding box center [958, 363] width 192 height 30
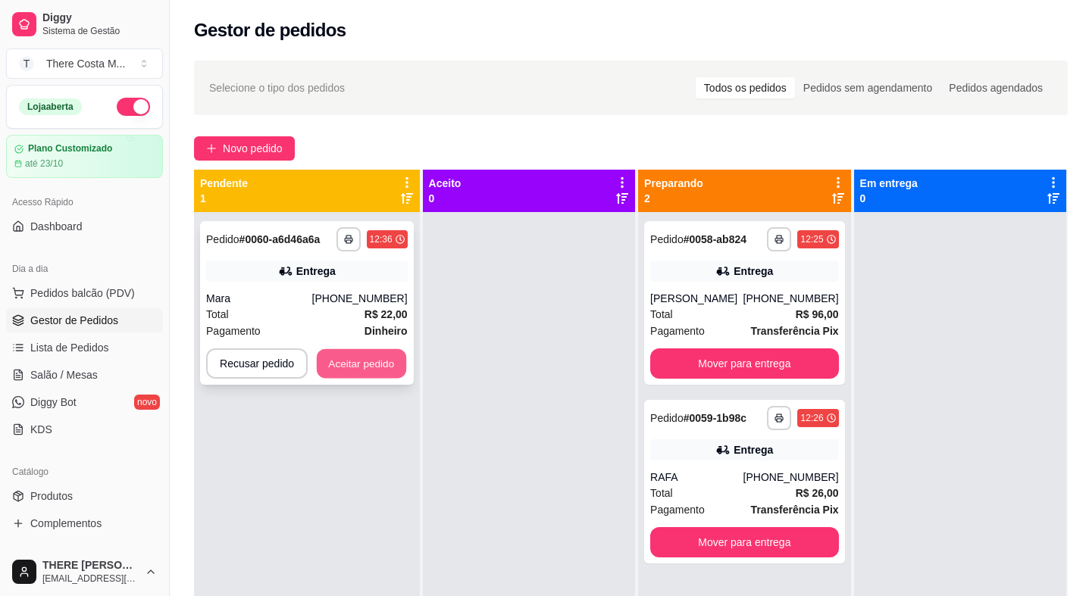
click at [366, 371] on button "Aceitar pedido" at bounding box center [361, 364] width 89 height 30
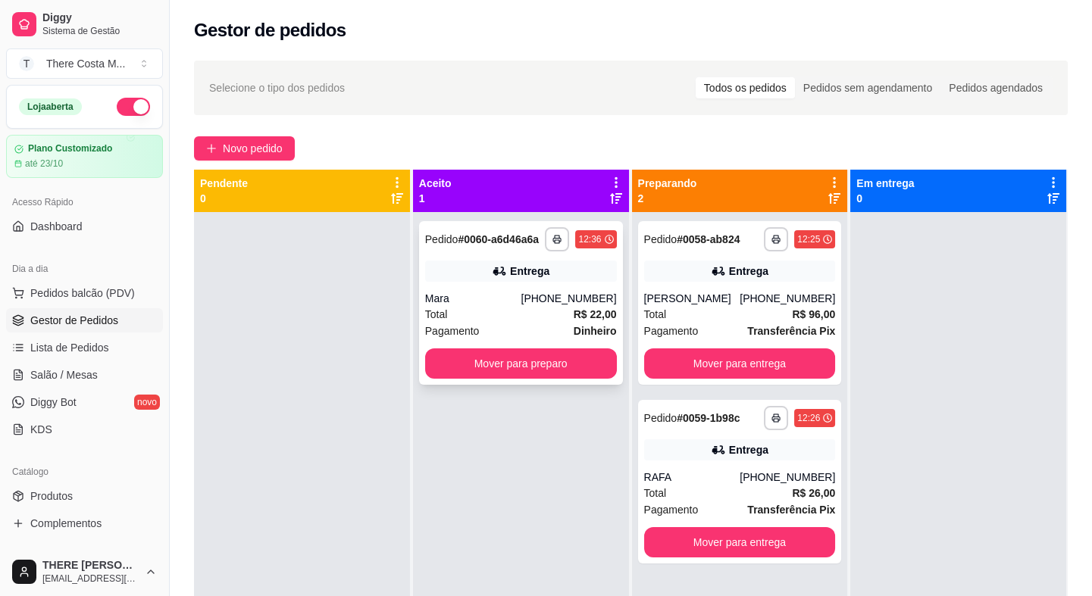
click at [566, 313] on div "Total R$ 22,00" at bounding box center [521, 314] width 192 height 17
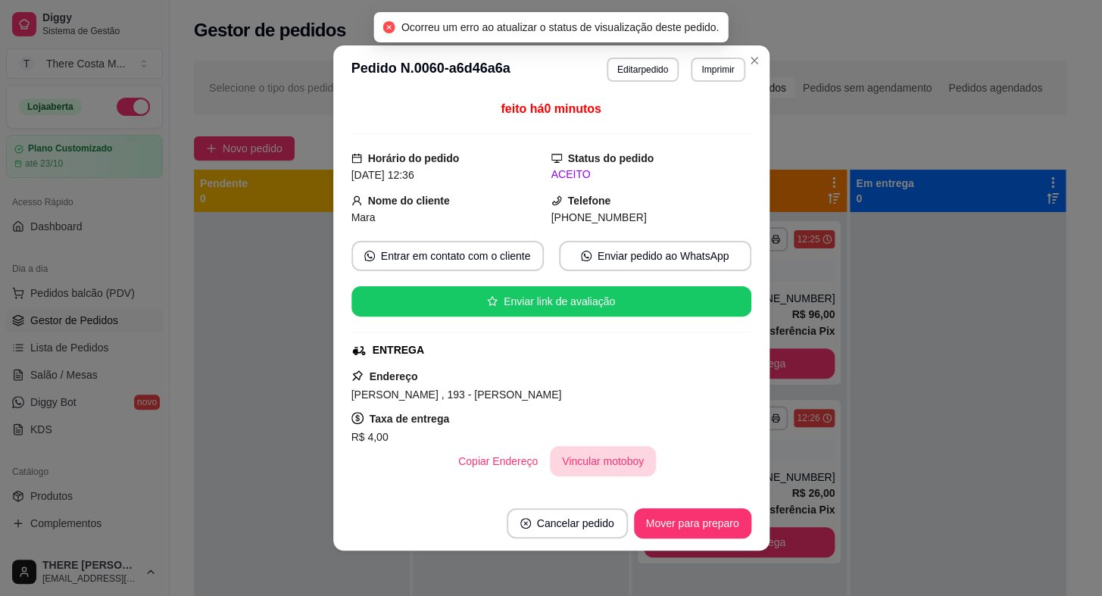
click at [582, 454] on button "Vincular motoboy" at bounding box center [603, 461] width 106 height 30
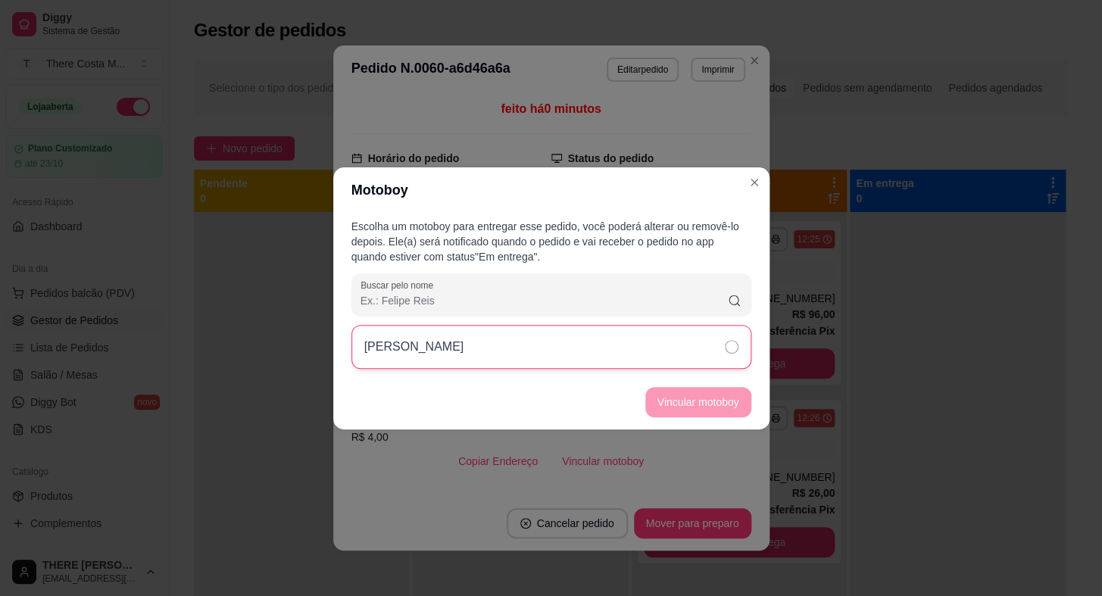
click at [630, 352] on div "[PERSON_NAME]" at bounding box center [552, 347] width 400 height 44
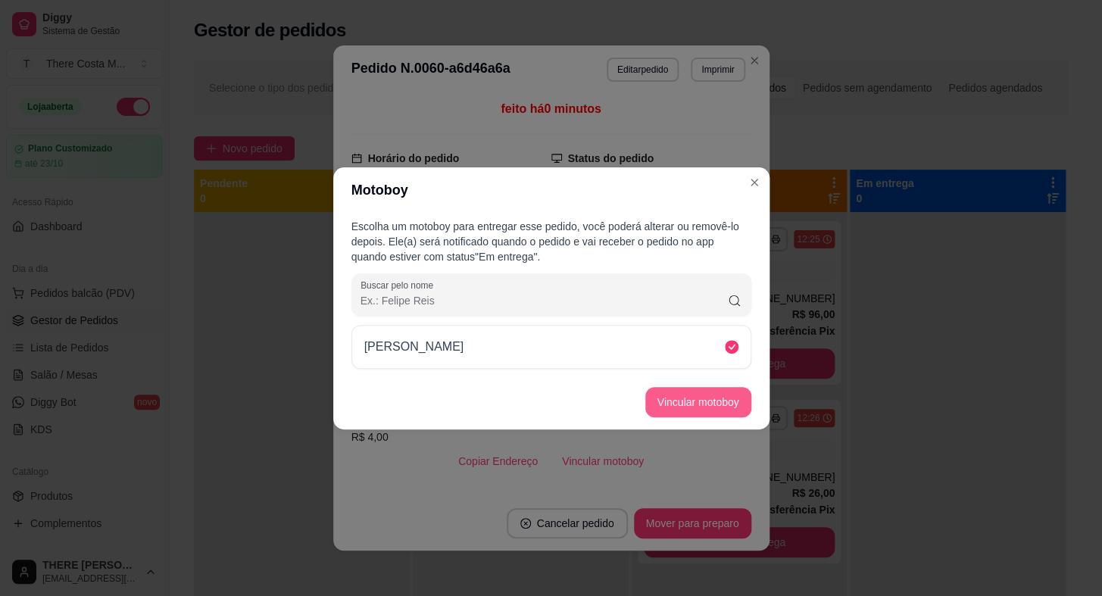
click at [693, 400] on button "Vincular motoboy" at bounding box center [698, 402] width 106 height 30
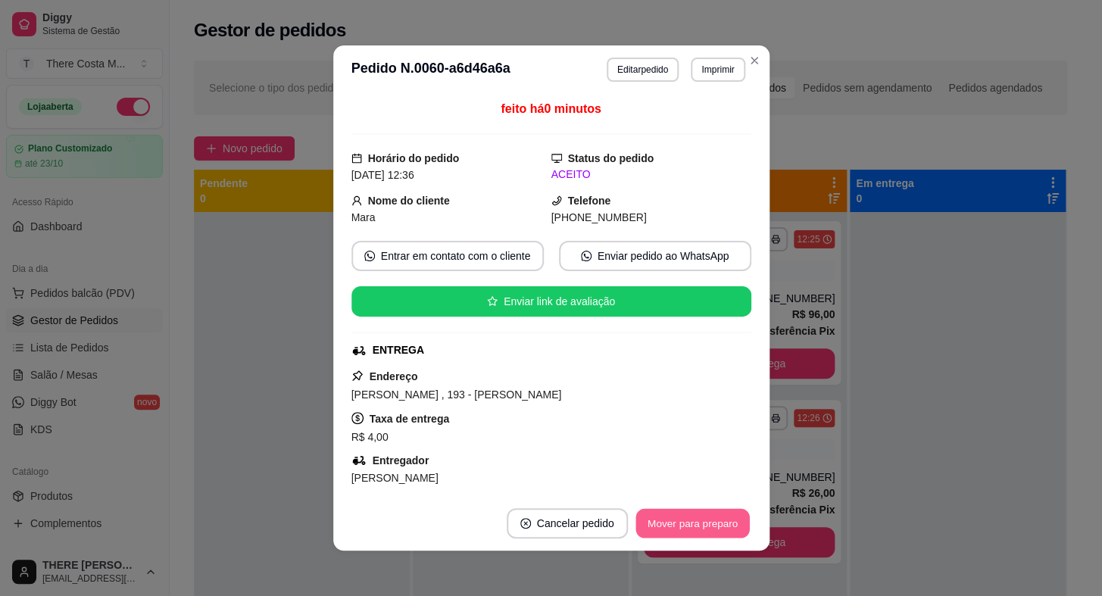
click at [683, 527] on button "Mover para preparo" at bounding box center [693, 524] width 114 height 30
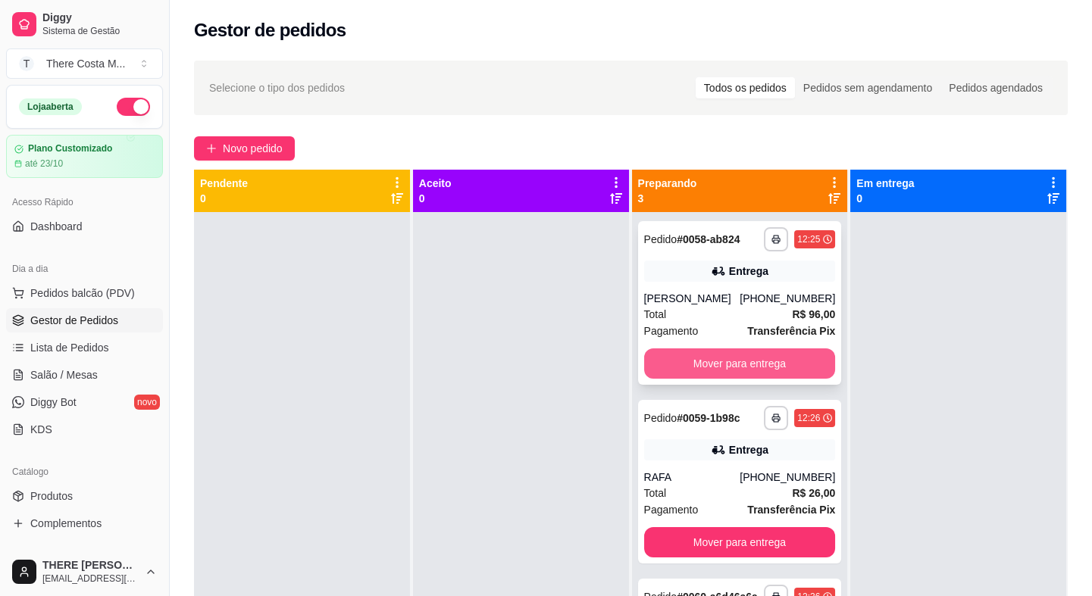
click at [780, 362] on button "Mover para entrega" at bounding box center [740, 363] width 192 height 30
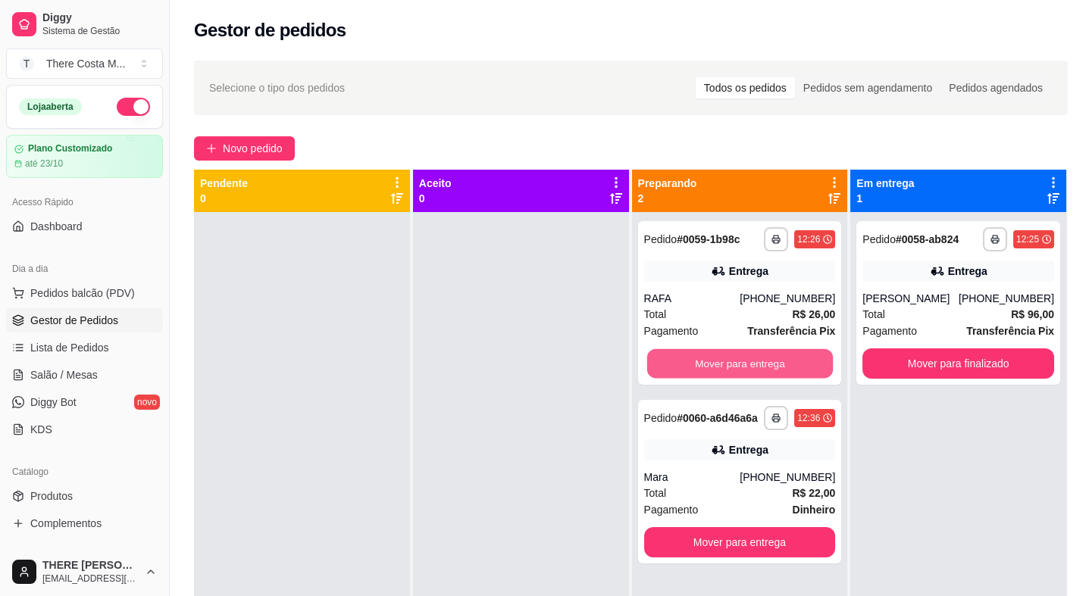
click at [780, 361] on button "Mover para entrega" at bounding box center [739, 364] width 186 height 30
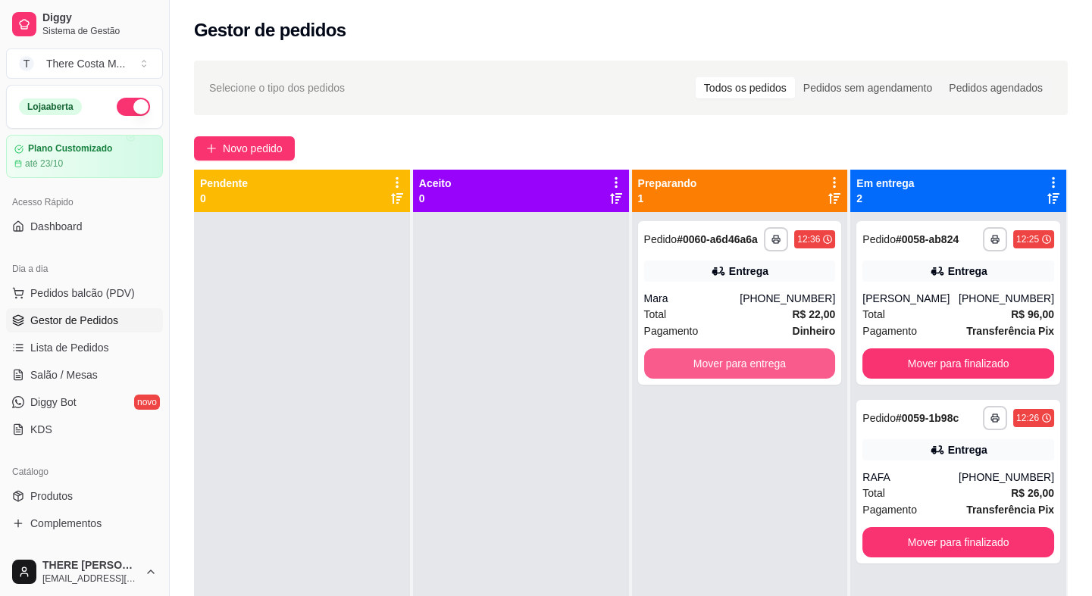
click at [780, 361] on button "Mover para entrega" at bounding box center [740, 363] width 192 height 30
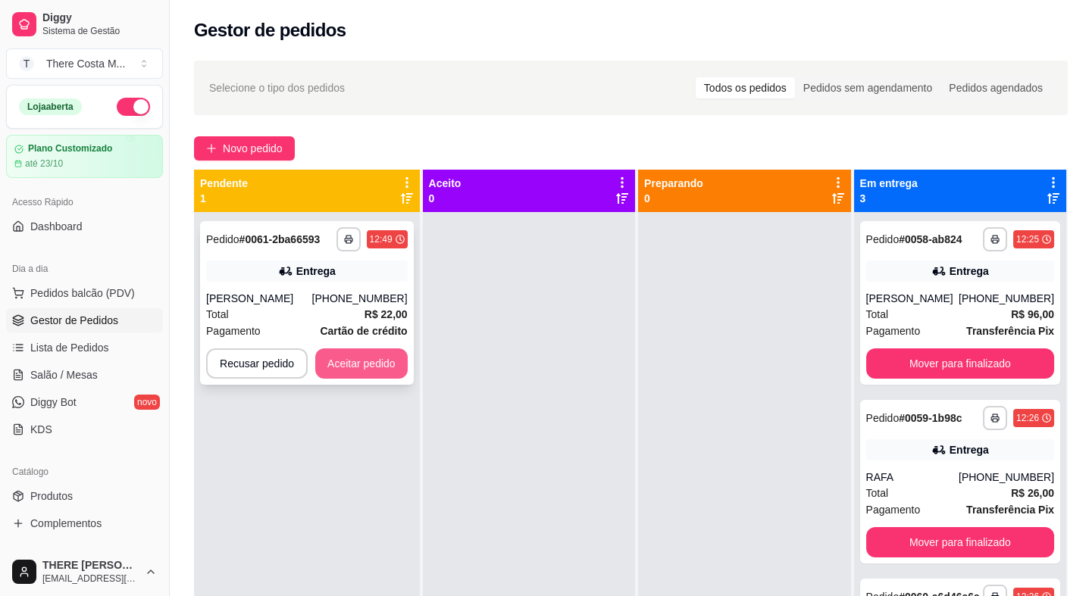
click at [361, 362] on button "Aceitar pedido" at bounding box center [361, 363] width 92 height 30
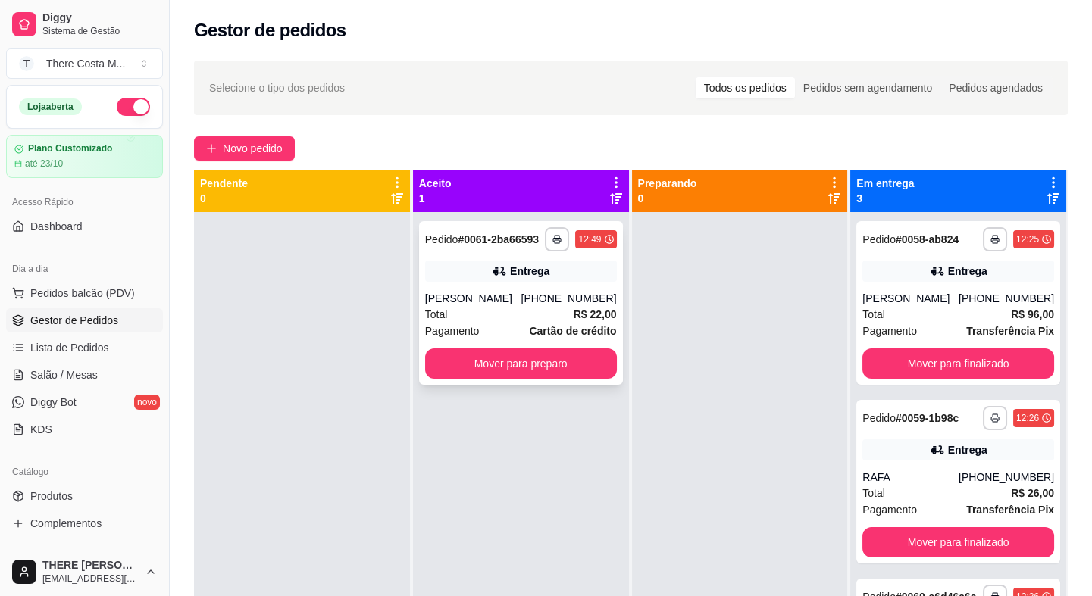
click at [552, 316] on div "Total R$ 22,00" at bounding box center [521, 314] width 192 height 17
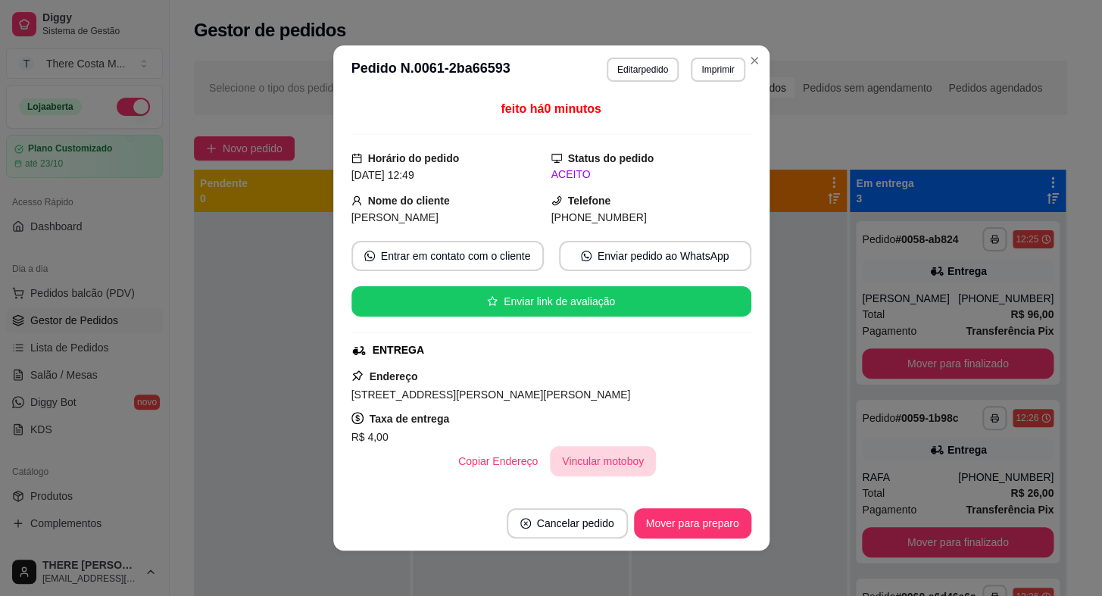
click at [590, 467] on button "Vincular motoboy" at bounding box center [603, 461] width 106 height 30
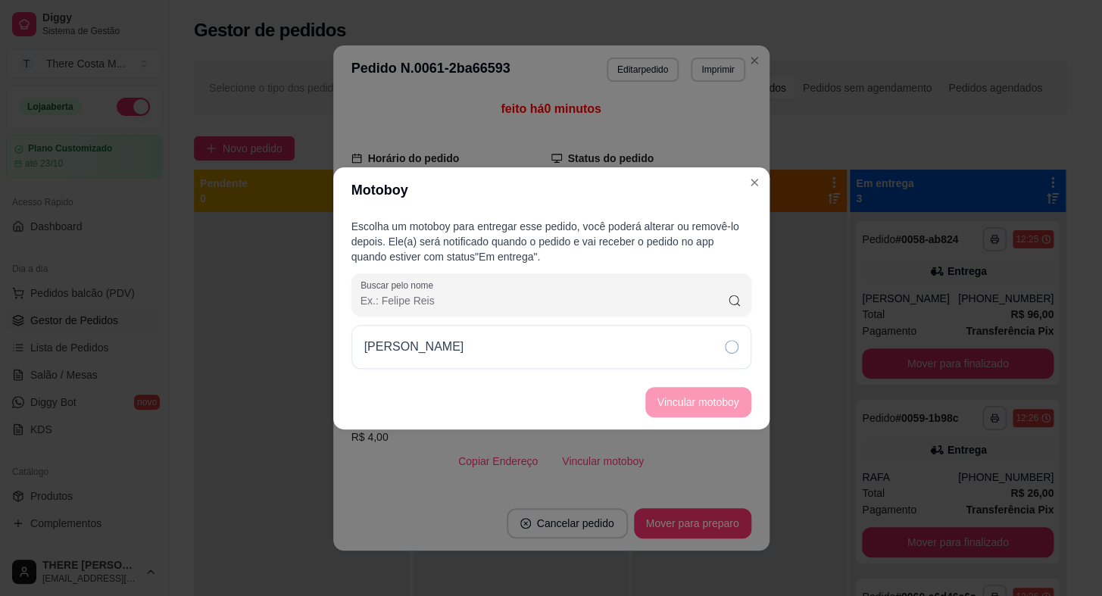
click at [653, 341] on div "[PERSON_NAME]" at bounding box center [552, 347] width 400 height 44
click at [690, 419] on footer "Vincular motoboy" at bounding box center [551, 402] width 436 height 55
click at [692, 402] on button "Vincular motoboy" at bounding box center [698, 402] width 106 height 30
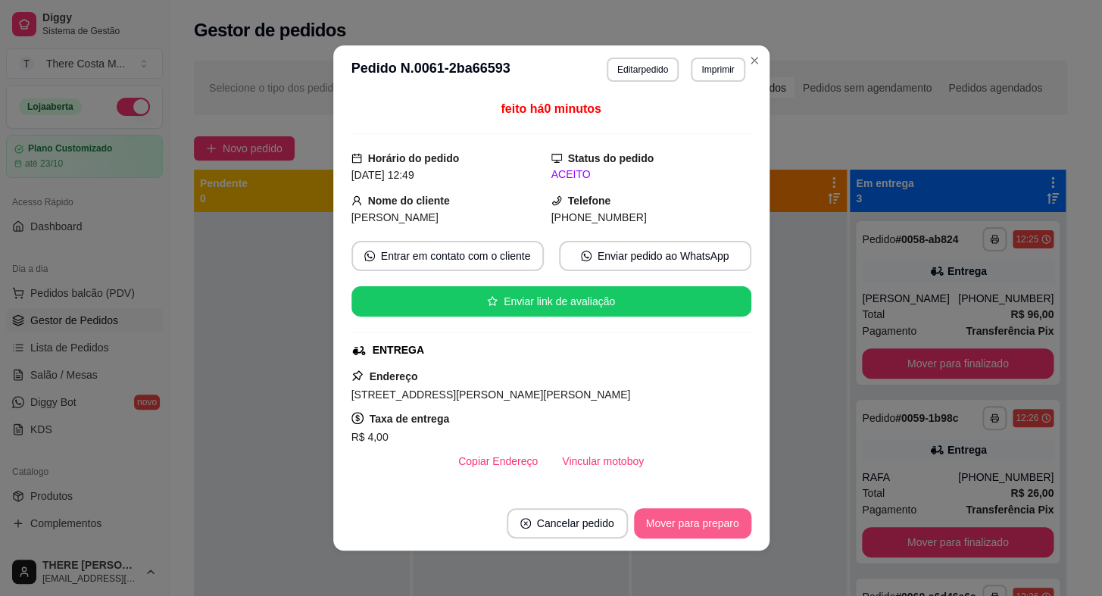
click at [673, 520] on button "Mover para preparo" at bounding box center [692, 523] width 117 height 30
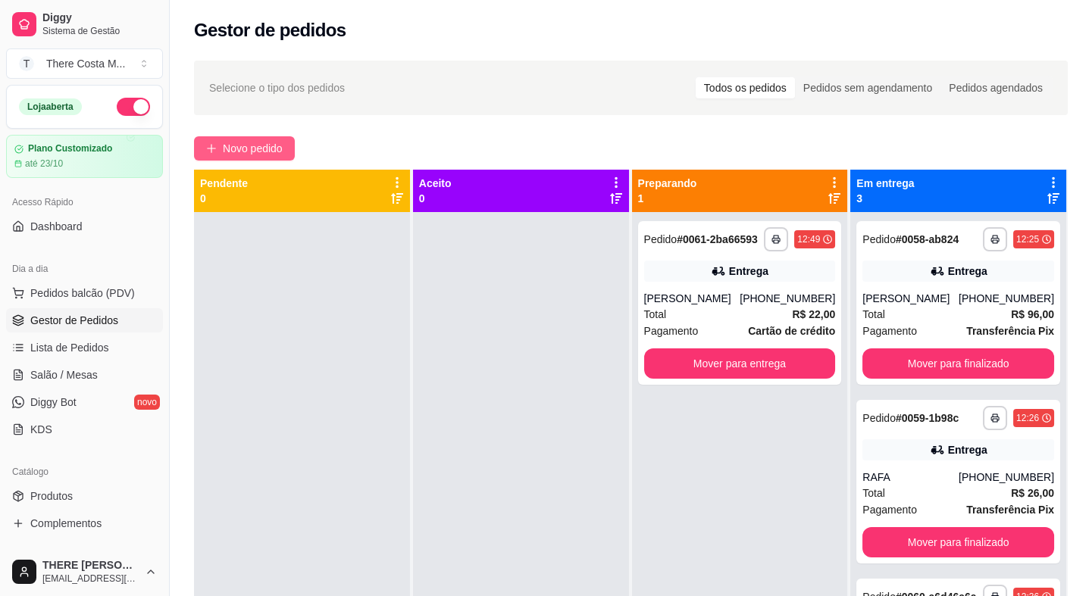
click at [283, 149] on span "Novo pedido" at bounding box center [253, 148] width 60 height 17
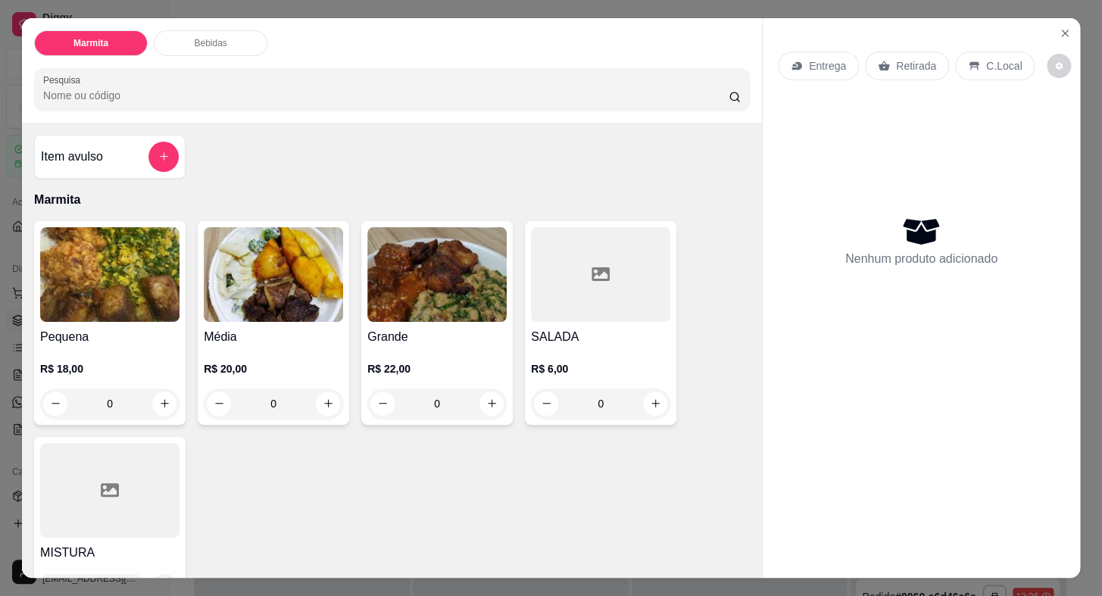
click at [902, 61] on p "Retirada" at bounding box center [916, 65] width 40 height 15
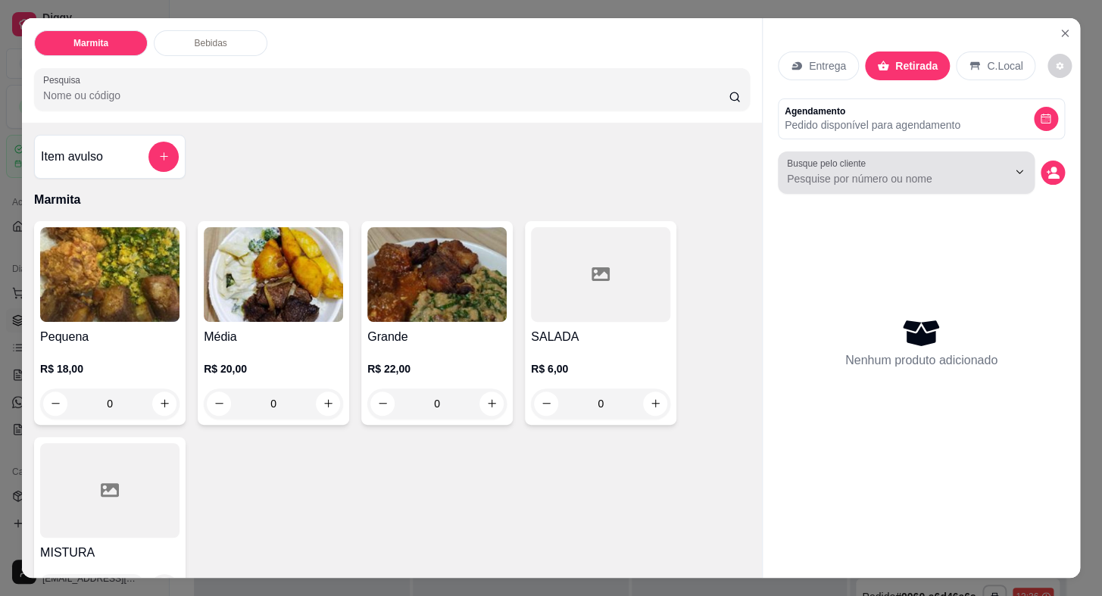
click at [848, 178] on input "Busque pelo cliente" at bounding box center [885, 178] width 196 height 15
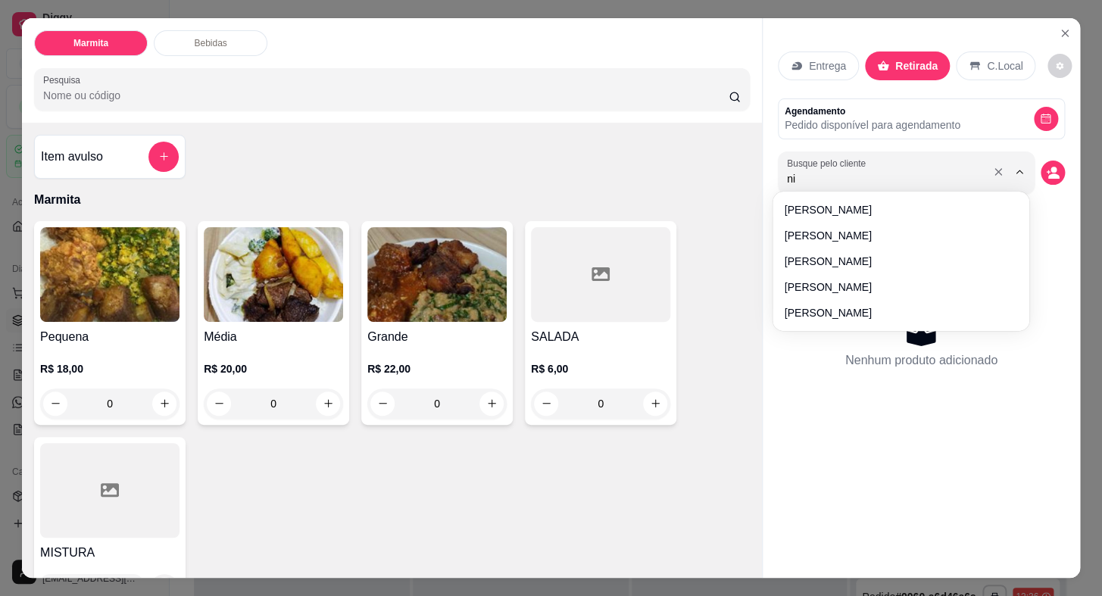
type input "nil"
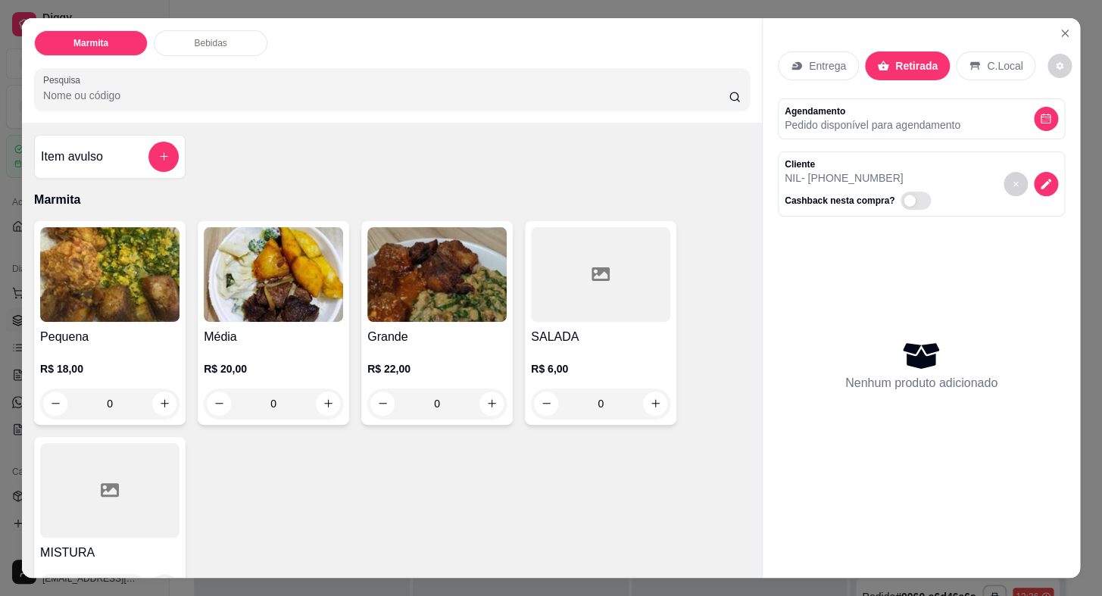
click at [442, 336] on h4 "Grande" at bounding box center [436, 337] width 139 height 18
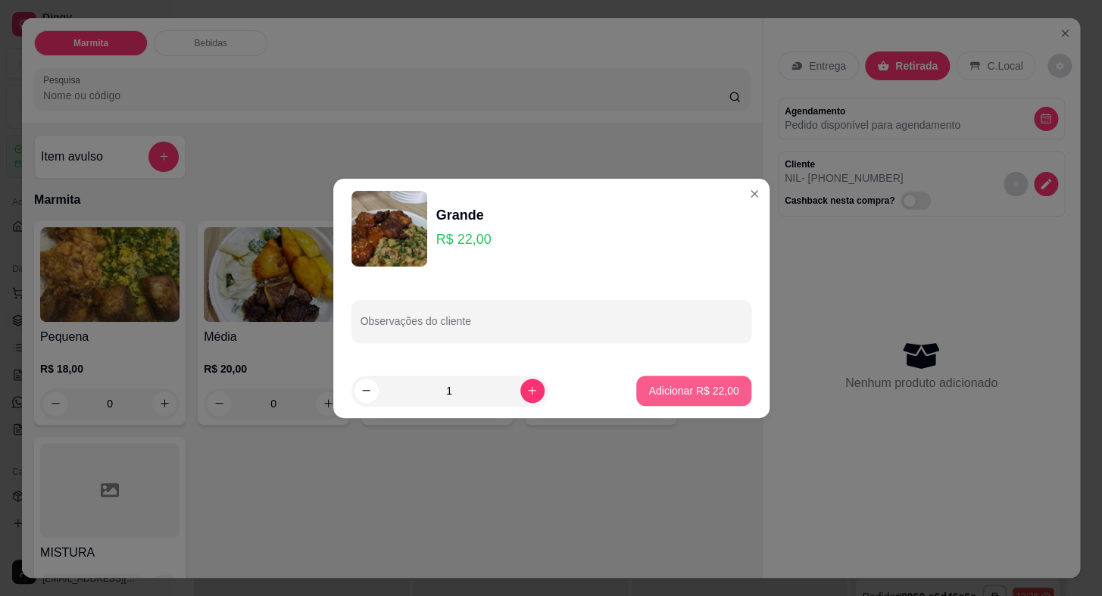
click at [714, 391] on p "Adicionar R$ 22,00" at bounding box center [693, 390] width 90 height 15
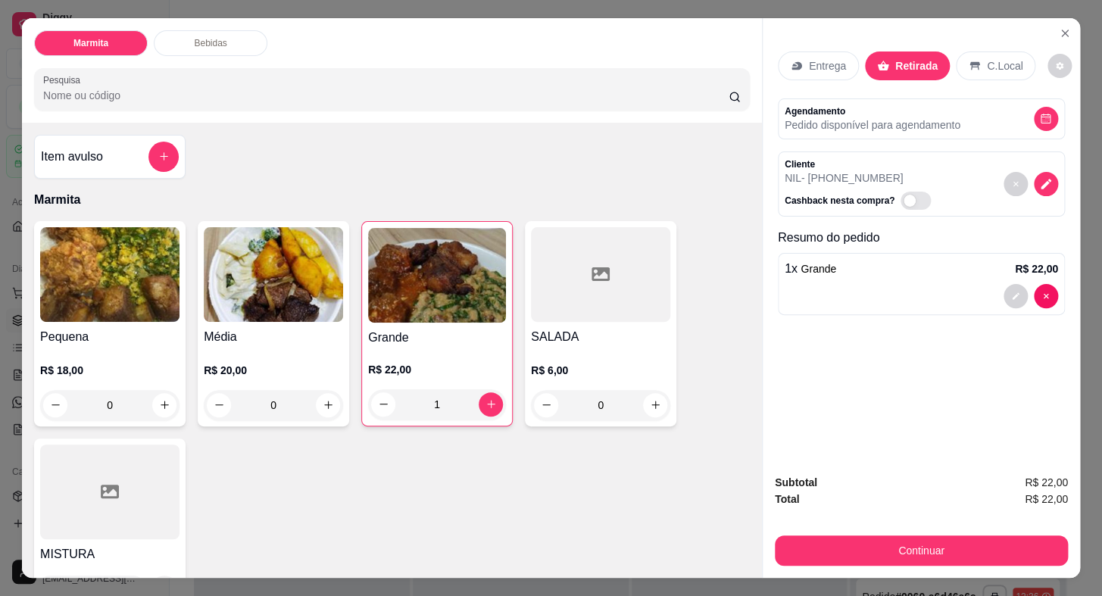
type input "1"
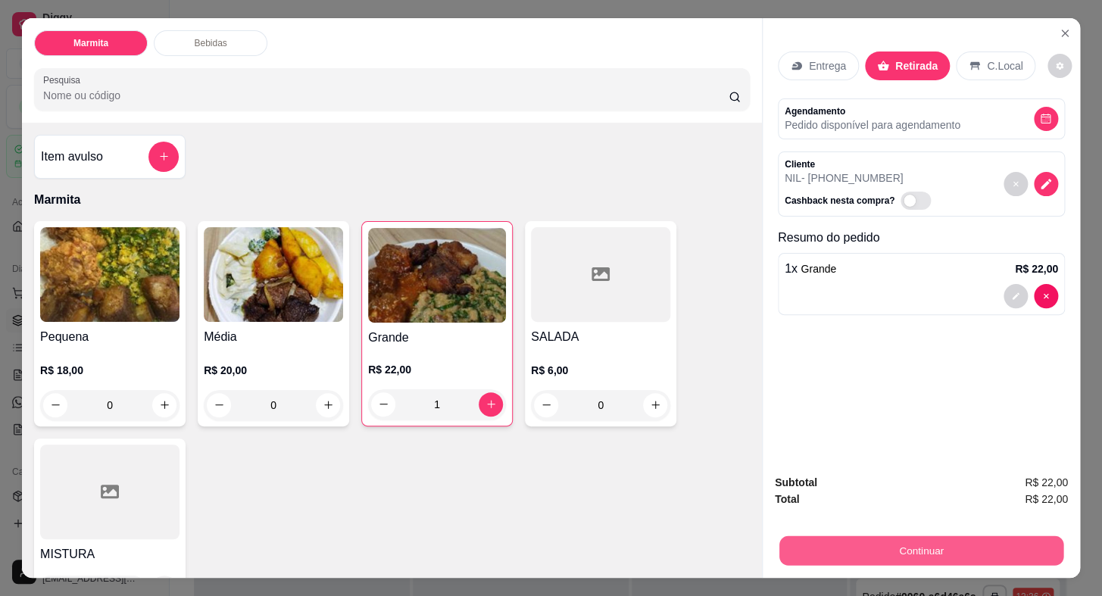
click at [889, 543] on button "Continuar" at bounding box center [922, 551] width 284 height 30
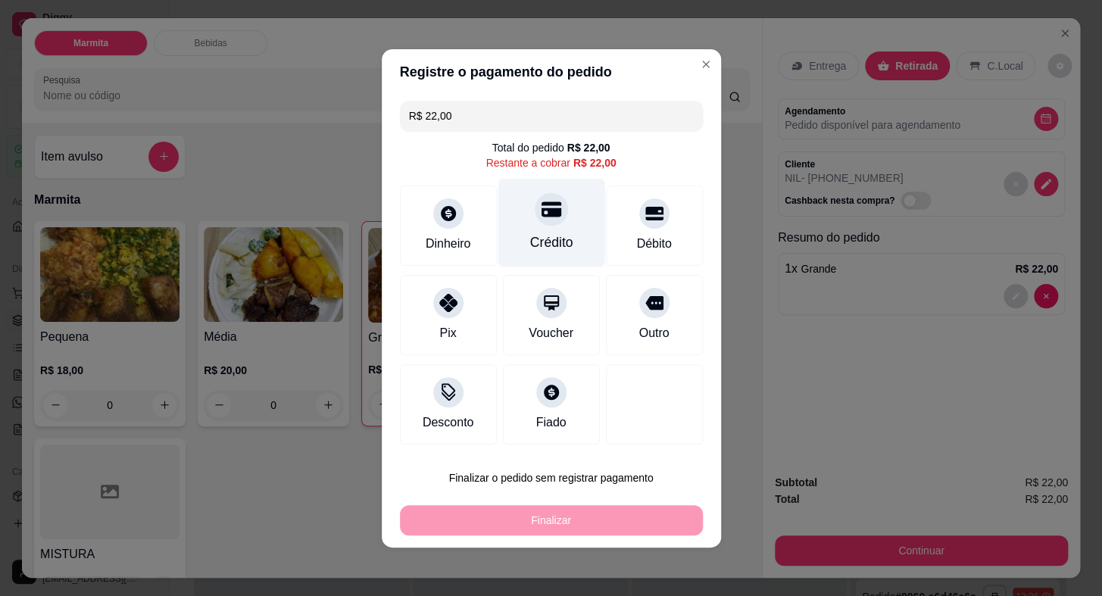
click at [541, 206] on icon at bounding box center [551, 209] width 20 height 20
type input "R$ 0,00"
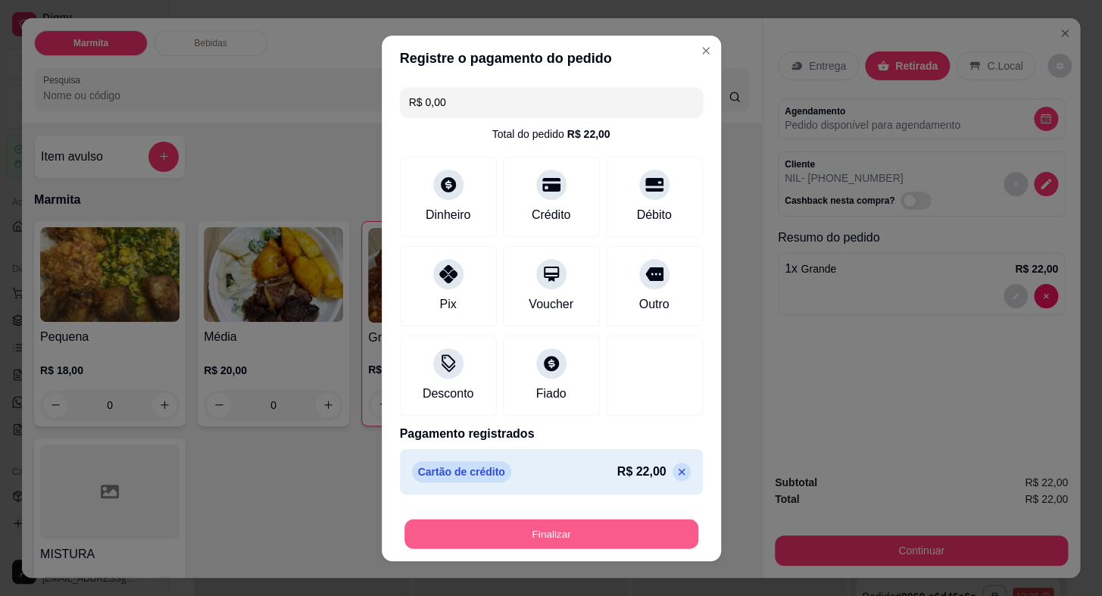
click at [620, 543] on button "Finalizar" at bounding box center [552, 534] width 294 height 30
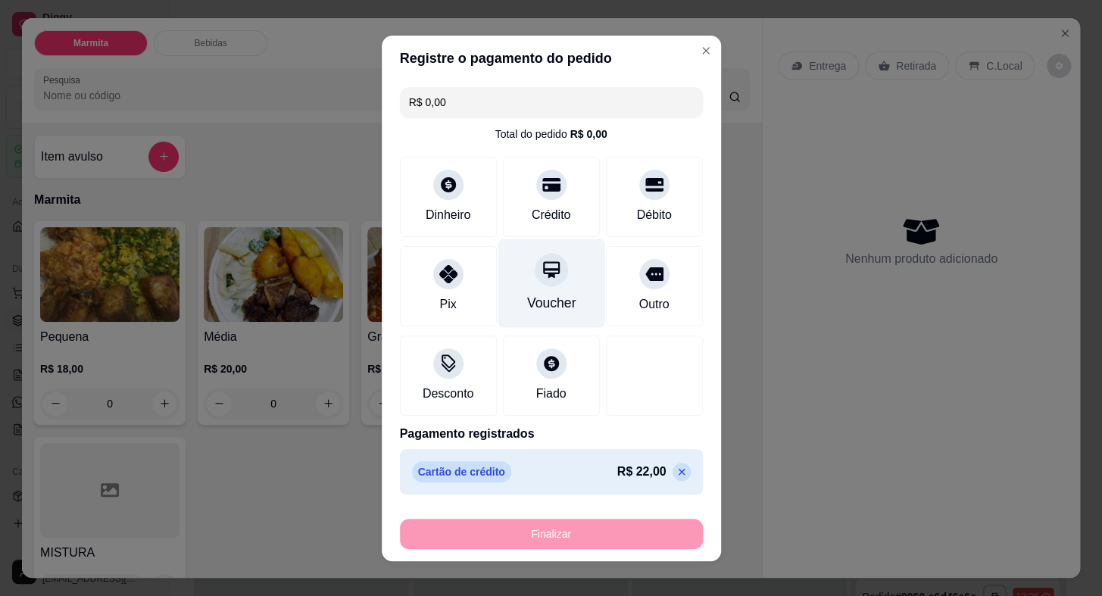
type input "0"
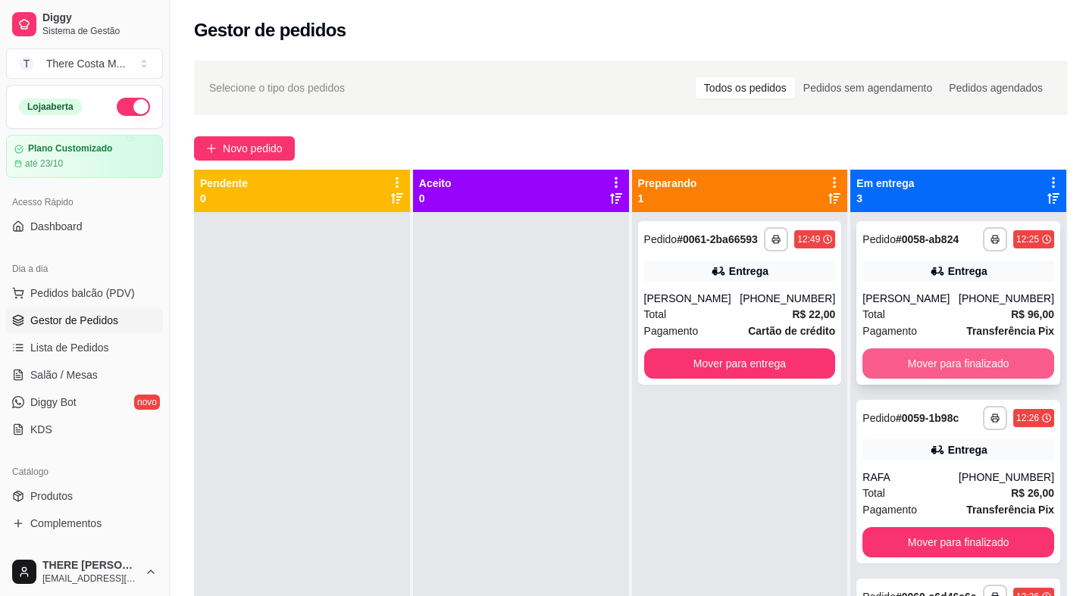
click at [909, 364] on button "Mover para finalizado" at bounding box center [958, 363] width 192 height 30
click at [933, 360] on button "Mover para finalizado" at bounding box center [958, 364] width 186 height 30
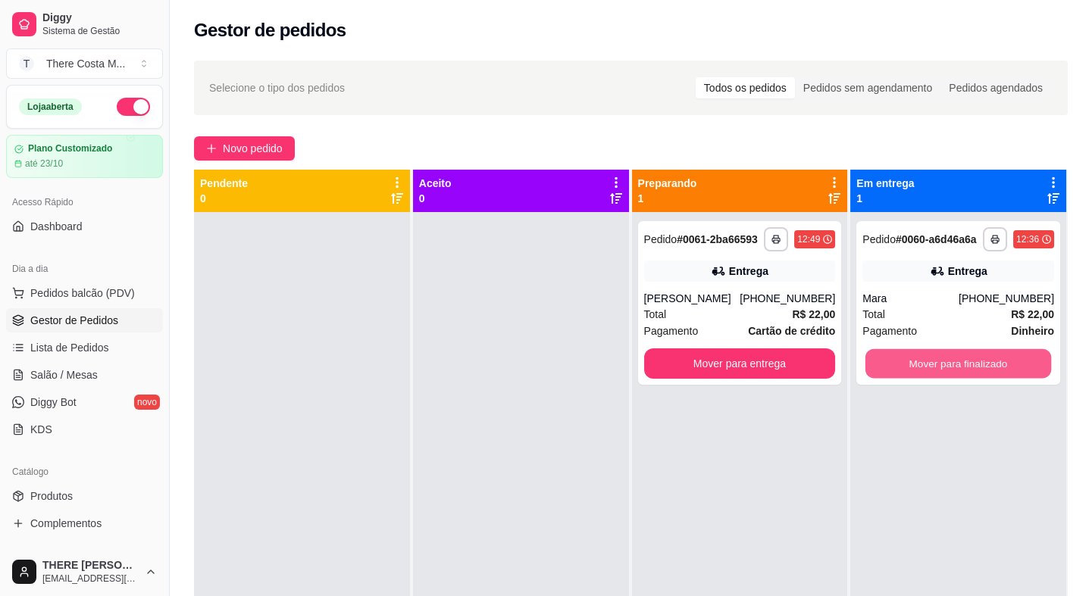
click at [934, 360] on button "Mover para finalizado" at bounding box center [958, 364] width 186 height 30
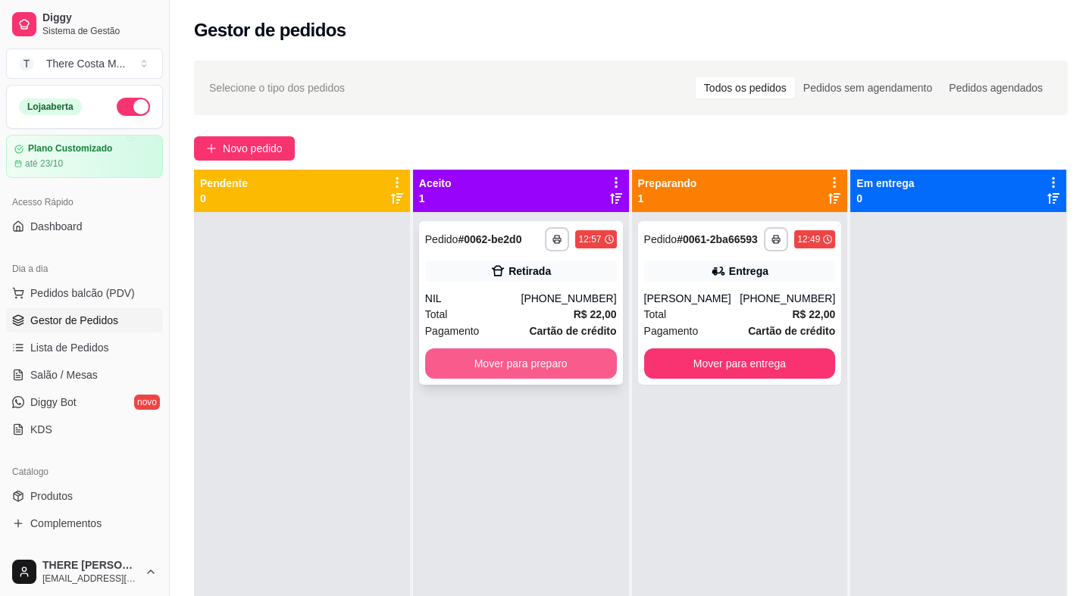
click at [544, 361] on button "Mover para preparo" at bounding box center [521, 363] width 192 height 30
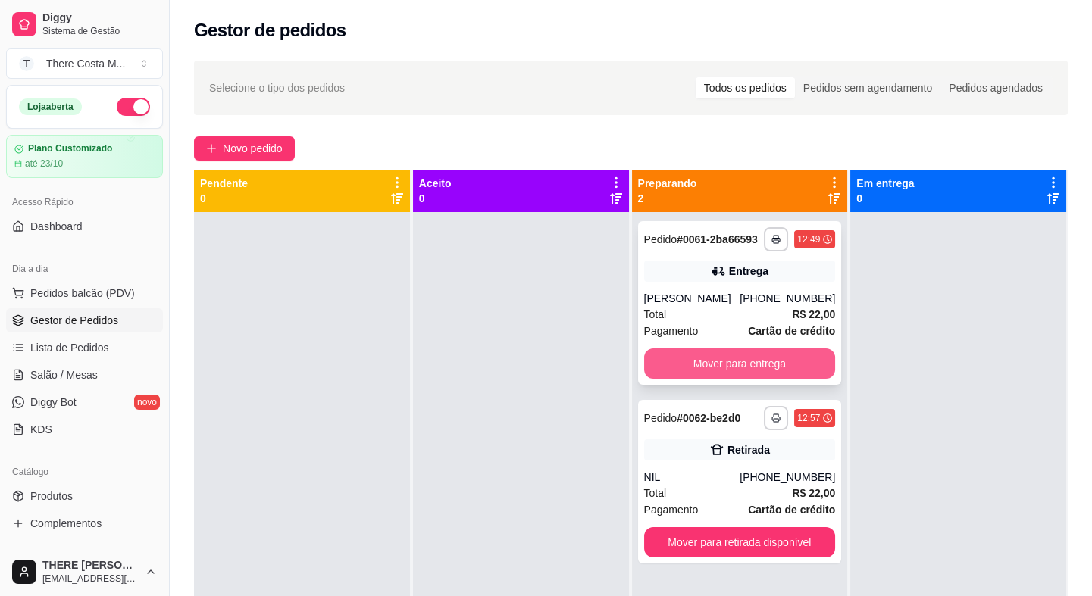
click at [702, 359] on button "Mover para entrega" at bounding box center [740, 363] width 192 height 30
click at [738, 363] on button "Mover para entrega" at bounding box center [740, 363] width 192 height 30
click at [728, 366] on button "Mover para entrega" at bounding box center [740, 363] width 192 height 30
click at [733, 363] on div "Mover para entrega" at bounding box center [740, 363] width 192 height 30
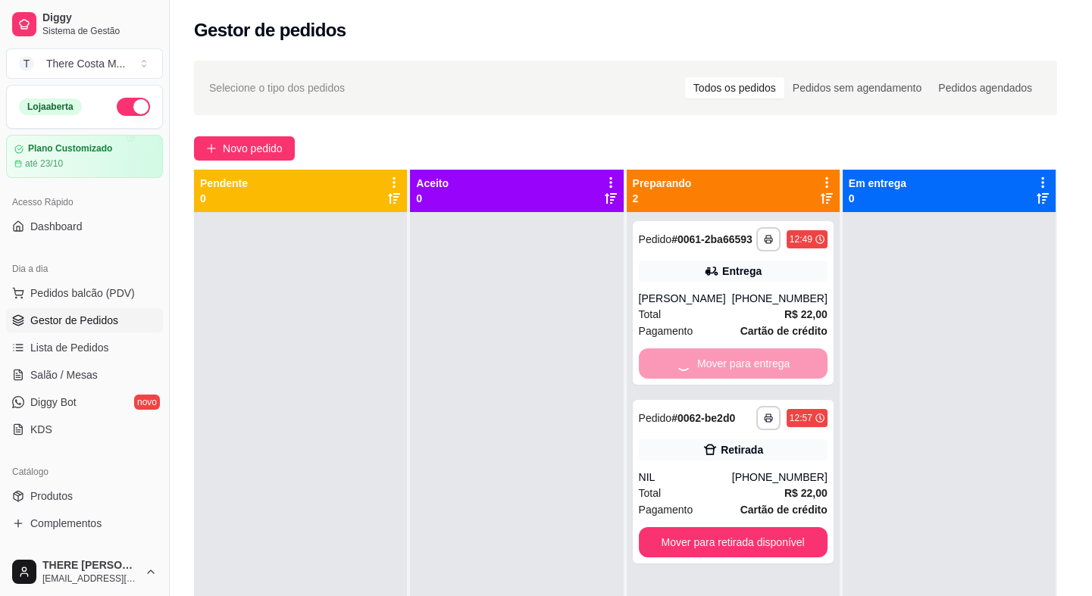
click at [726, 544] on footer "Cancelar pedido Mover para entrega" at bounding box center [545, 523] width 436 height 55
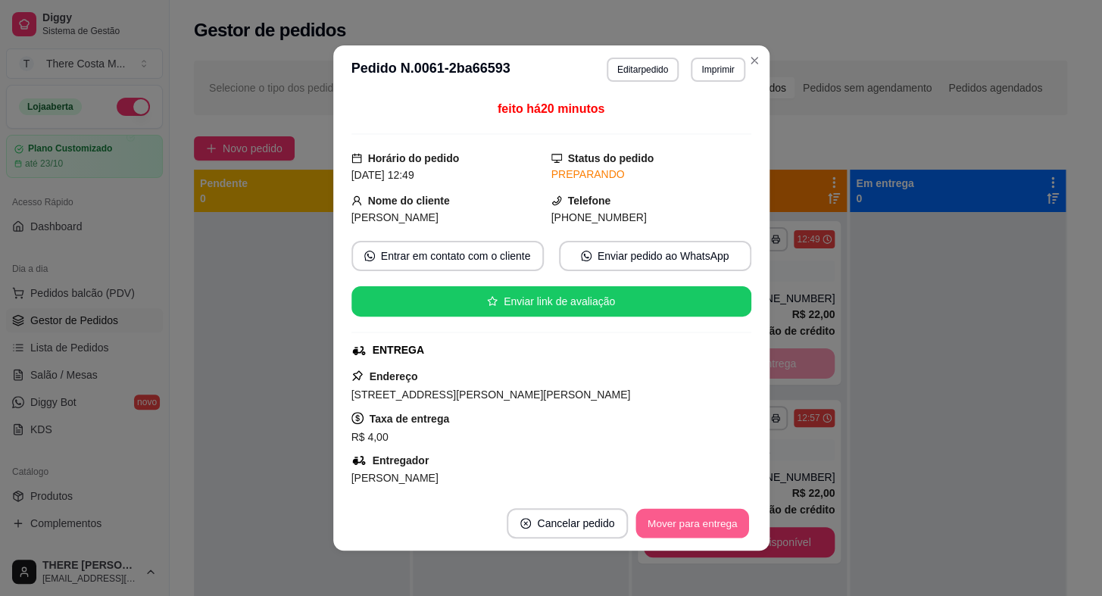
click at [713, 515] on button "Mover para entrega" at bounding box center [693, 524] width 114 height 30
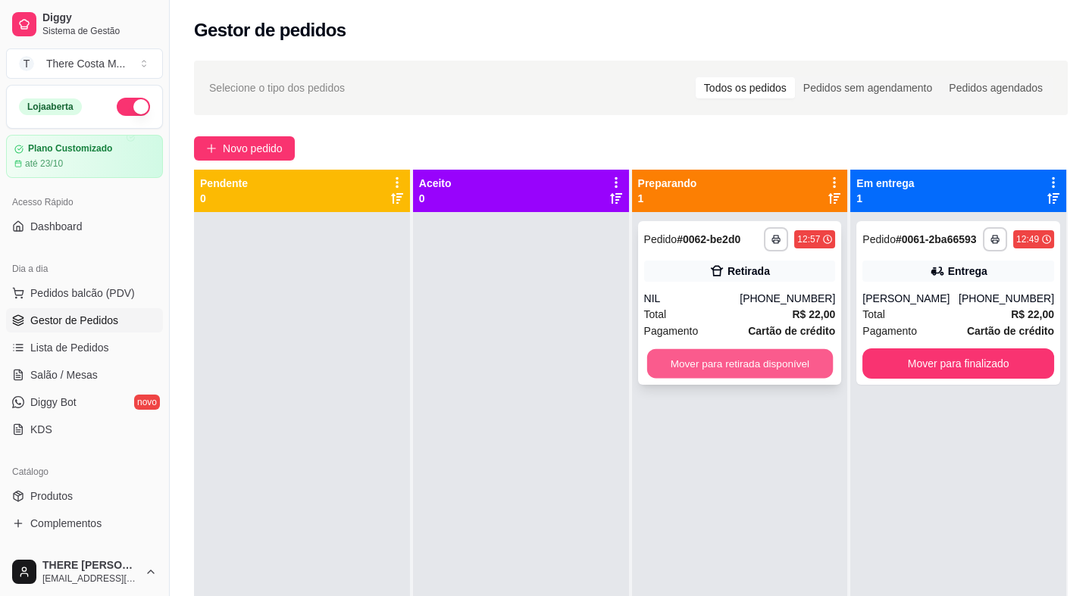
click at [733, 363] on button "Mover para retirada disponível" at bounding box center [739, 364] width 186 height 30
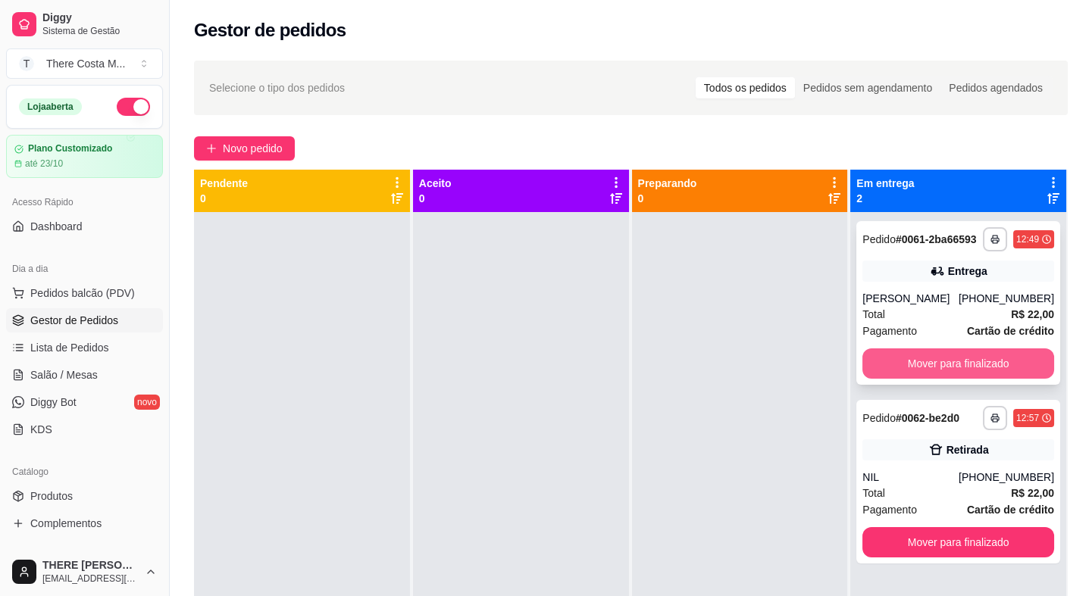
click at [971, 367] on button "Mover para finalizado" at bounding box center [958, 363] width 192 height 30
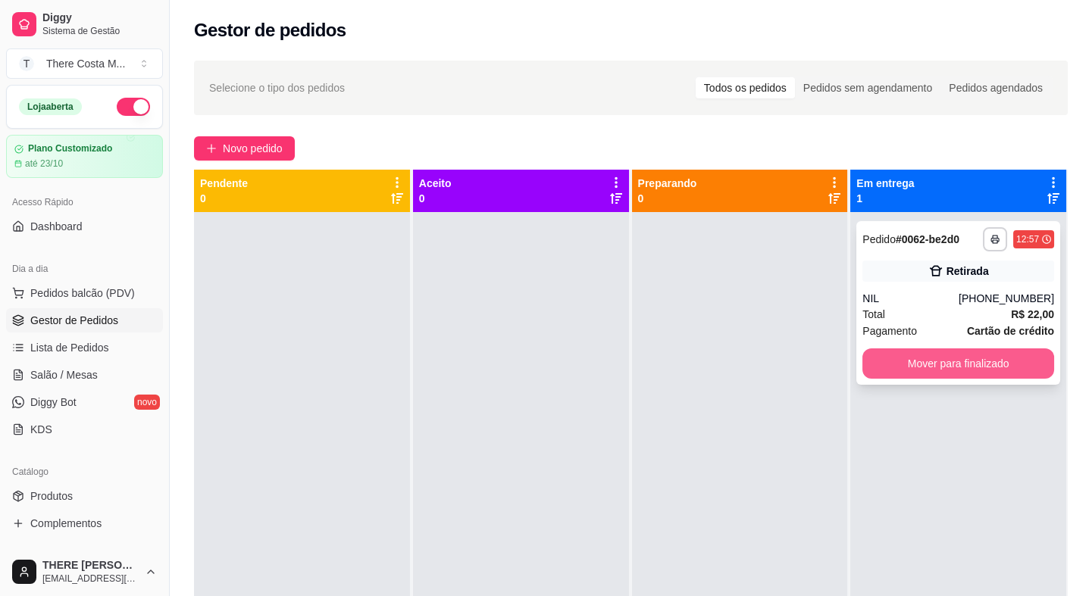
click at [972, 365] on button "Mover para finalizado" at bounding box center [958, 363] width 192 height 30
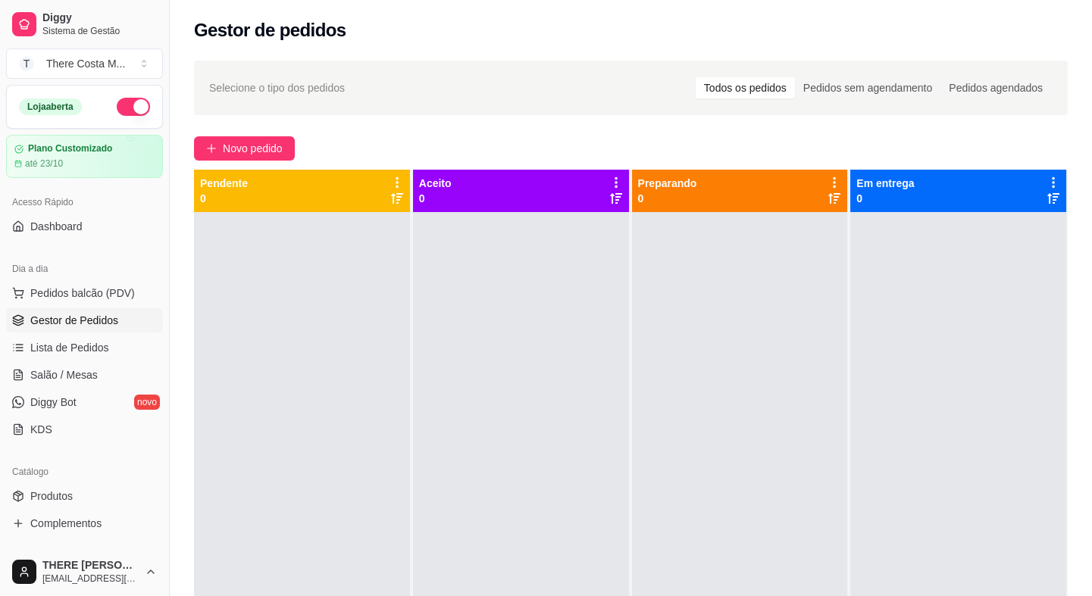
click at [120, 105] on button "button" at bounding box center [133, 107] width 33 height 18
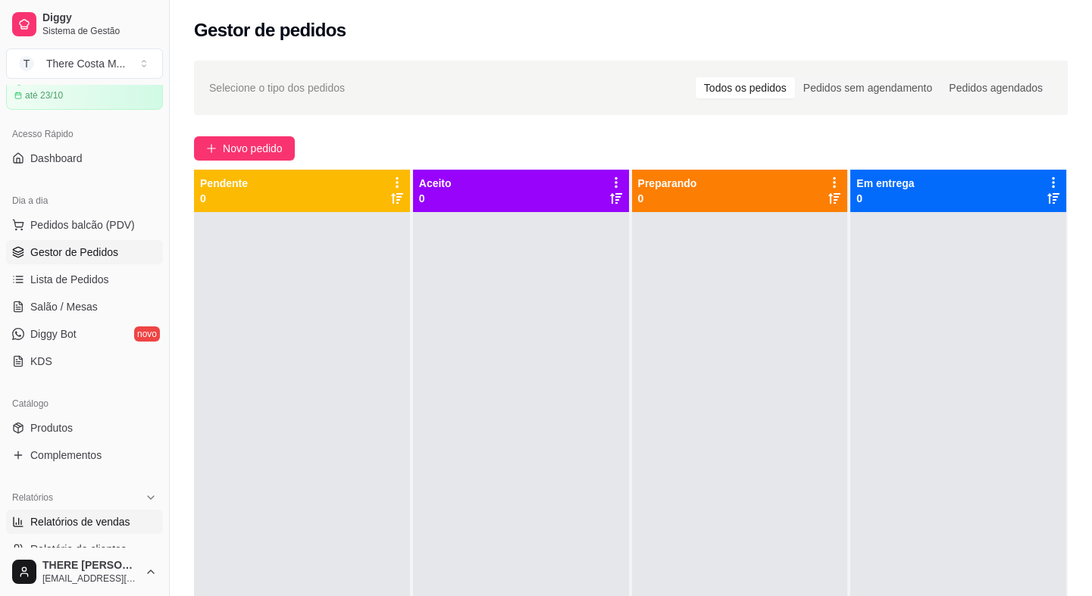
click at [121, 514] on span "Relatórios de vendas" at bounding box center [80, 521] width 100 height 15
